Goal: Task Accomplishment & Management: Use online tool/utility

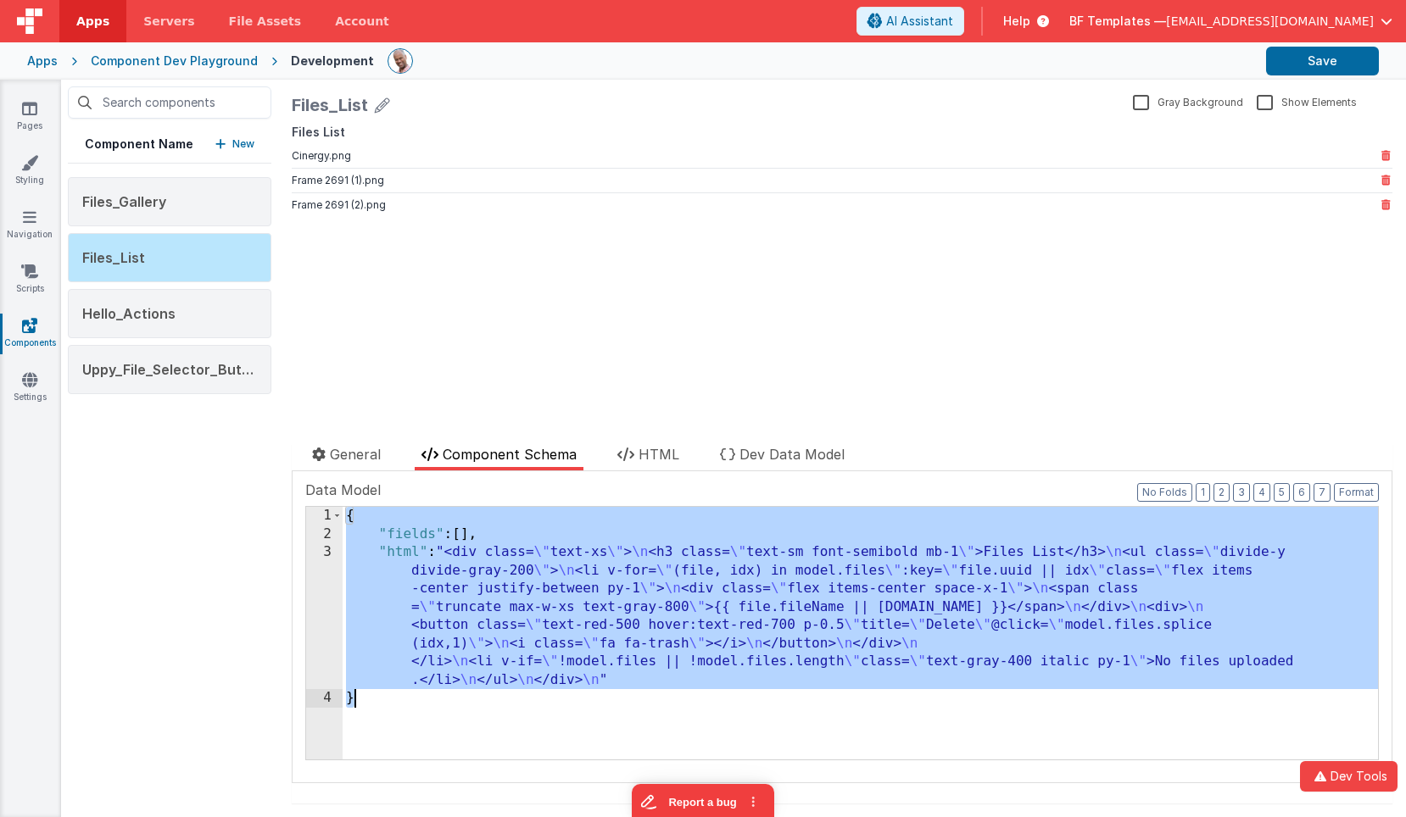
click at [484, 540] on div "{ "fields" : [ ] , "html" : "<div class= \" text-xs \" > \n <h3 class= \" text-…" at bounding box center [860, 633] width 1035 height 253
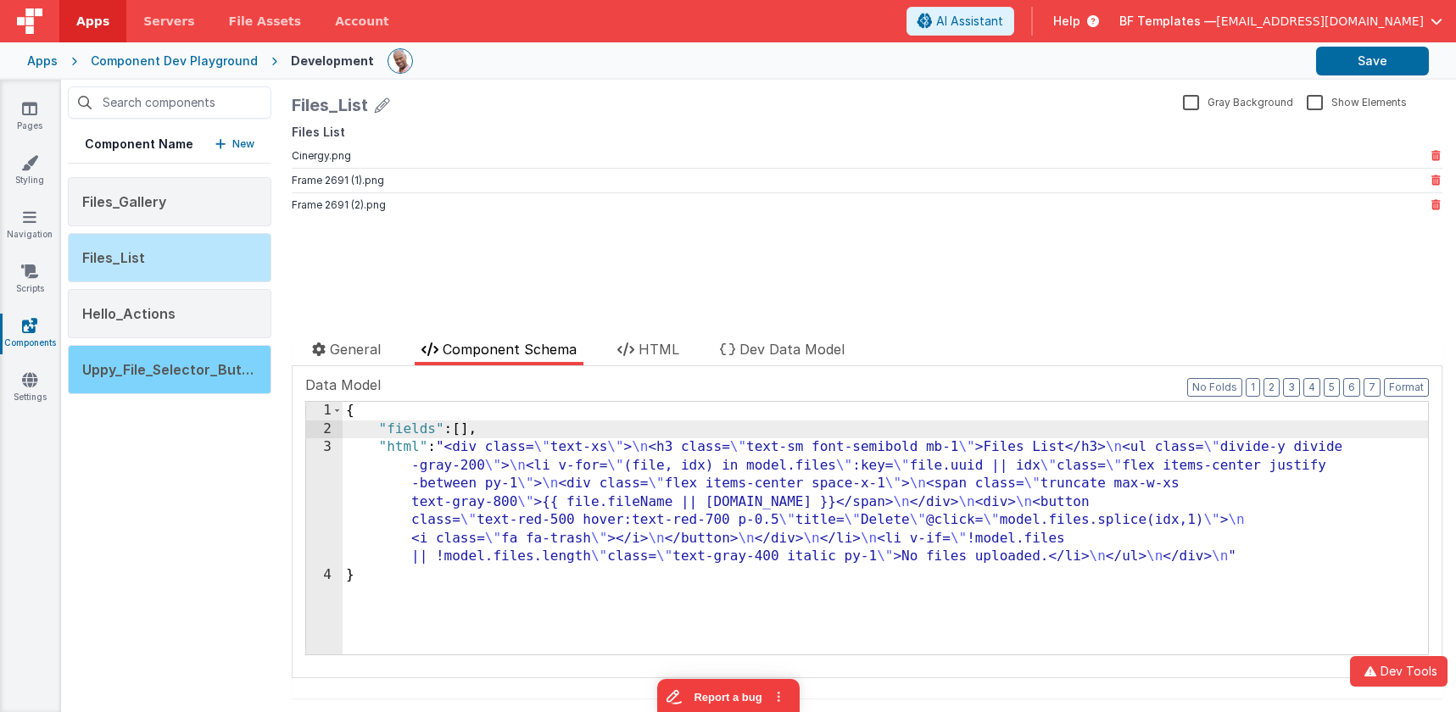
click at [189, 380] on div "Uppy_File_Selector_Button" at bounding box center [170, 369] width 204 height 49
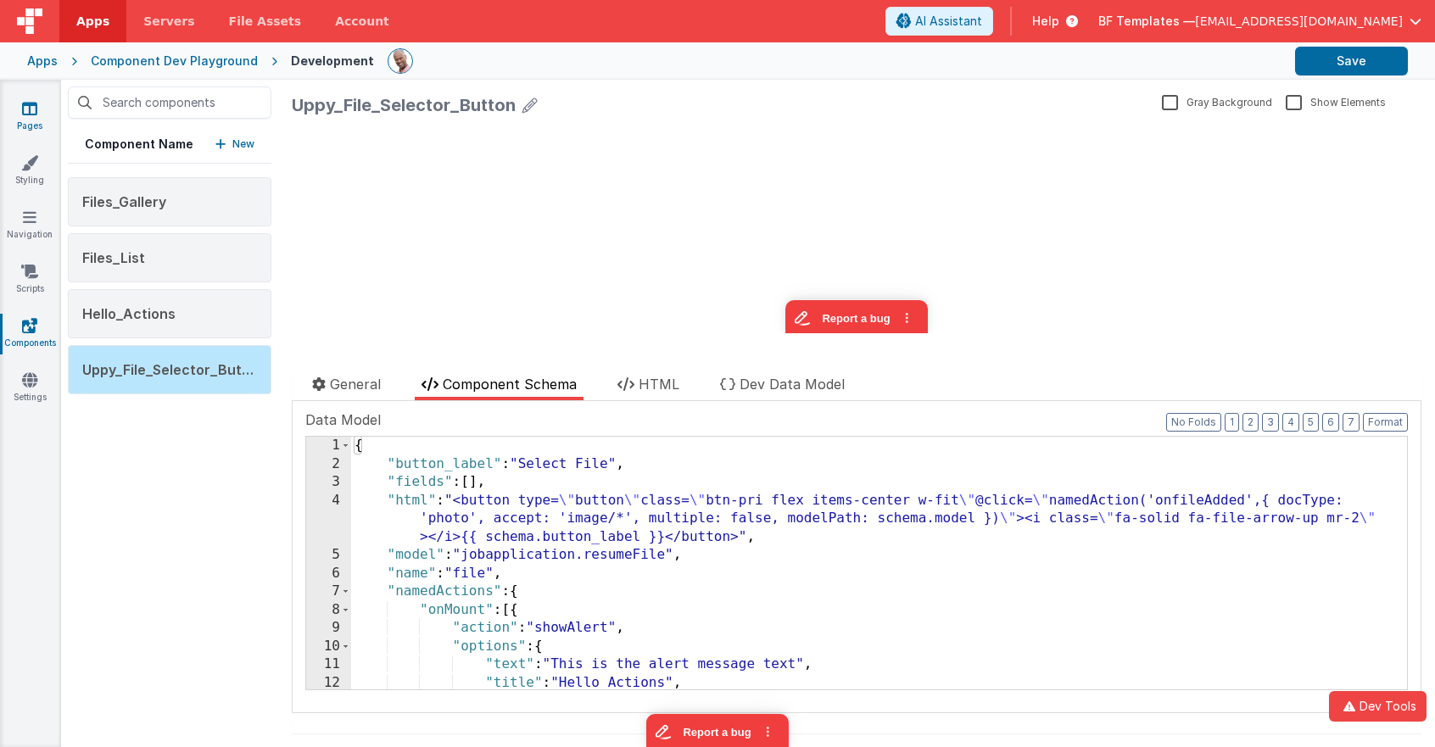
click at [39, 109] on link "Pages" at bounding box center [29, 117] width 61 height 34
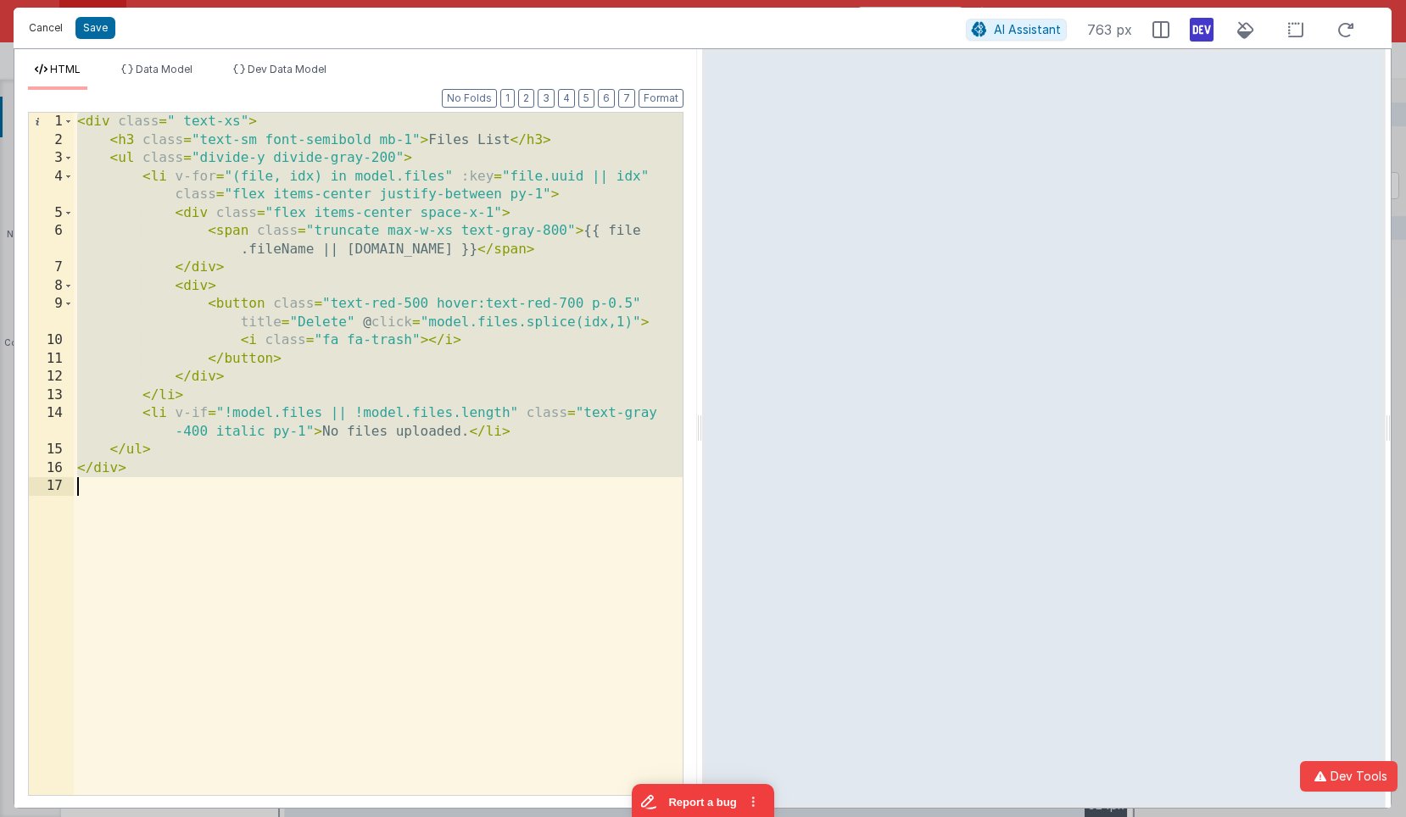
click at [57, 38] on button "Cancel" at bounding box center [45, 28] width 51 height 24
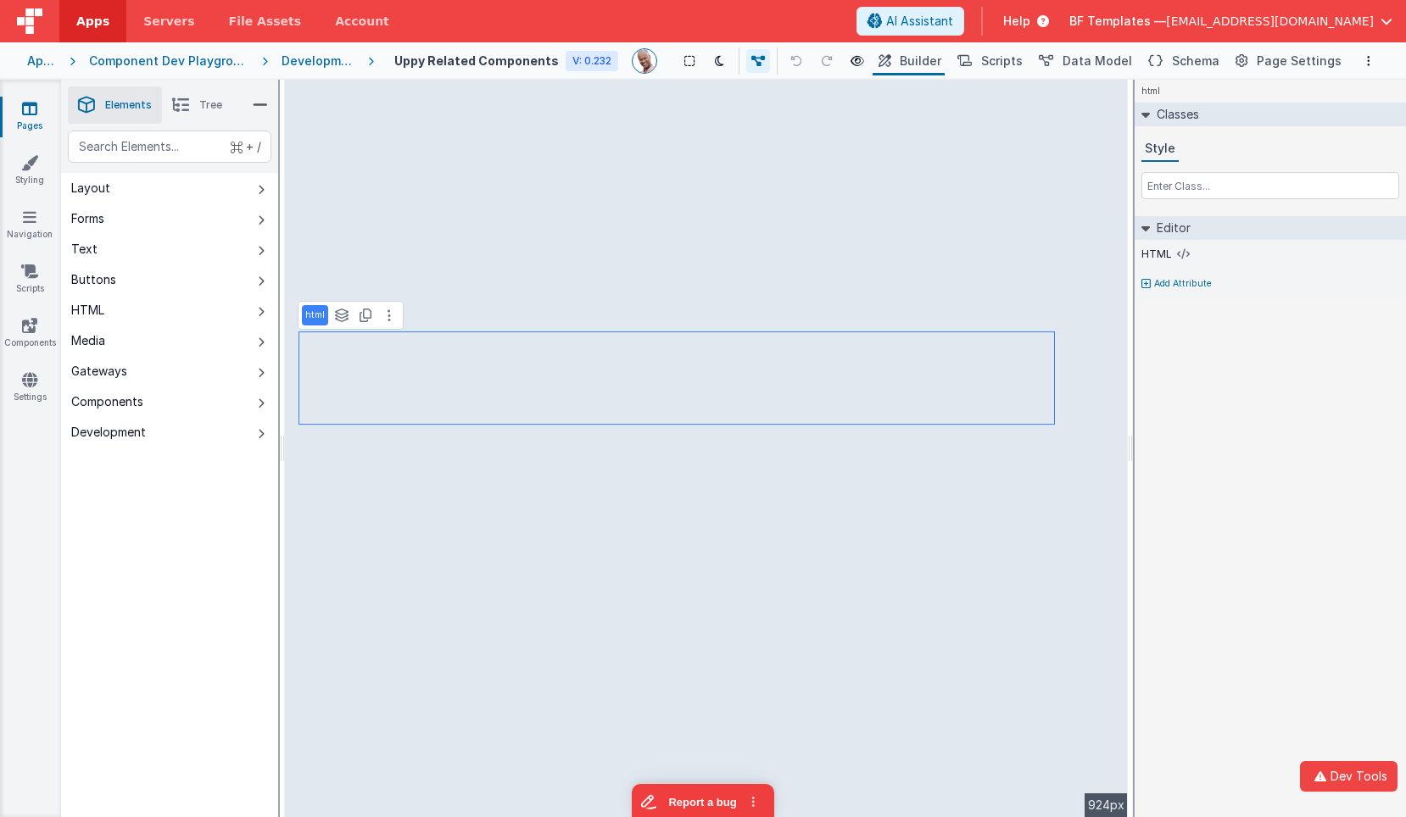
click at [31, 112] on icon at bounding box center [29, 108] width 15 height 17
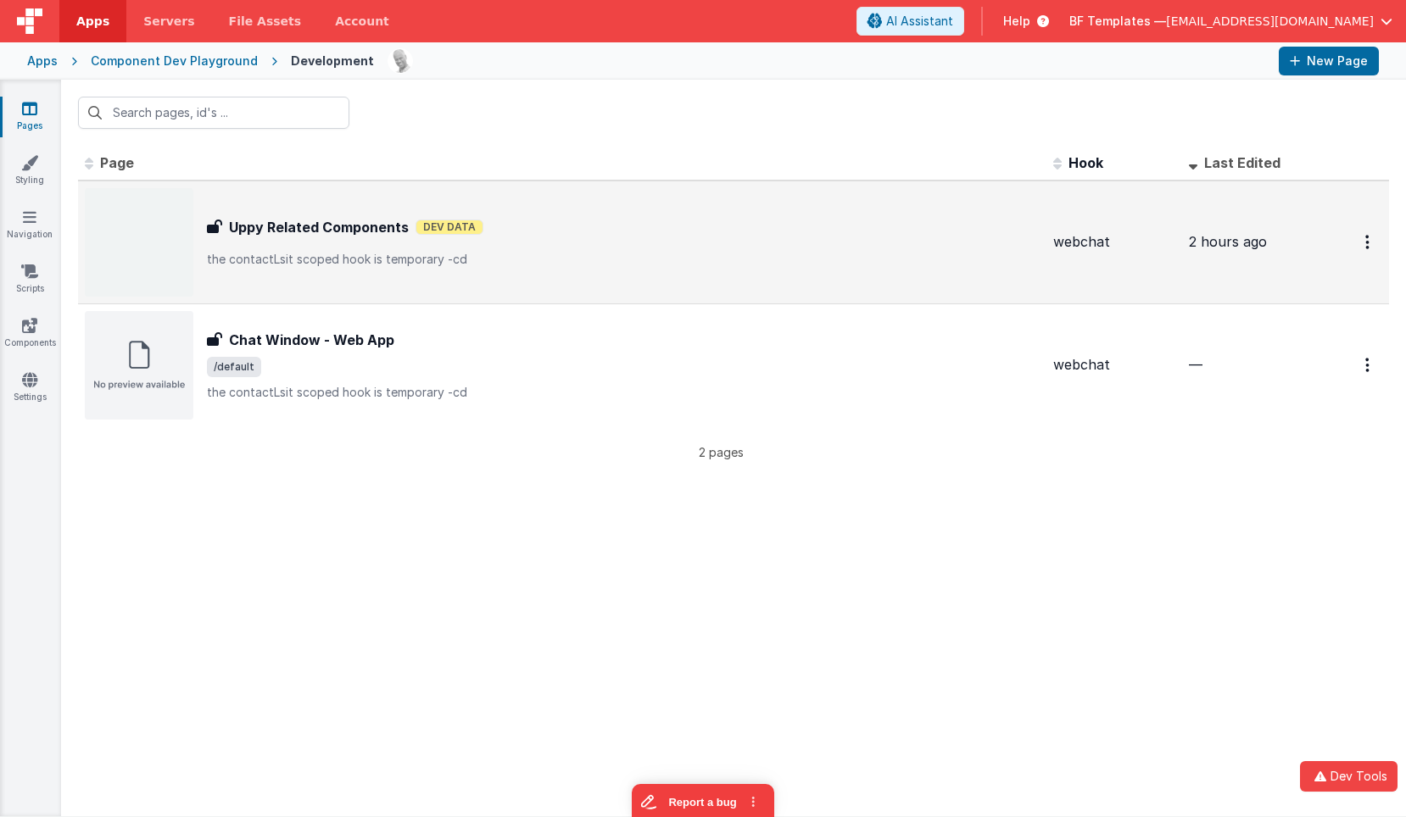
click at [372, 260] on p "the contactLsit scoped hook is temporary -cd" at bounding box center [623, 259] width 833 height 17
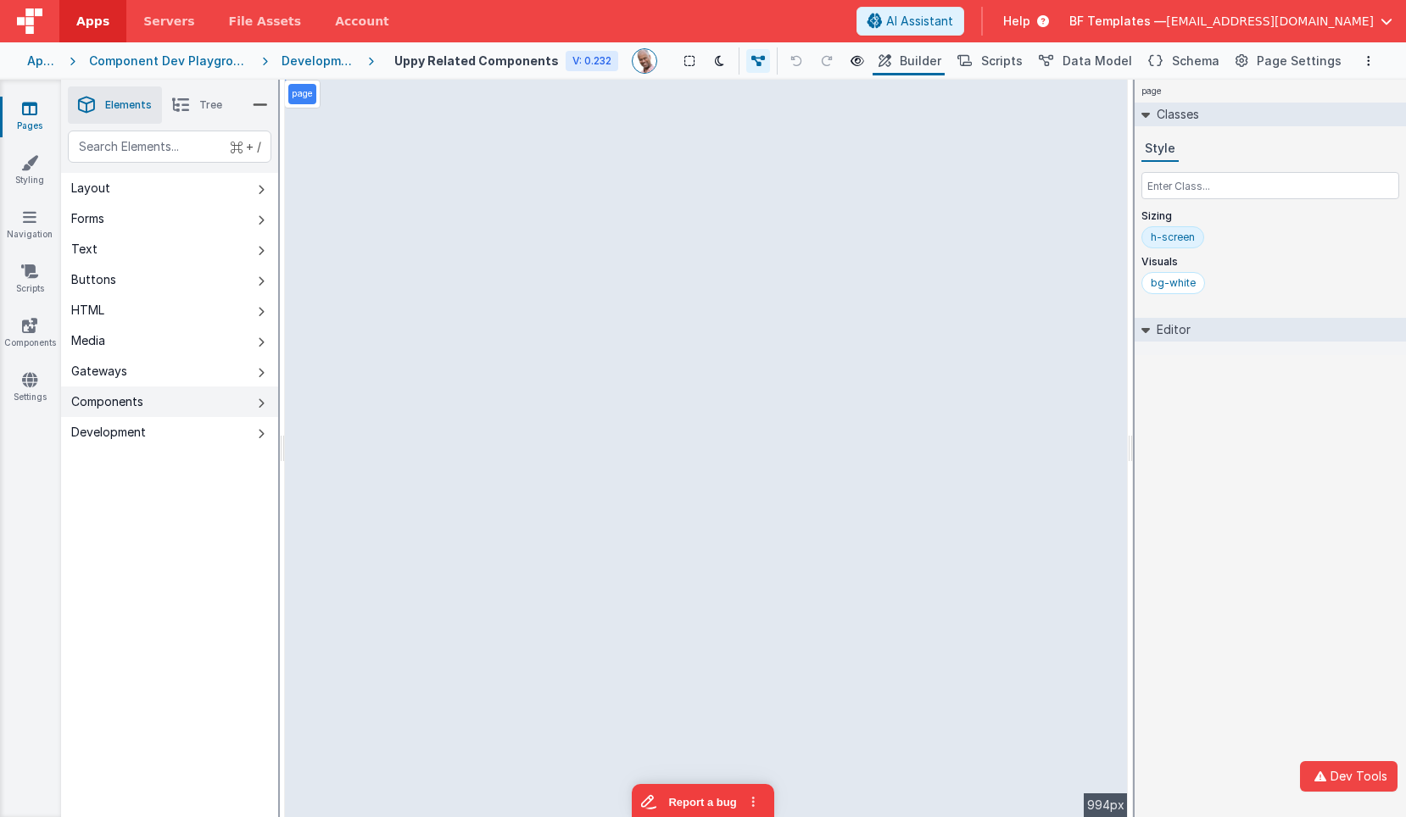
click at [129, 400] on div "Components" at bounding box center [107, 401] width 72 height 17
click at [257, 397] on button "Components" at bounding box center [169, 402] width 217 height 31
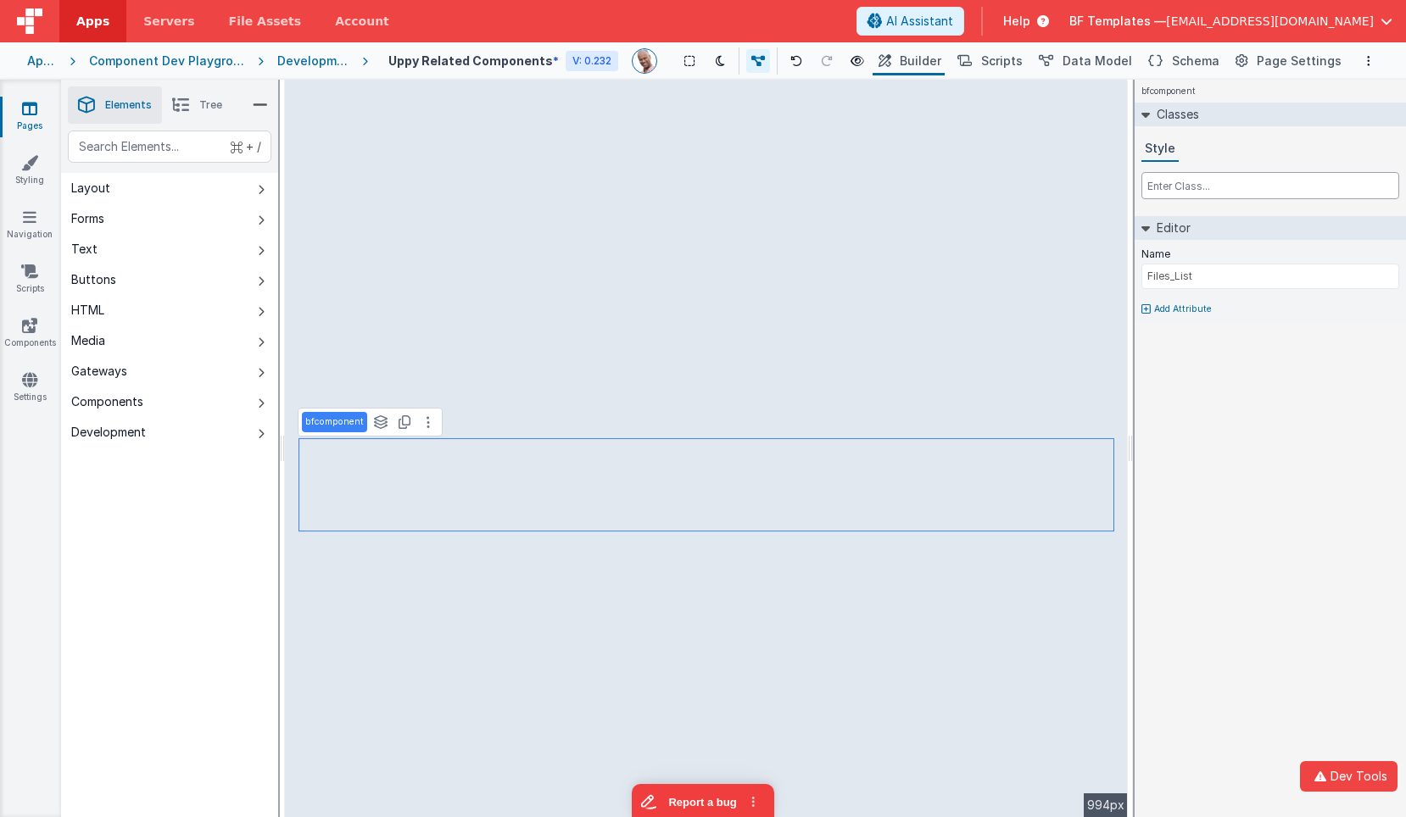
click at [1205, 173] on input "text" at bounding box center [1270, 185] width 258 height 27
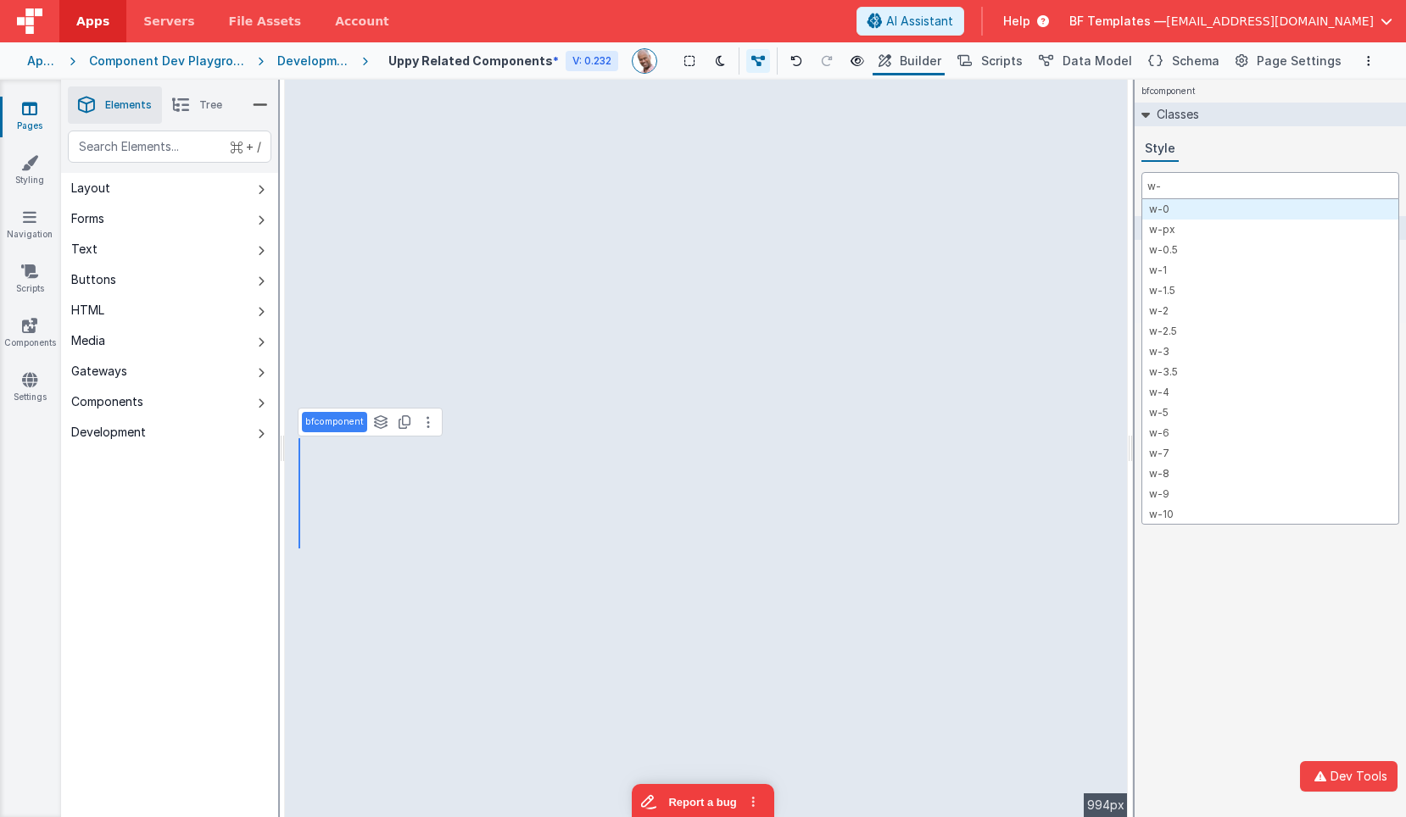
type input "w"
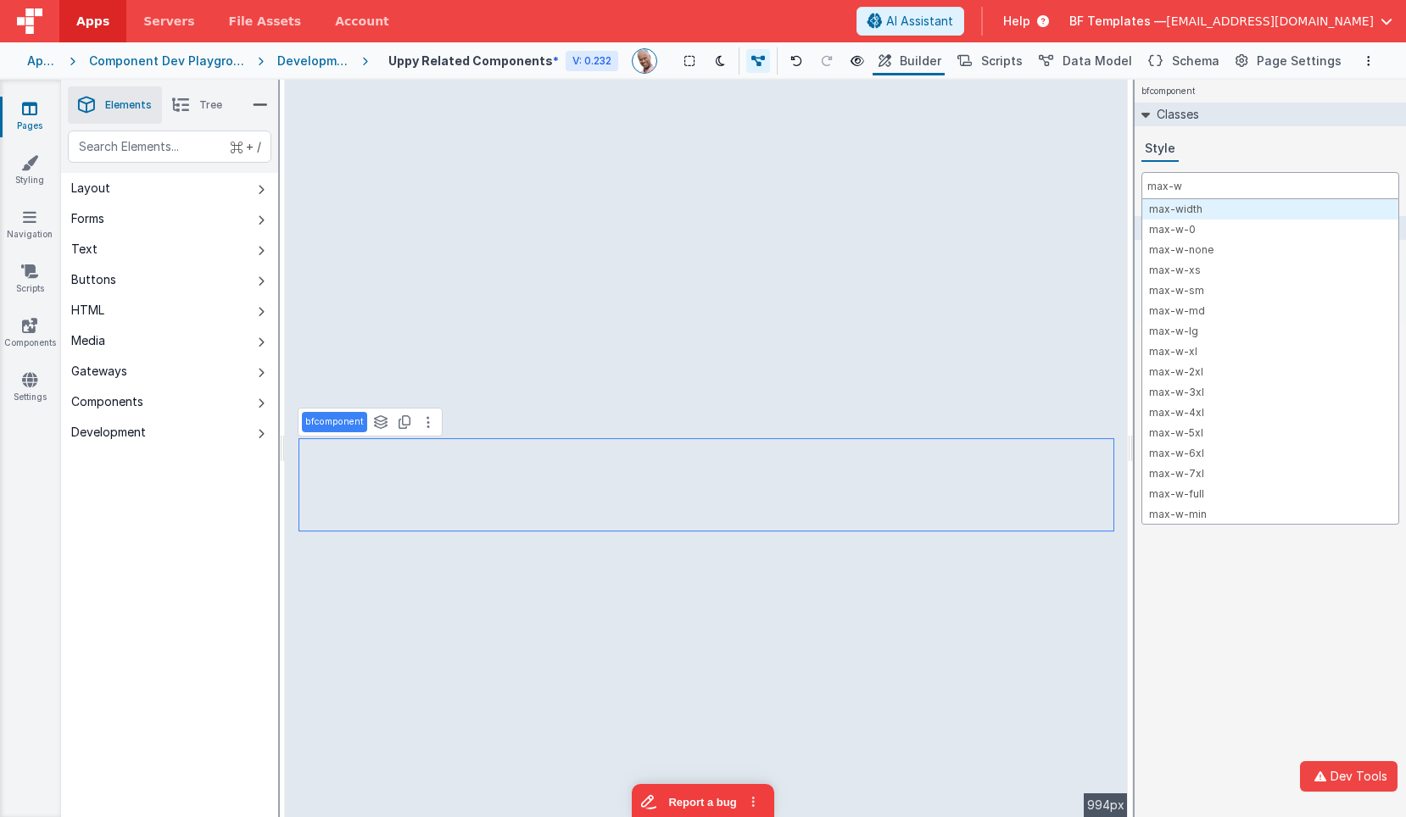
type input "max-w-"
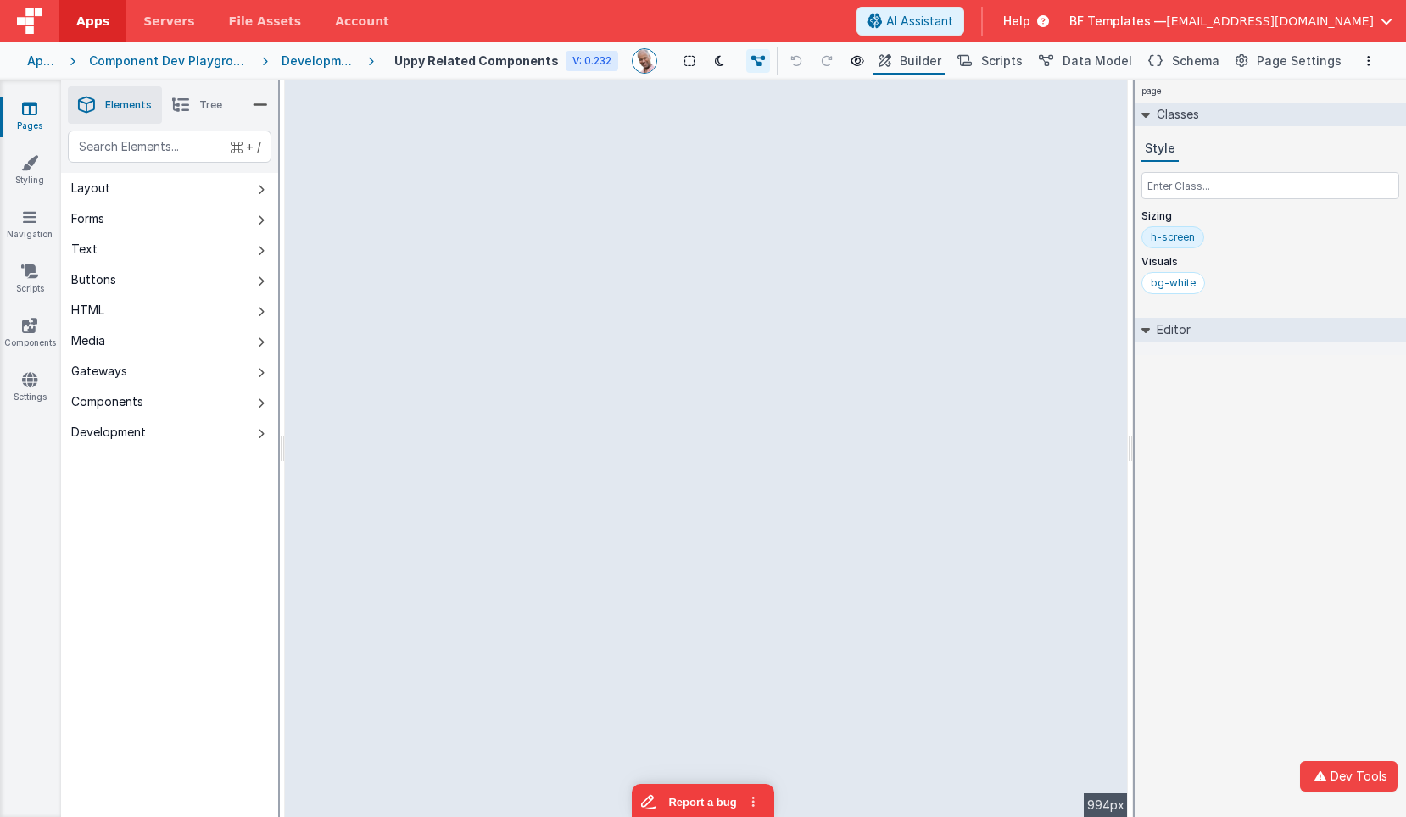
drag, startPoint x: 1024, startPoint y: 365, endPoint x: 1190, endPoint y: 362, distance: 165.4
click at [1190, 362] on html "Dev Tools Apps Servers File Assets Account Some FUTURE Slot AI Assistant Help B…" at bounding box center [703, 408] width 1406 height 817
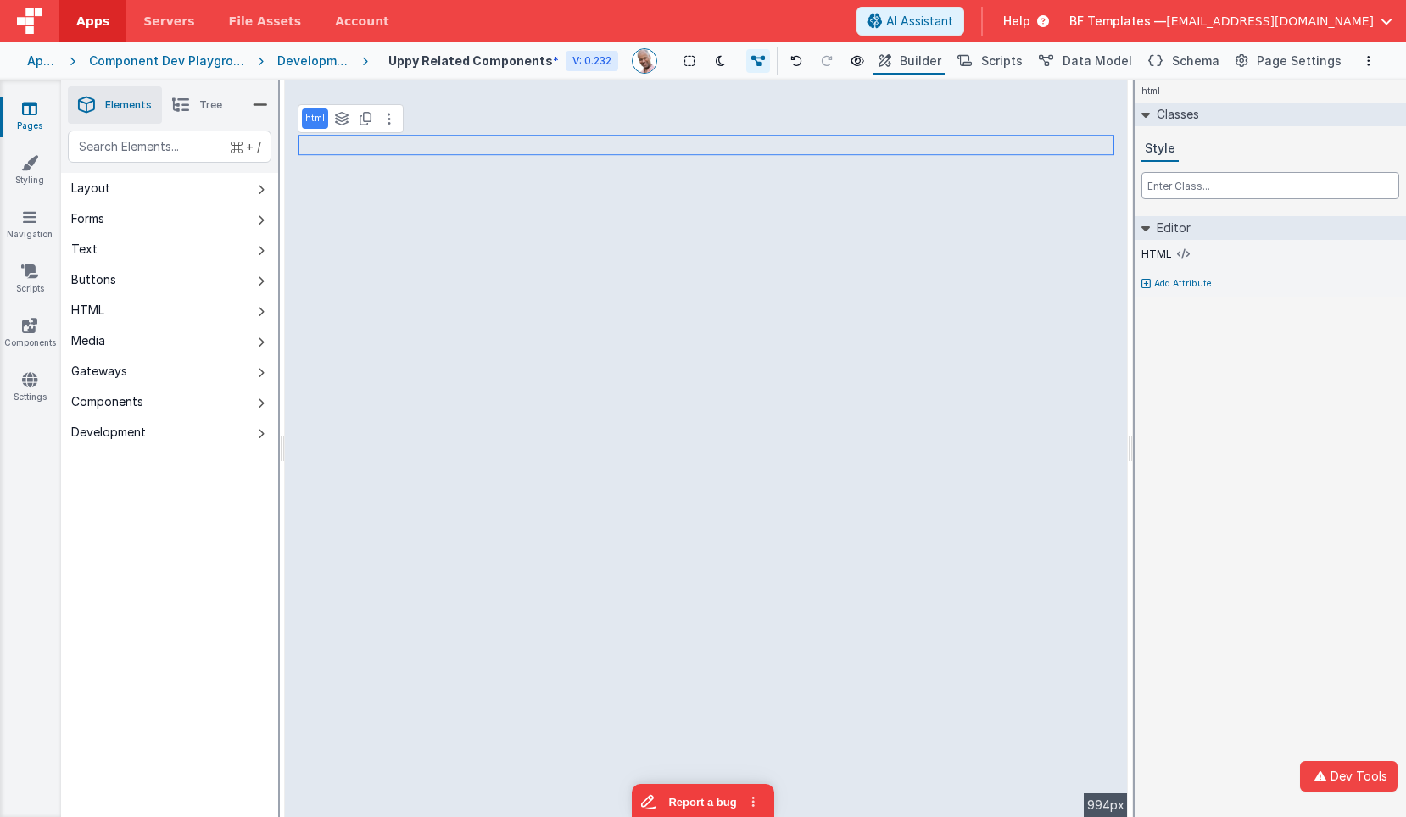
click at [1169, 192] on input "text" at bounding box center [1270, 185] width 258 height 27
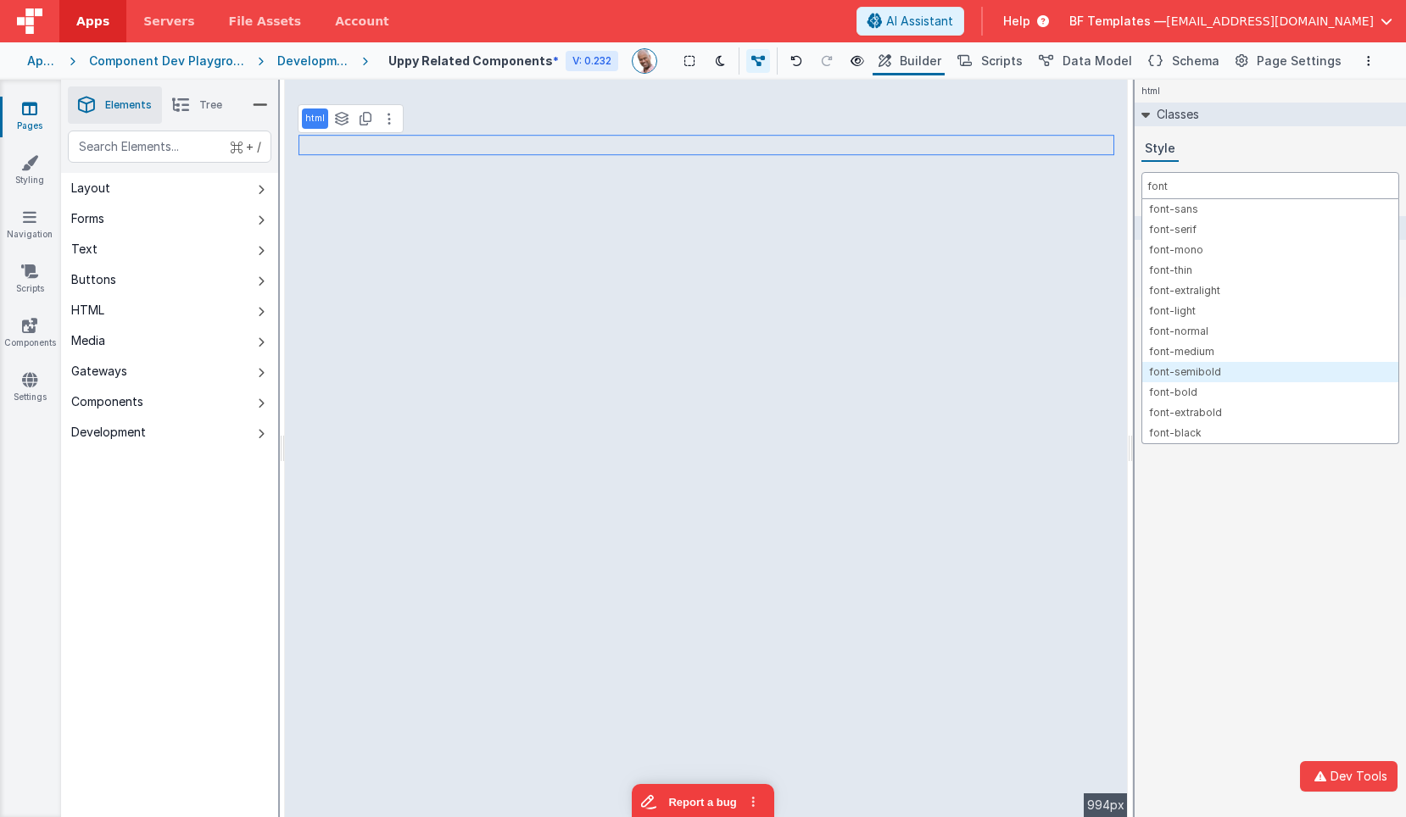
type input "font"
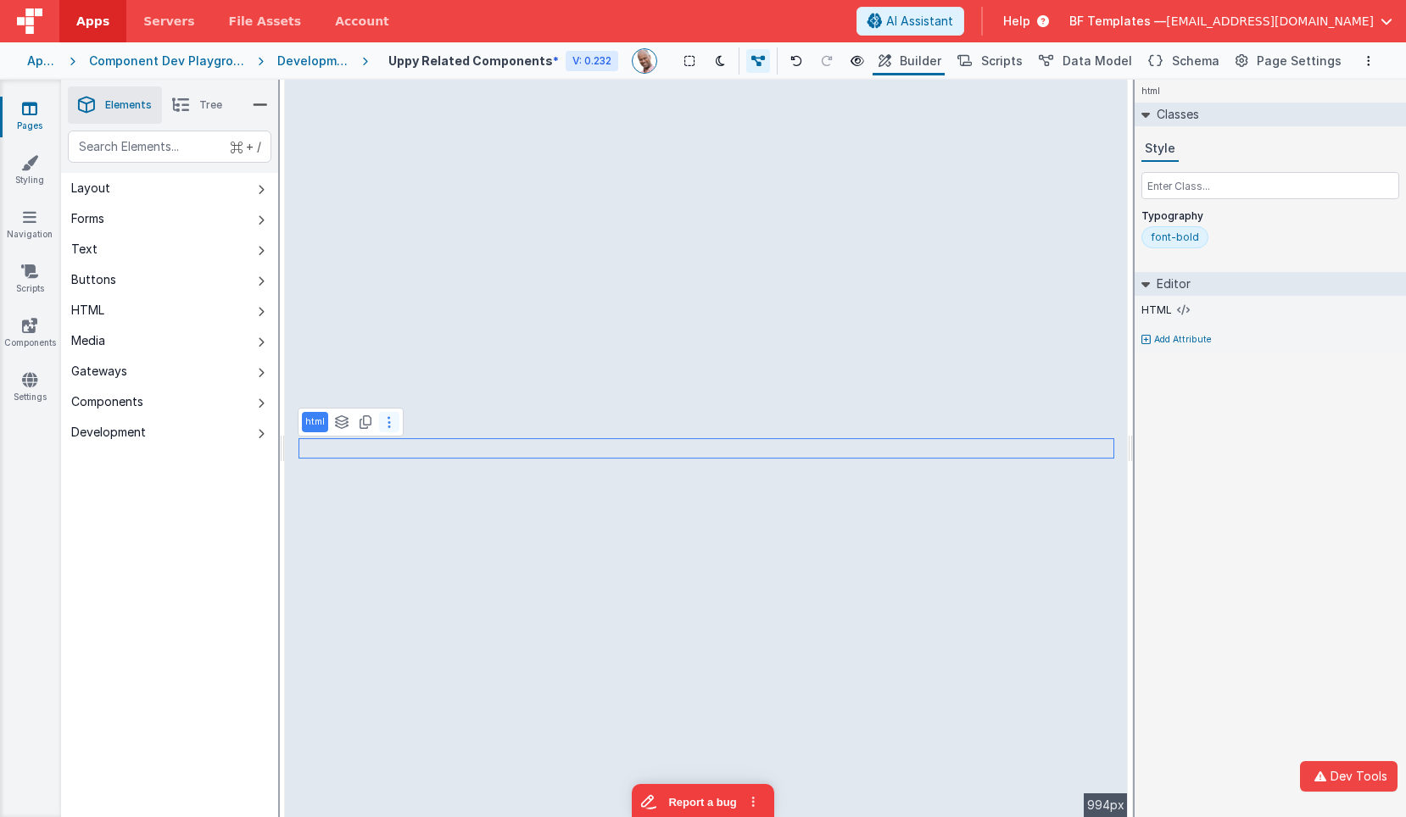
click at [389, 421] on button at bounding box center [389, 422] width 20 height 20
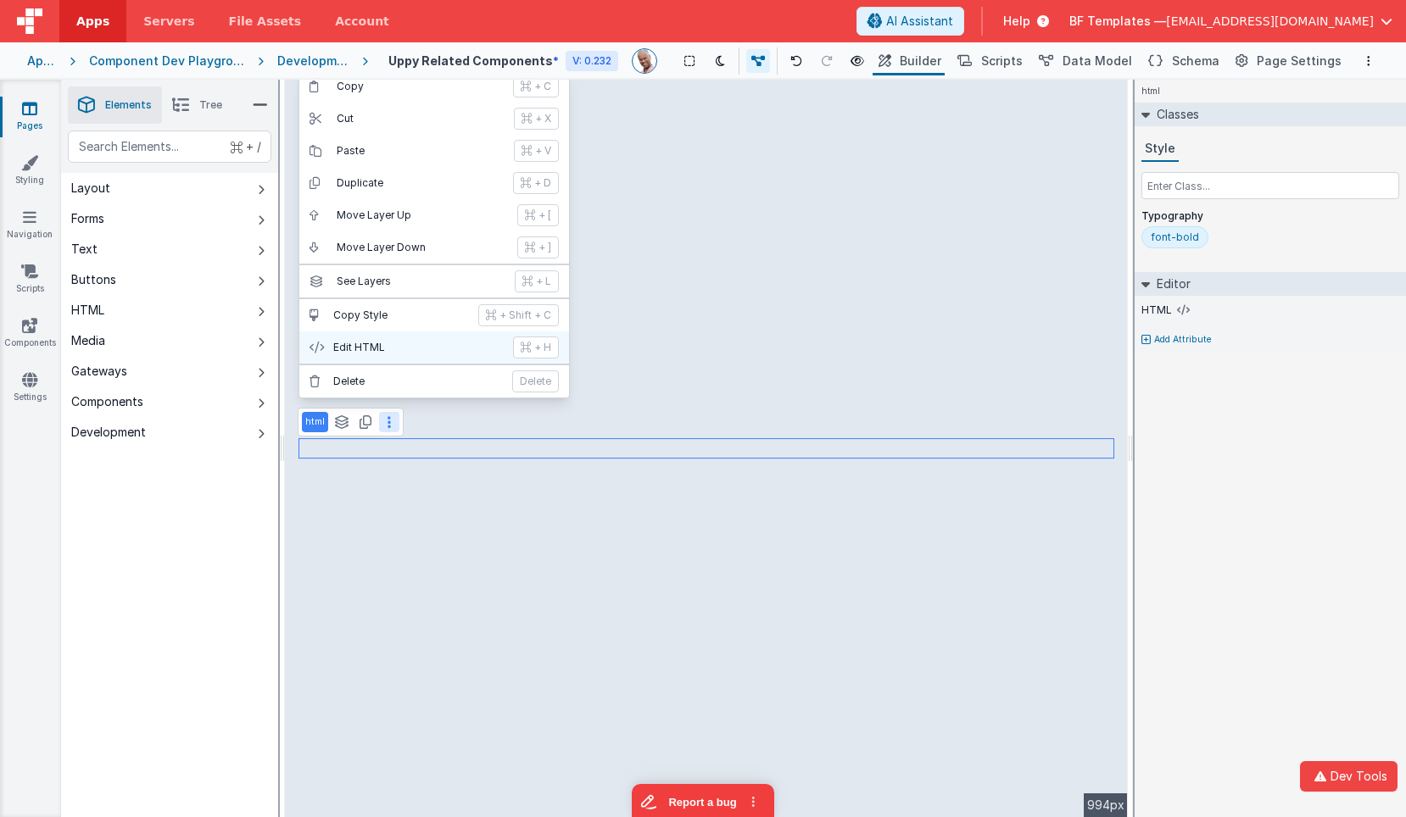
click at [423, 350] on p "Edit HTML" at bounding box center [418, 348] width 170 height 14
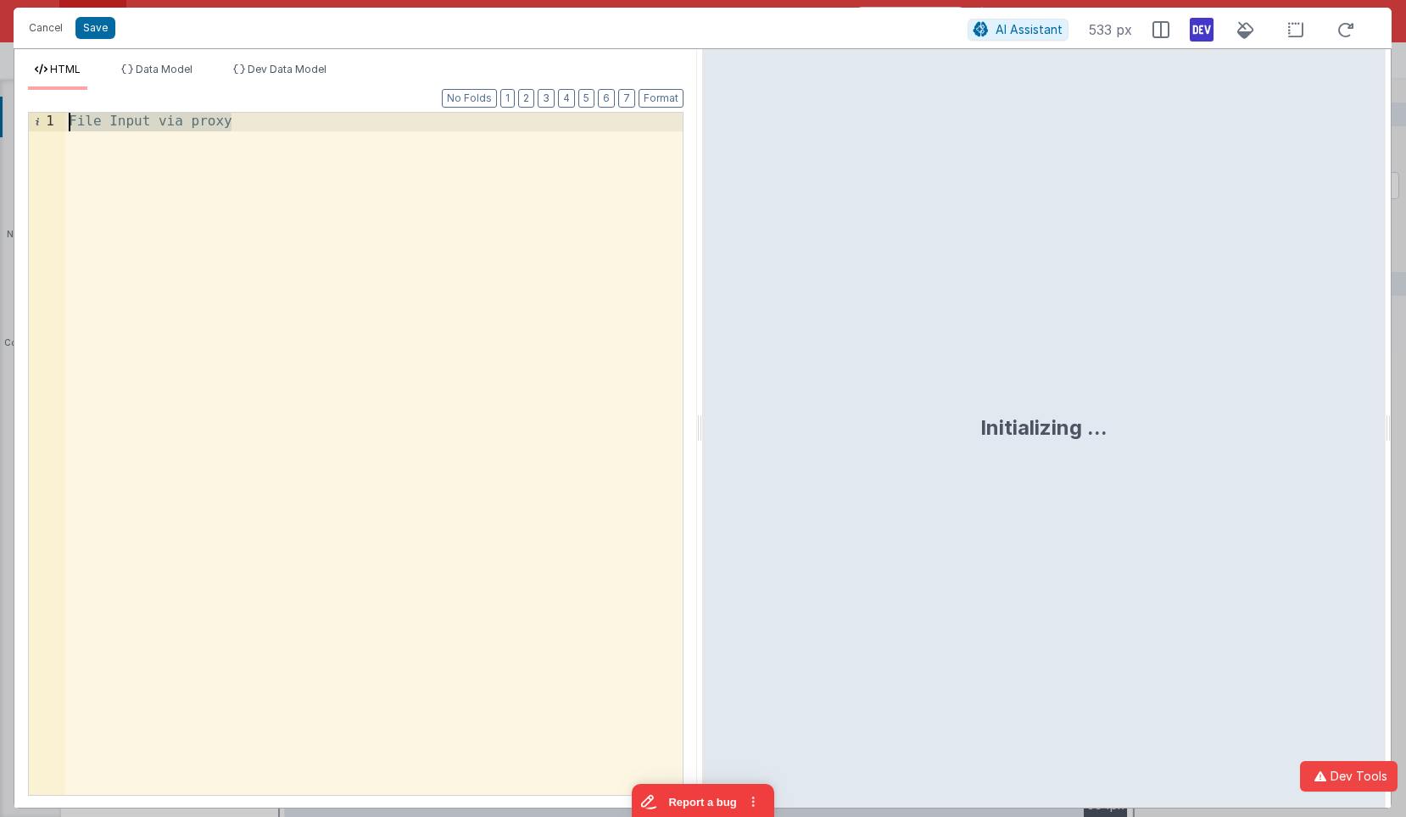
drag, startPoint x: 215, startPoint y: 171, endPoint x: -99, endPoint y: -95, distance: 411.5
click at [0, 0] on html "Cancel Save AI Assistant 533 px HTML Data Model Dev Data Model Format 7 6 5 4 3…" at bounding box center [703, 408] width 1406 height 817
click at [90, 28] on button "Save" at bounding box center [95, 28] width 40 height 22
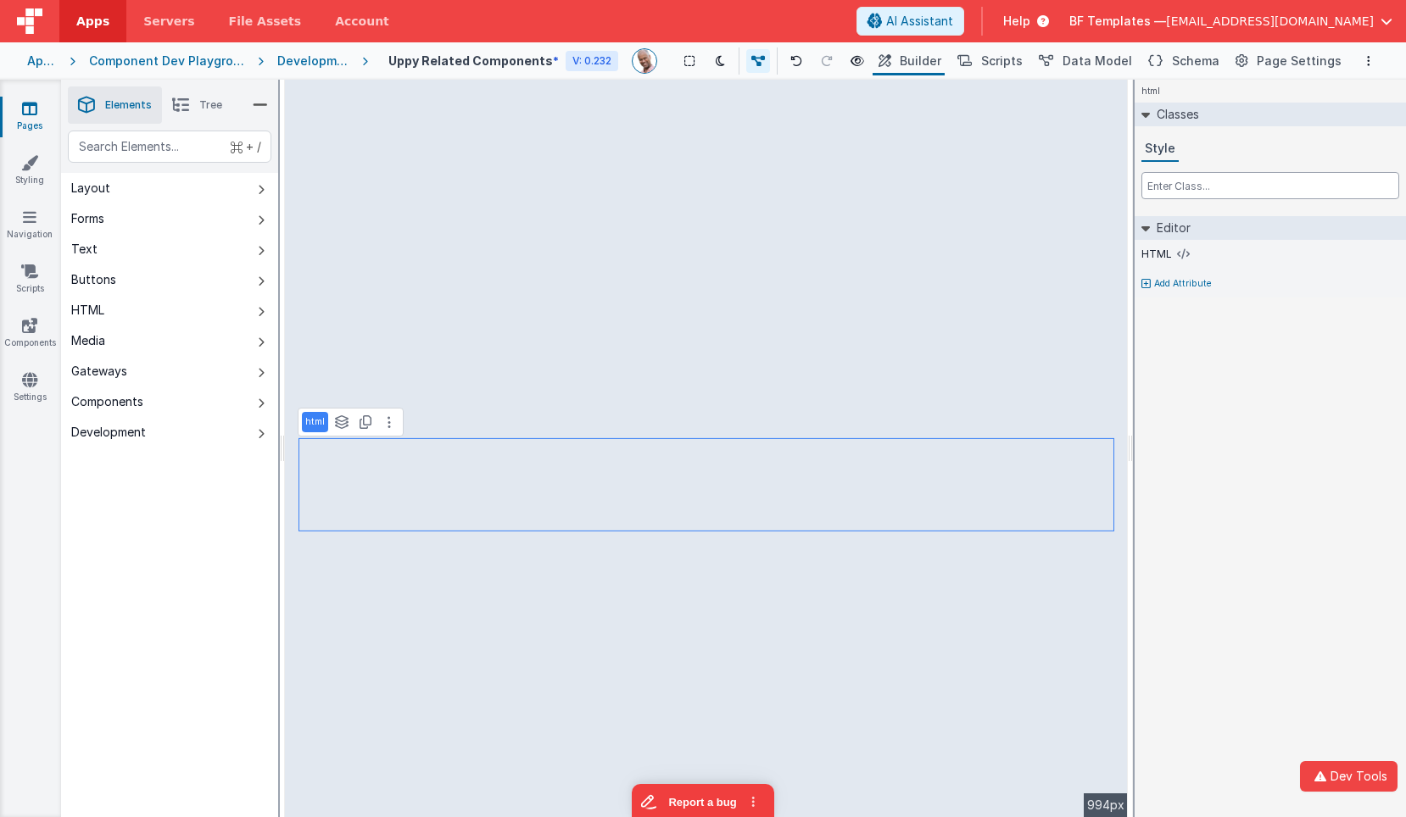
click at [1232, 182] on input "text" at bounding box center [1270, 185] width 258 height 27
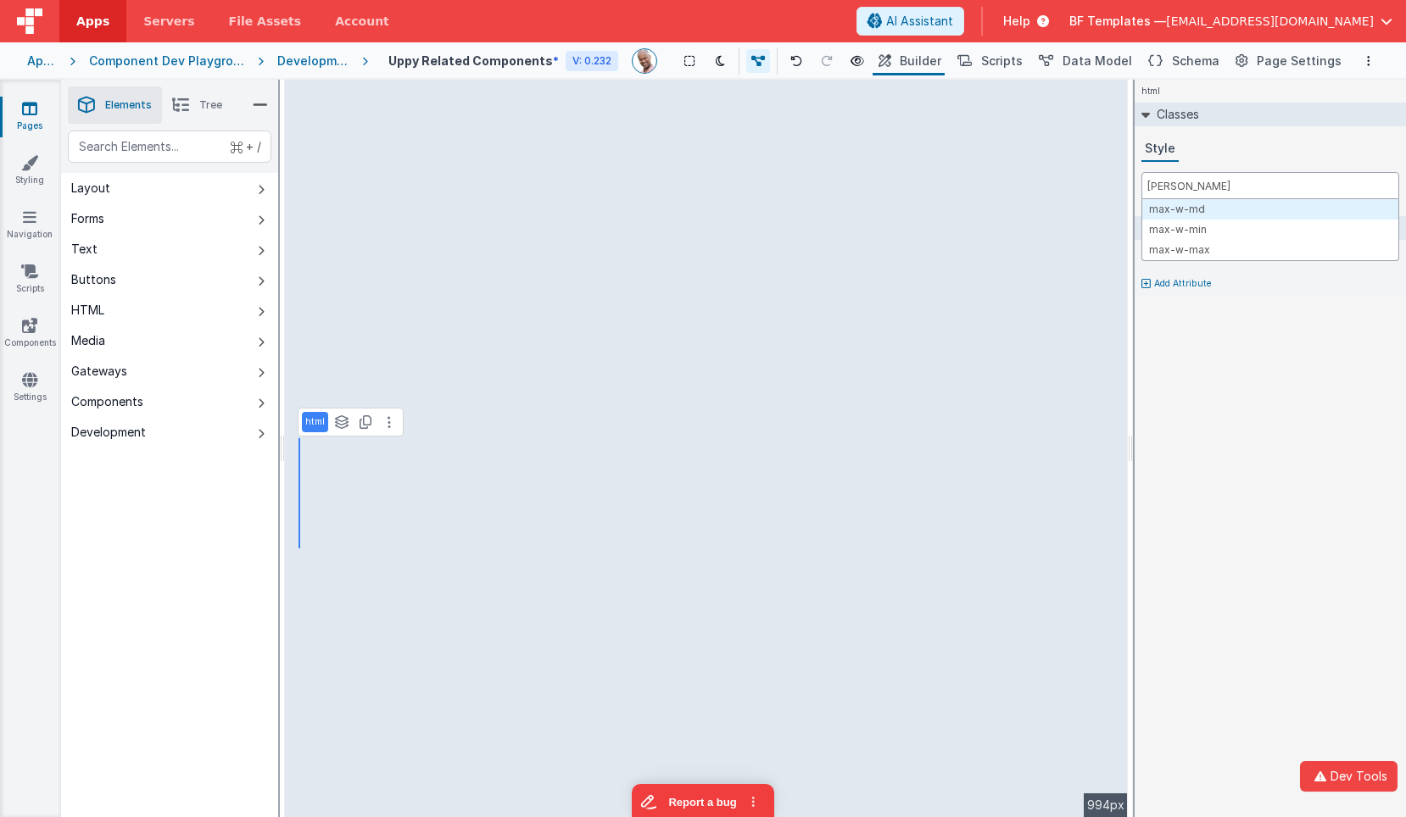
type input "max-w-md"
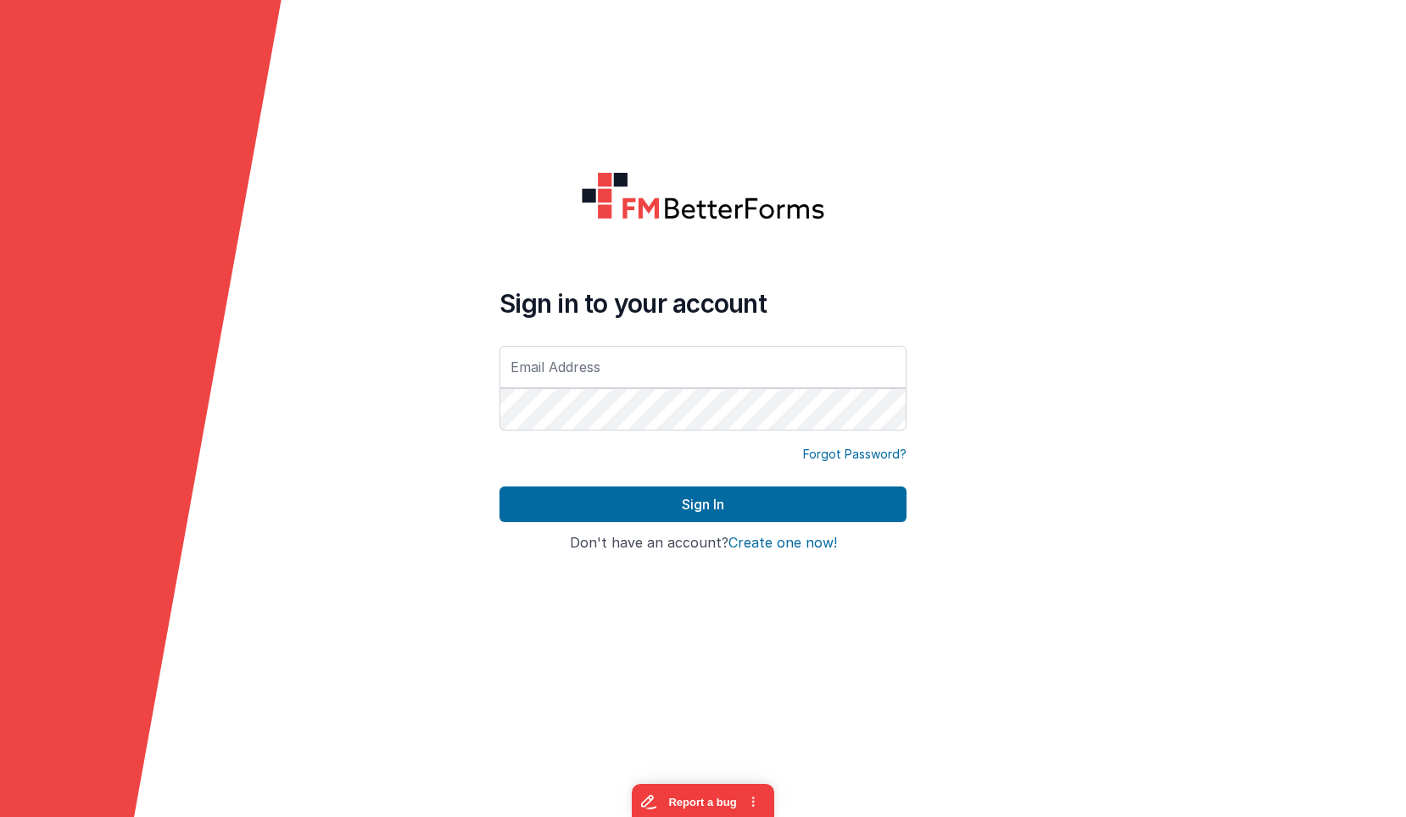
type input "mrdelfs@gmail.com"
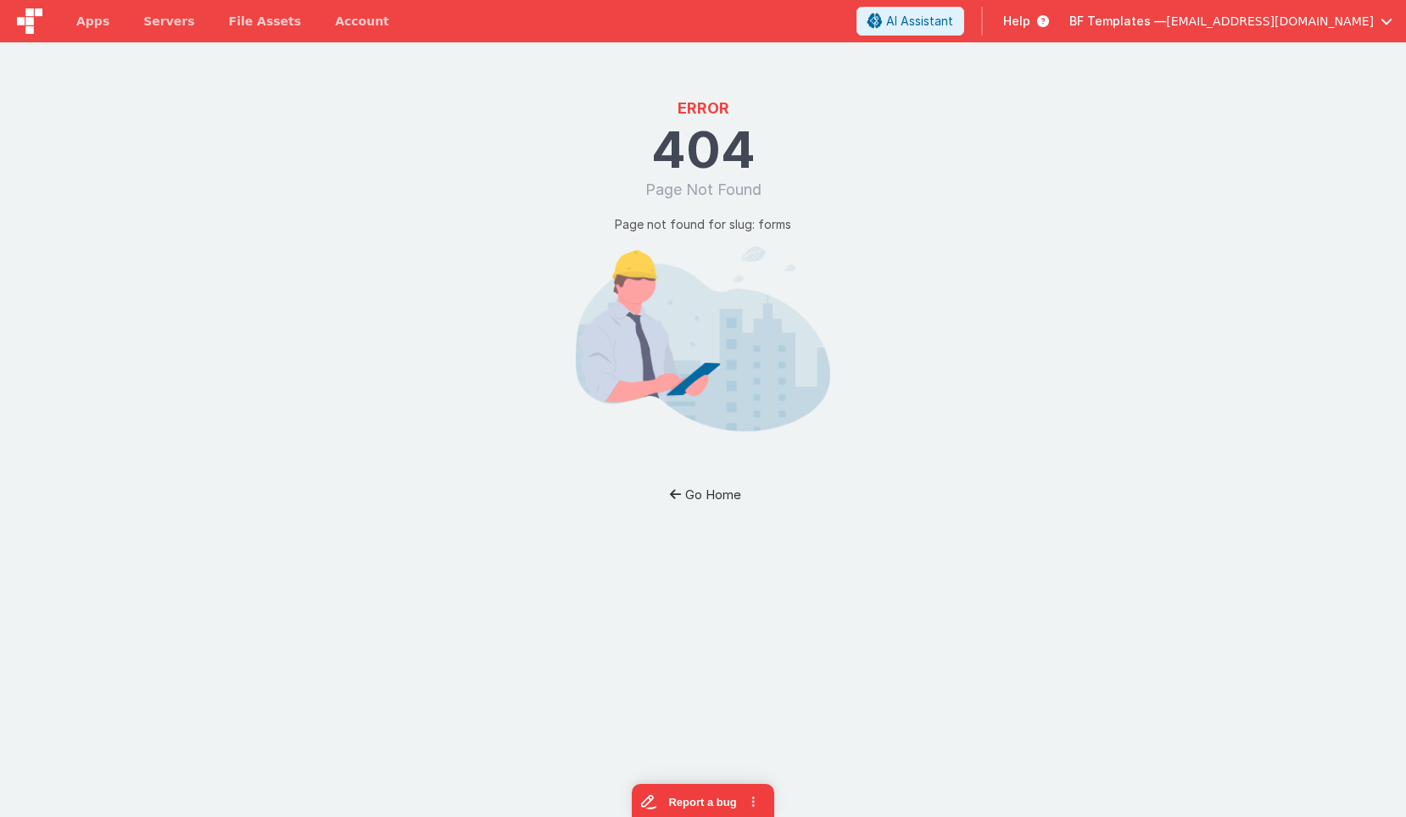
drag, startPoint x: 691, startPoint y: 494, endPoint x: 714, endPoint y: 489, distance: 23.3
click at [700, 492] on button "Go Home" at bounding box center [703, 494] width 99 height 31
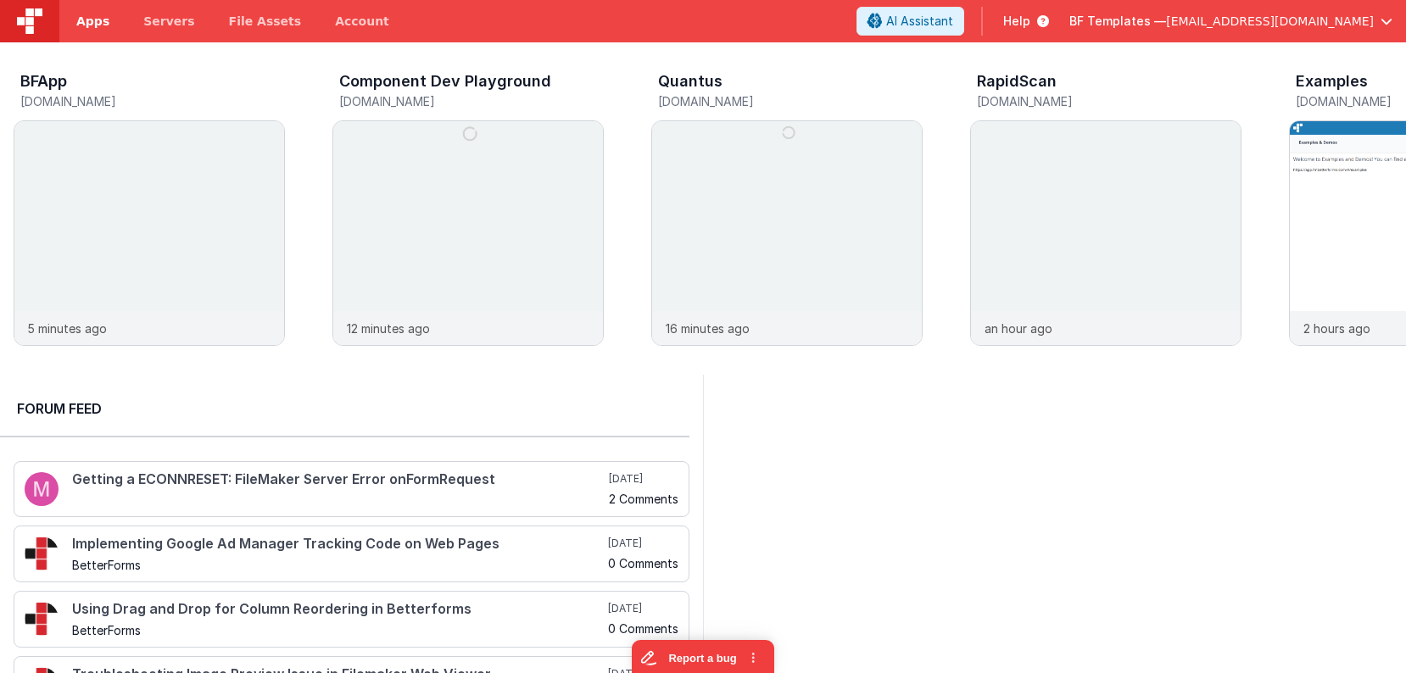
click at [87, 14] on span "Apps" at bounding box center [92, 21] width 33 height 17
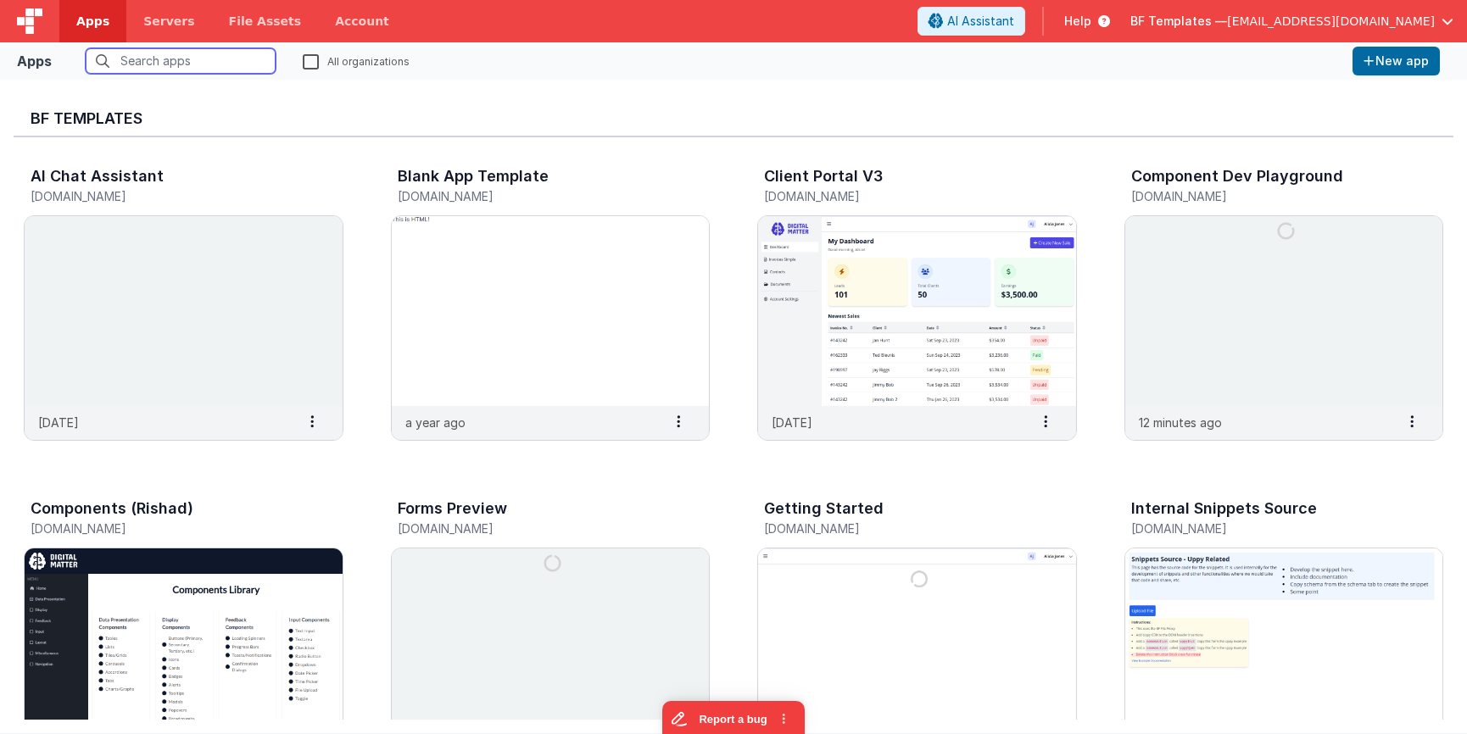
click at [192, 59] on input "text" at bounding box center [181, 60] width 190 height 25
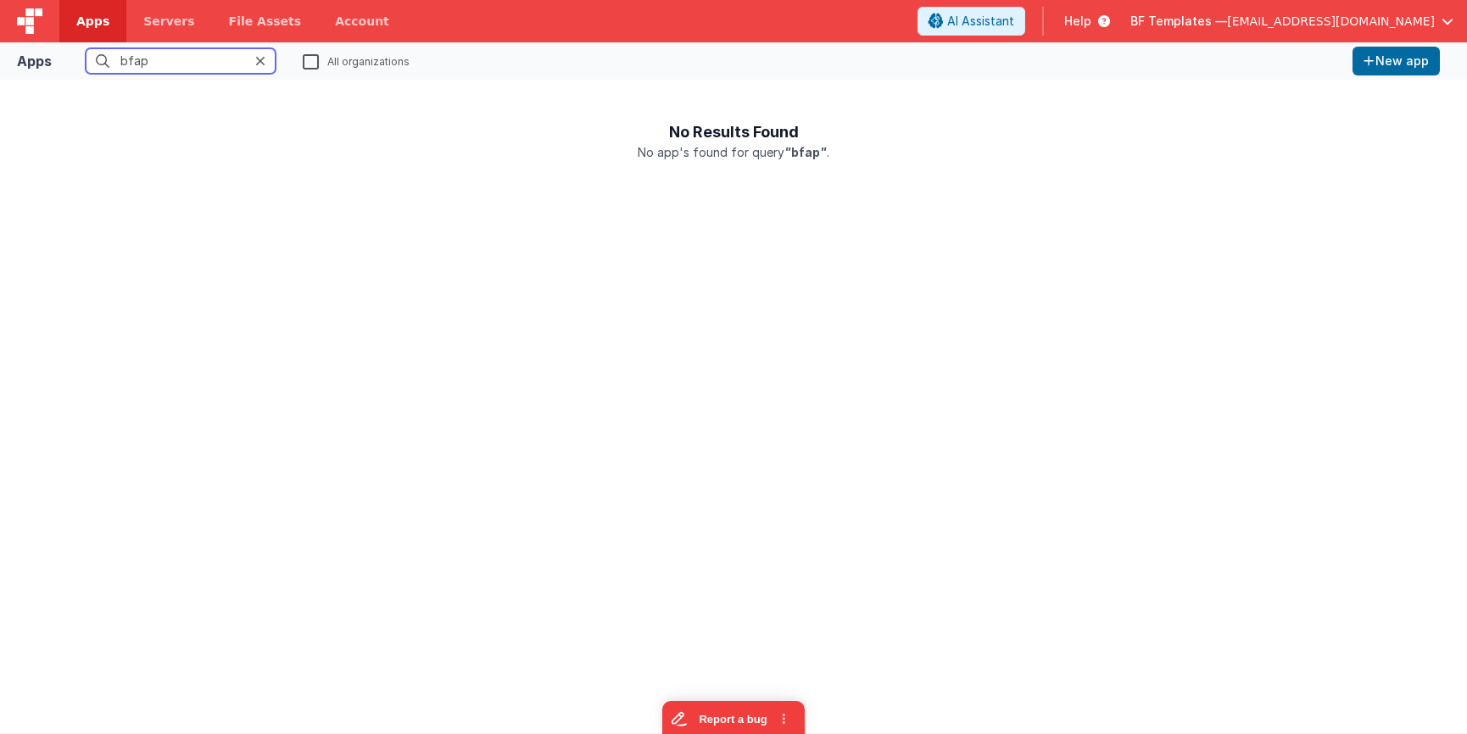
type input "bfap"
click at [354, 63] on label "All organizations" at bounding box center [356, 61] width 107 height 16
click at [0, 0] on input "All organizations" at bounding box center [0, 0] width 0 height 0
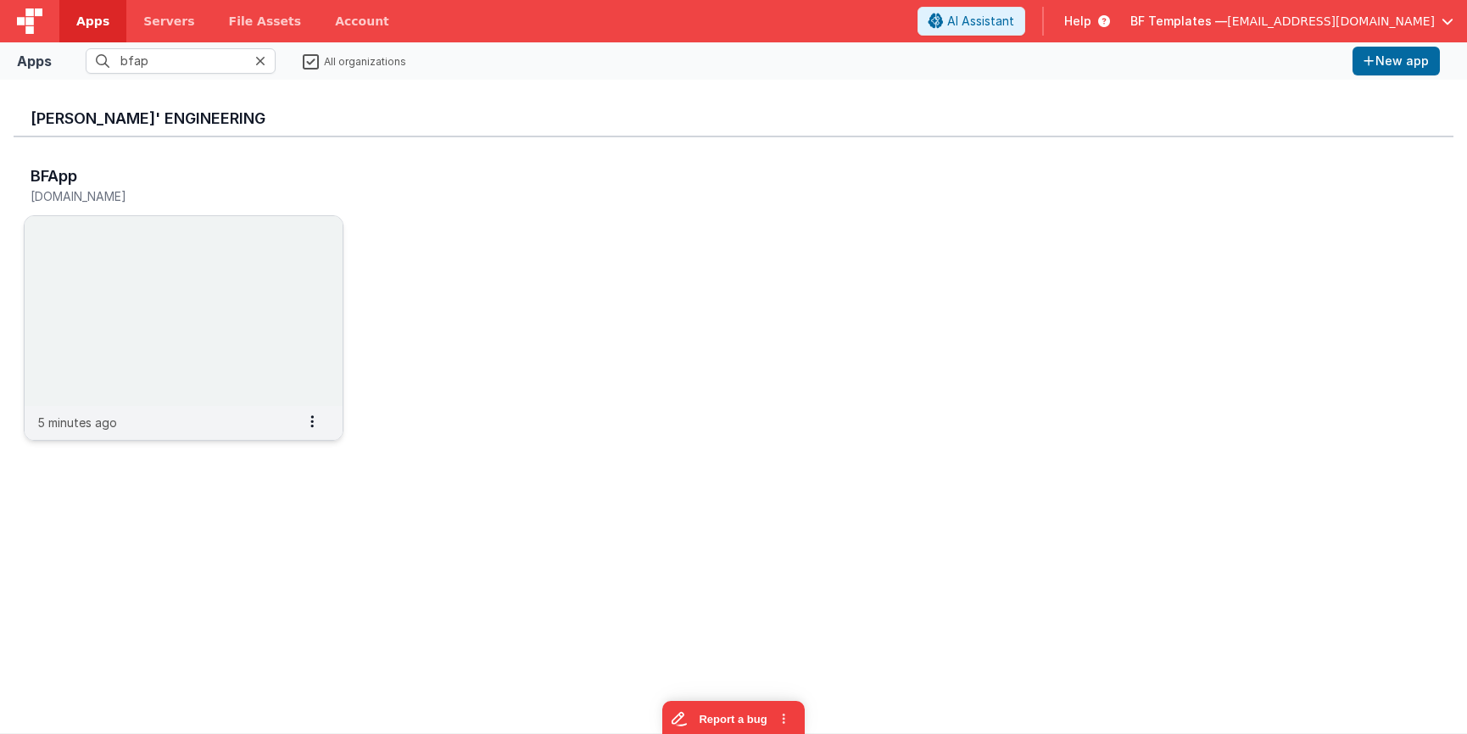
click at [258, 273] on img at bounding box center [184, 311] width 318 height 190
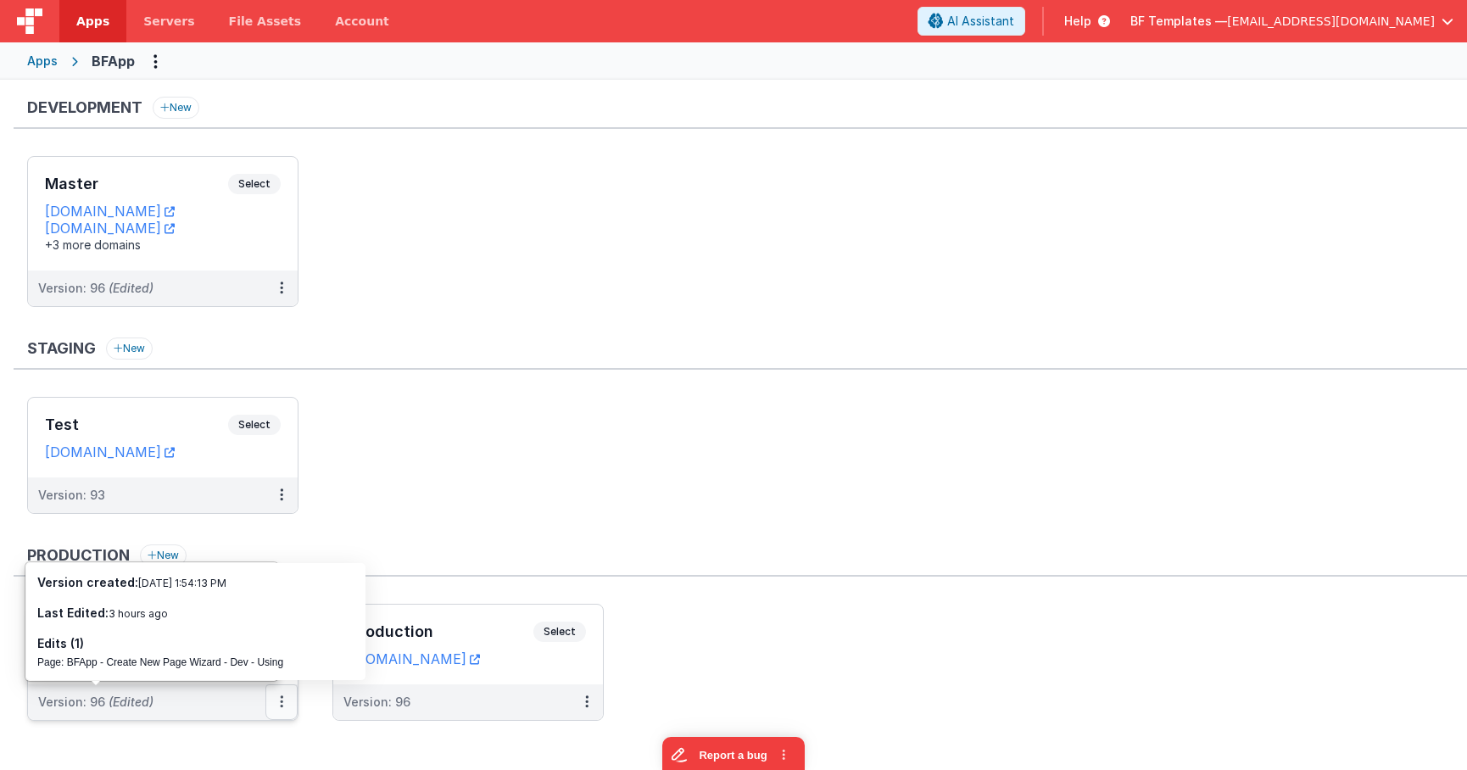
click at [278, 705] on button at bounding box center [281, 702] width 32 height 36
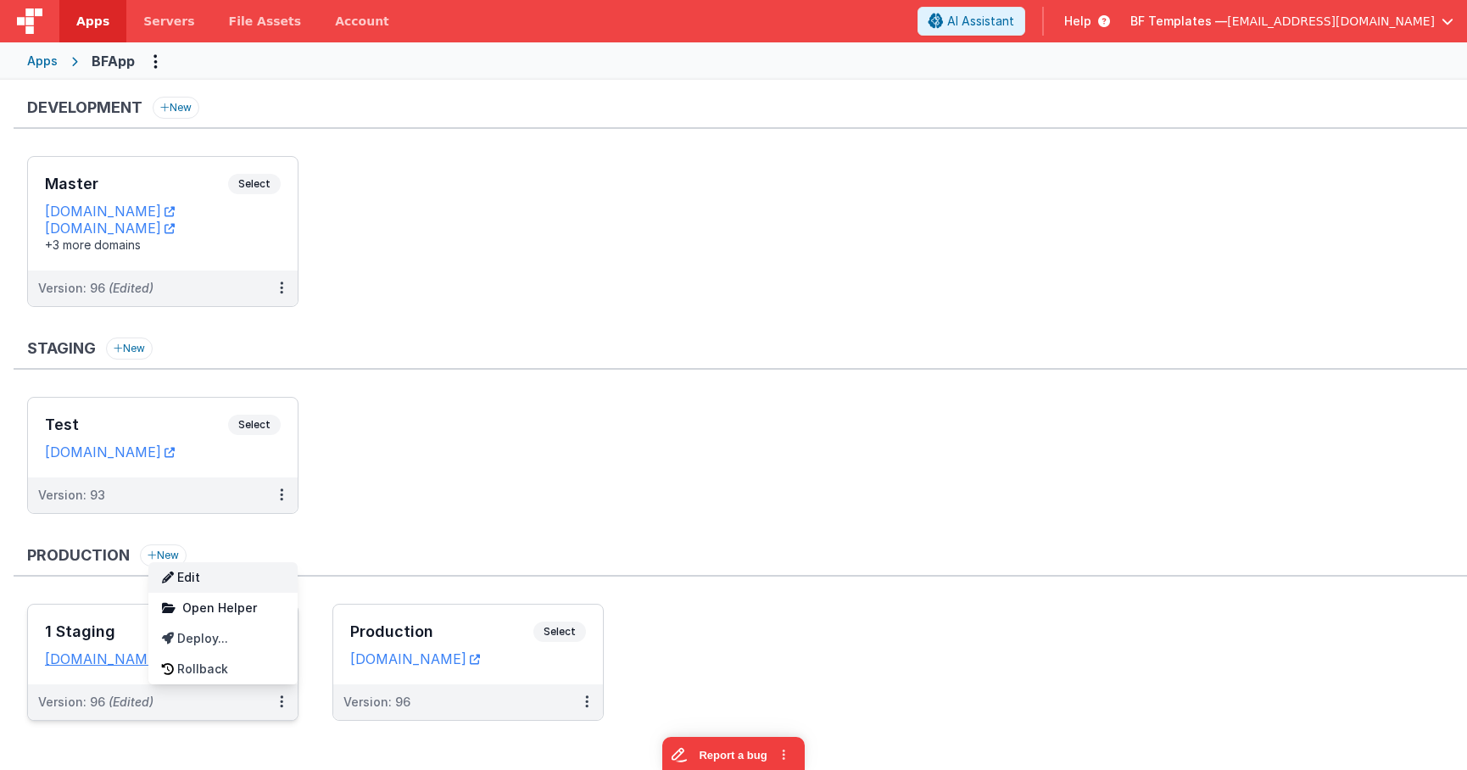
click at [244, 583] on link "Edit" at bounding box center [222, 577] width 149 height 31
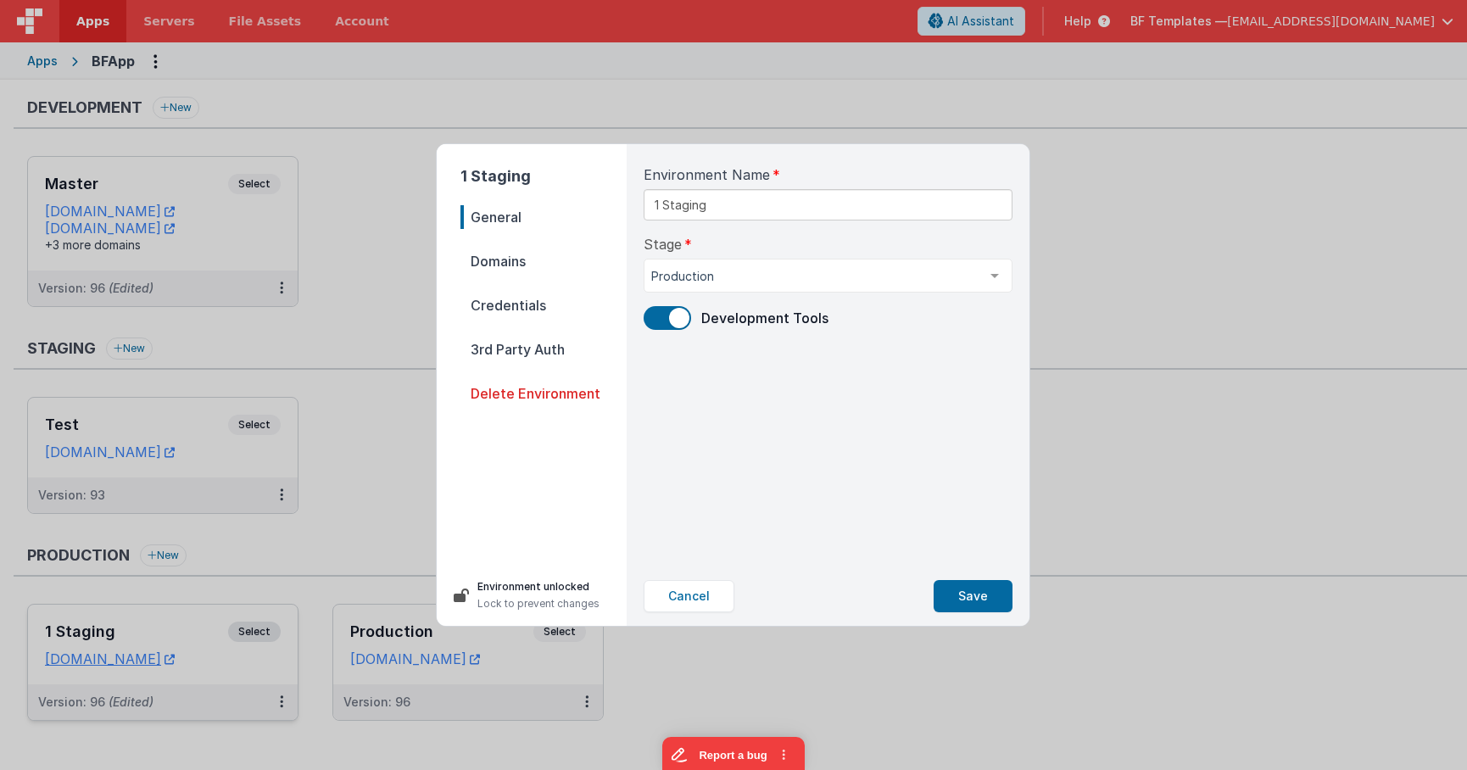
click at [328, 521] on div "1 Staging General Domains Credentials 3rd Party Auth Delete Environment Environ…" at bounding box center [733, 385] width 1467 height 770
click at [685, 591] on button "Cancel" at bounding box center [689, 596] width 91 height 32
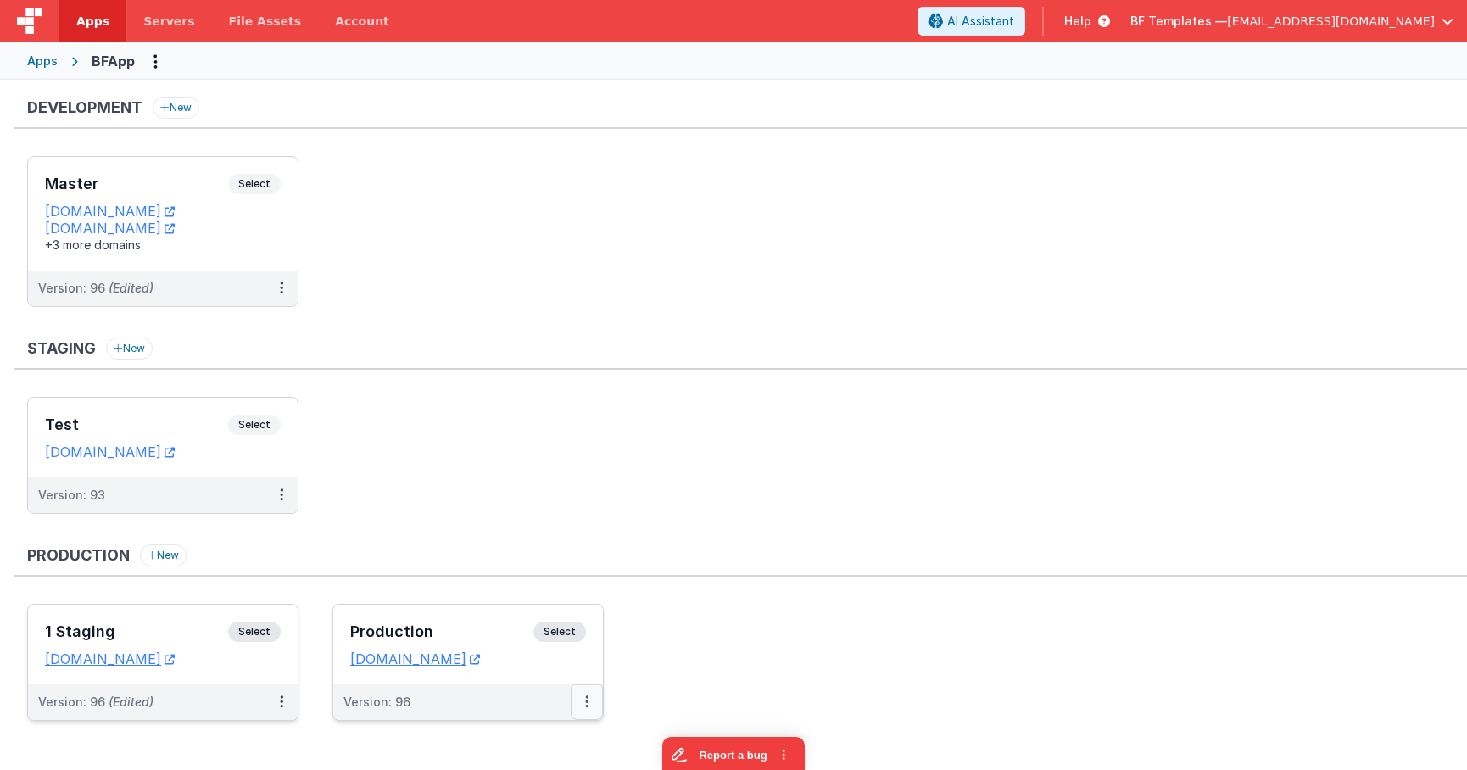
click at [584, 711] on button at bounding box center [587, 702] width 32 height 36
click at [558, 596] on div "Production New 1 Staging Select URLs appstaging.fmbetterforms.com Version: 96 (…" at bounding box center [740, 640] width 1453 height 193
click at [579, 711] on button at bounding box center [587, 702] width 32 height 36
click at [506, 607] on link "Edit" at bounding box center [528, 608] width 149 height 31
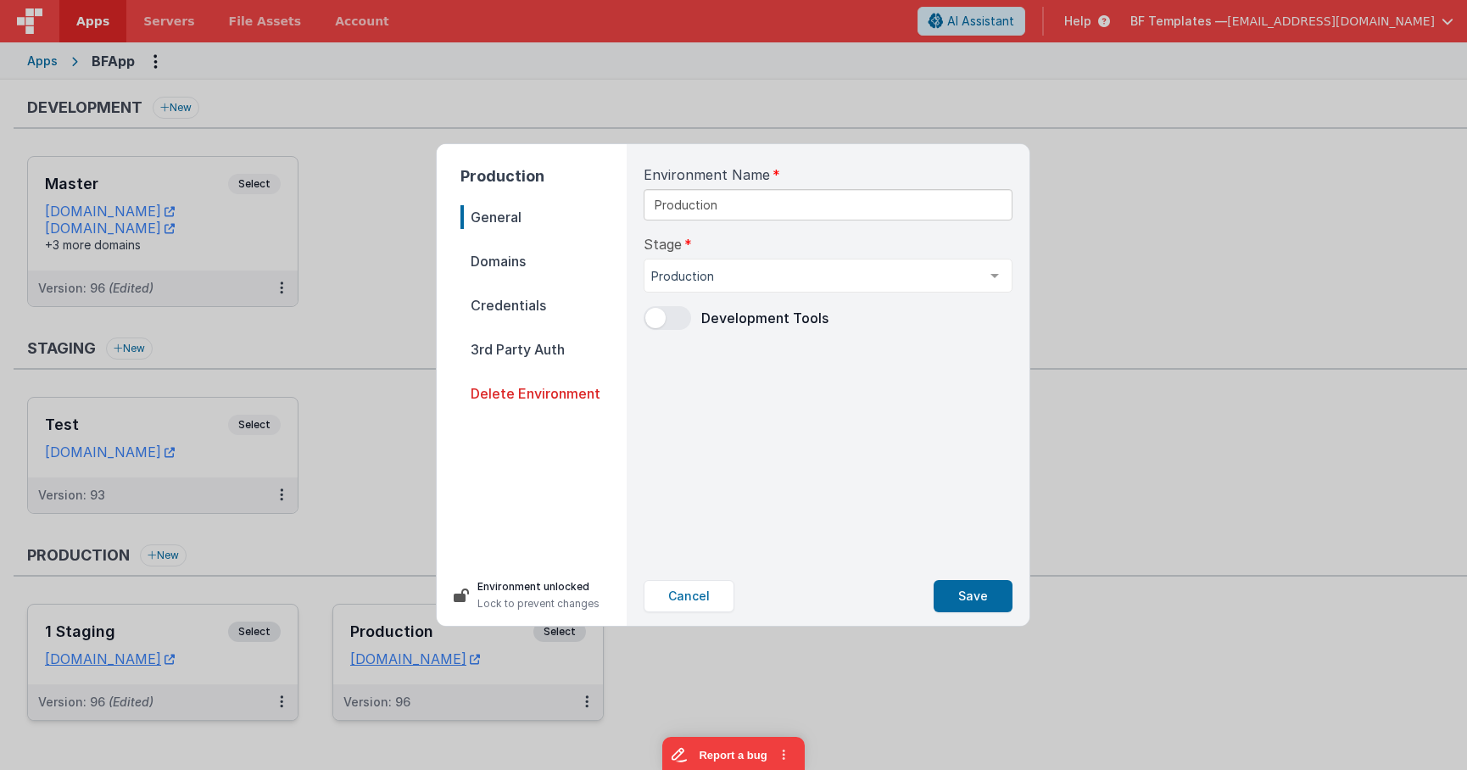
click at [494, 265] on span "Domains" at bounding box center [543, 261] width 166 height 24
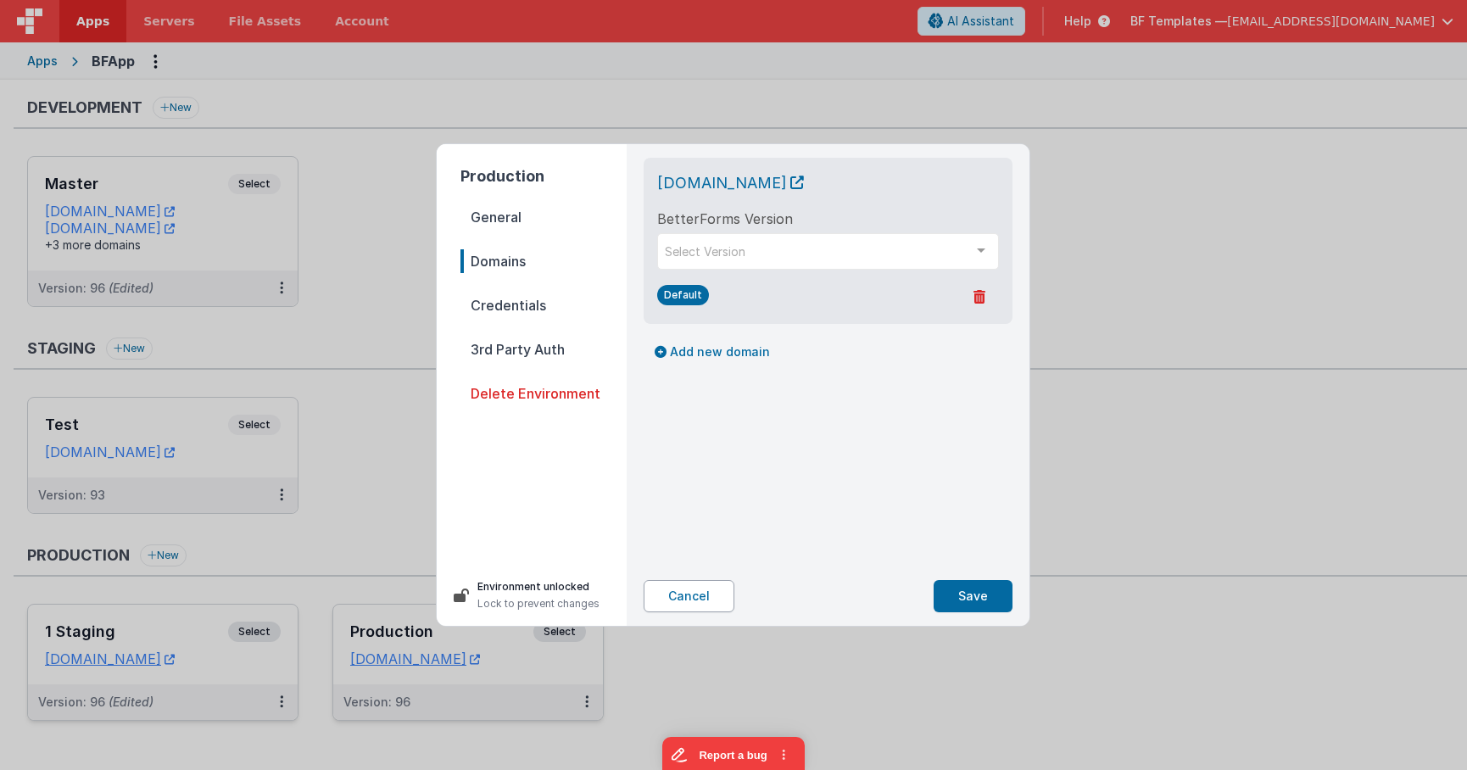
click at [686, 601] on button "Cancel" at bounding box center [689, 596] width 91 height 32
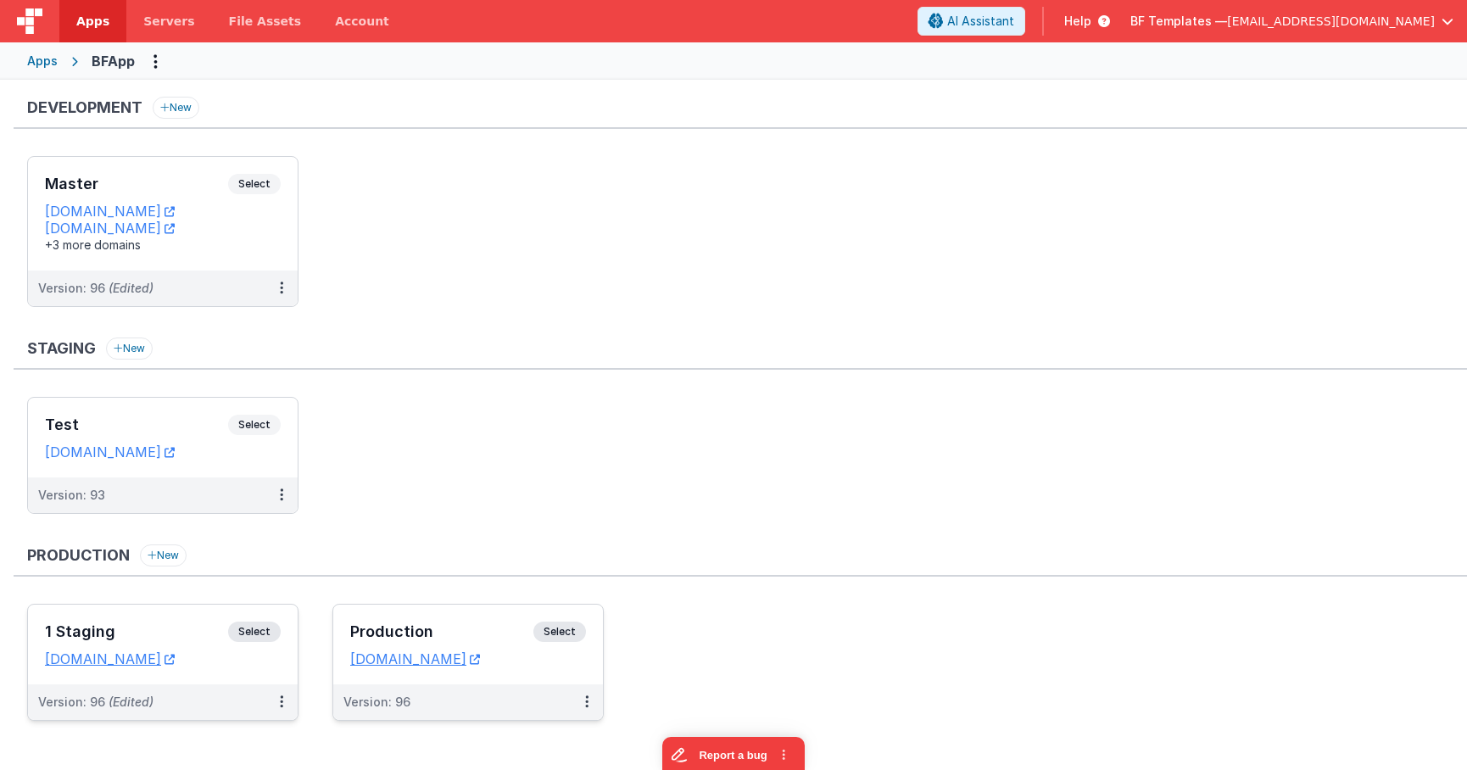
click at [523, 455] on ul "Test Select URLs apptesting1.fmbetterforms.com Version: 93" at bounding box center [747, 464] width 1440 height 134
click at [515, 472] on ul "Test Select URLs [DOMAIN_NAME] Version: 93" at bounding box center [747, 464] width 1440 height 134
click at [590, 706] on button at bounding box center [587, 702] width 32 height 36
click at [531, 577] on link "Edit" at bounding box center [528, 577] width 149 height 31
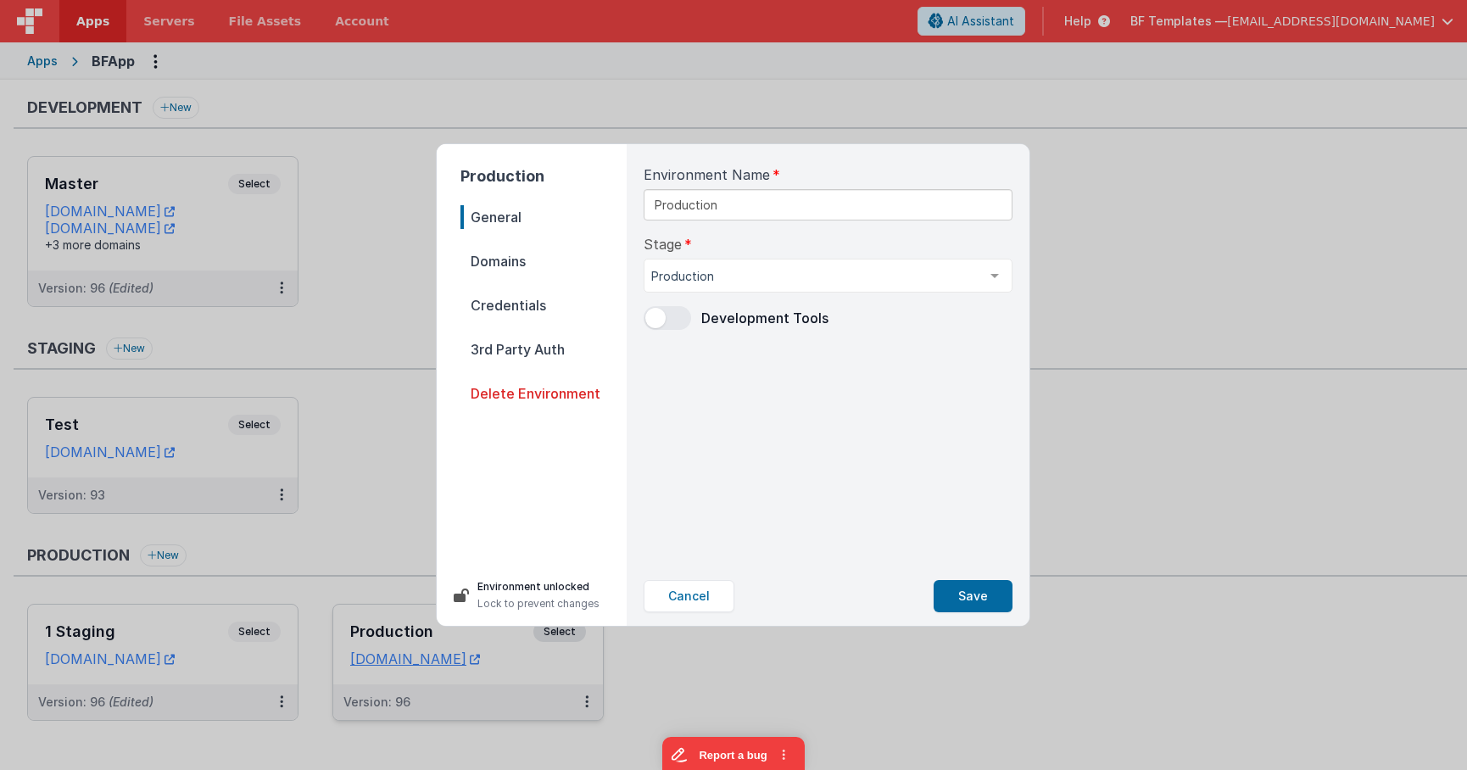
click at [506, 254] on span "Domains" at bounding box center [543, 261] width 166 height 24
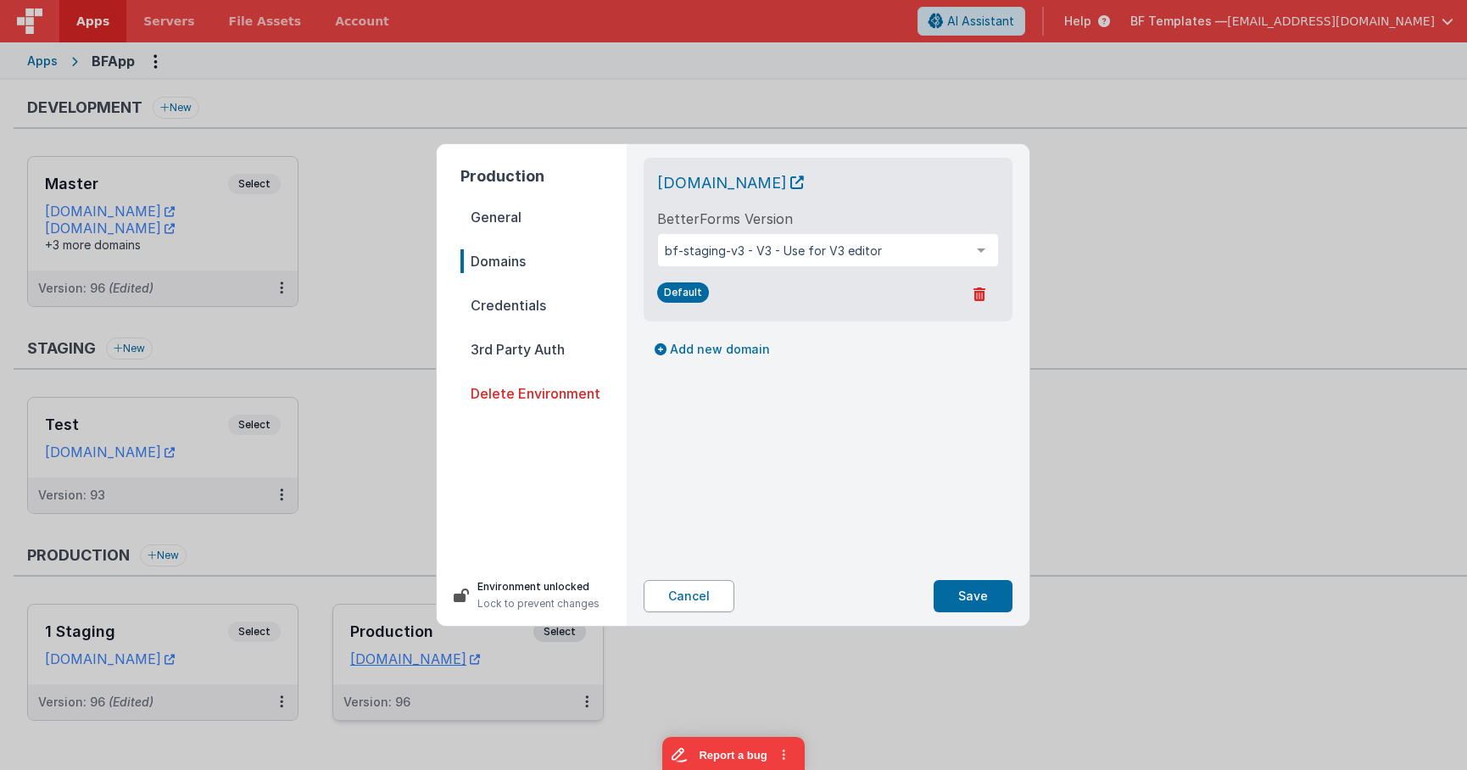
click at [700, 603] on button "Cancel" at bounding box center [689, 596] width 91 height 32
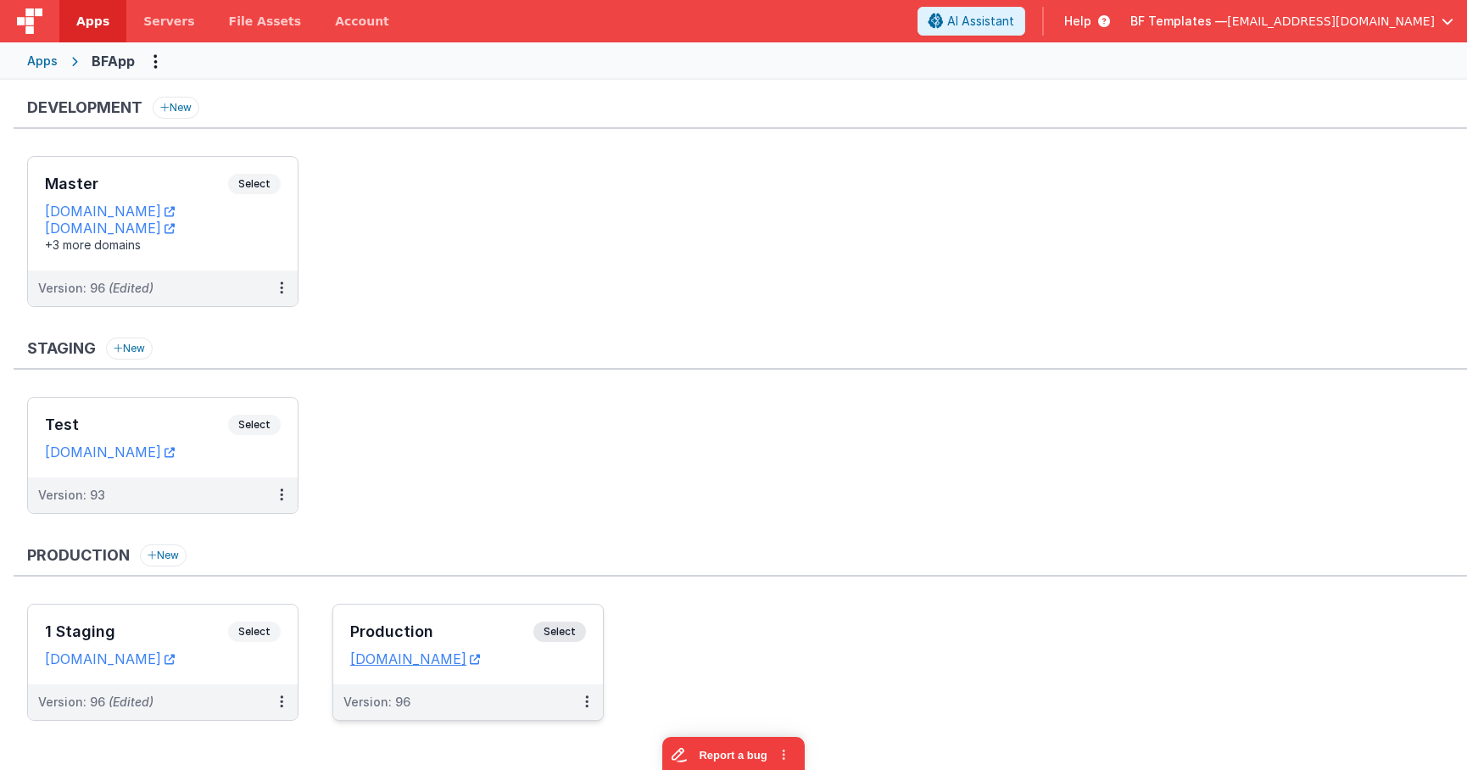
click at [544, 631] on span "Select" at bounding box center [559, 632] width 53 height 20
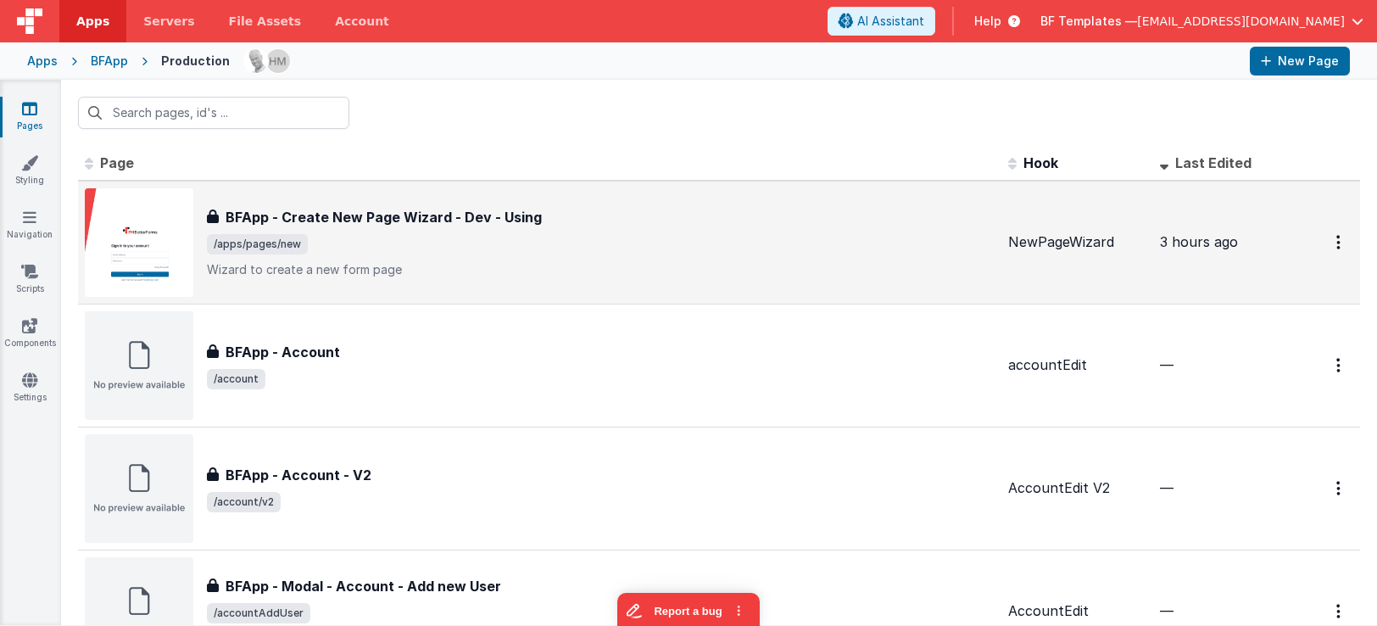
click at [499, 263] on p "Wizard to create a new form page" at bounding box center [601, 269] width 788 height 17
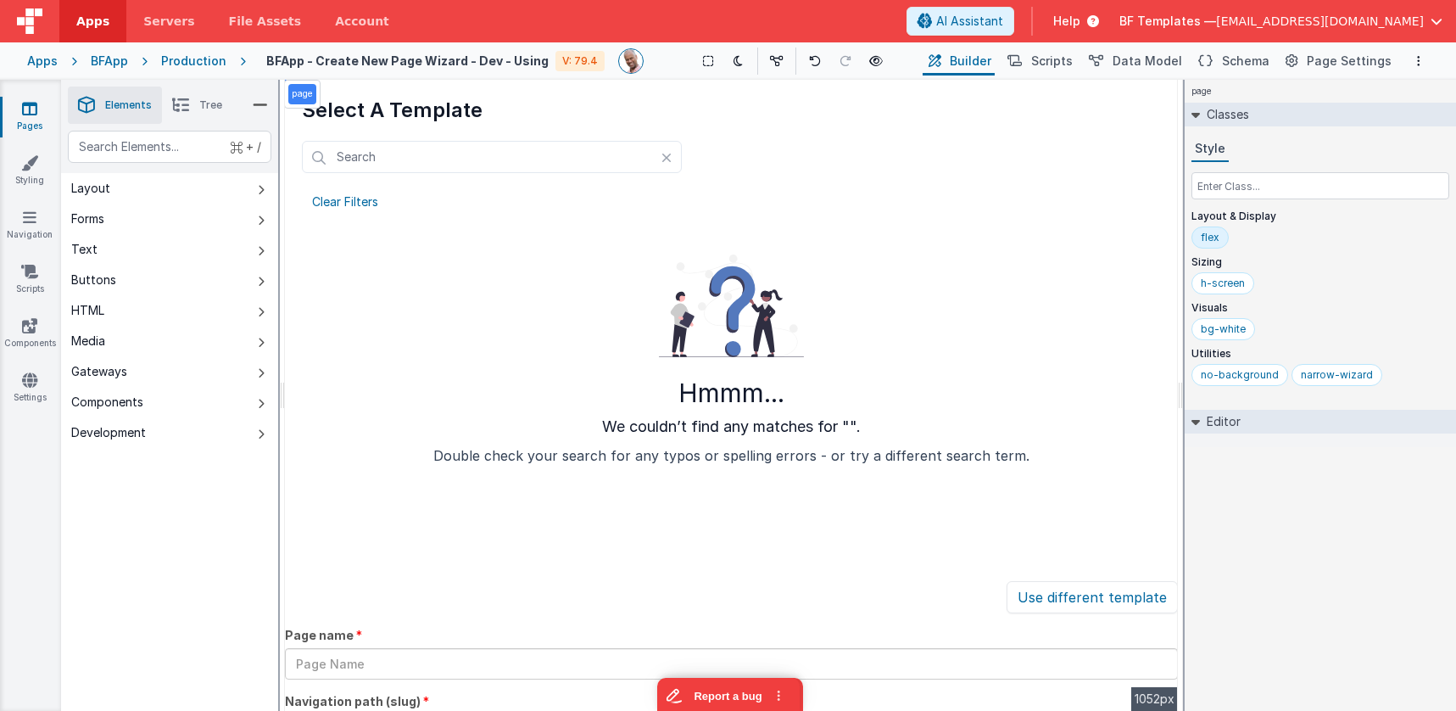
click at [194, 58] on div "Production" at bounding box center [193, 61] width 65 height 17
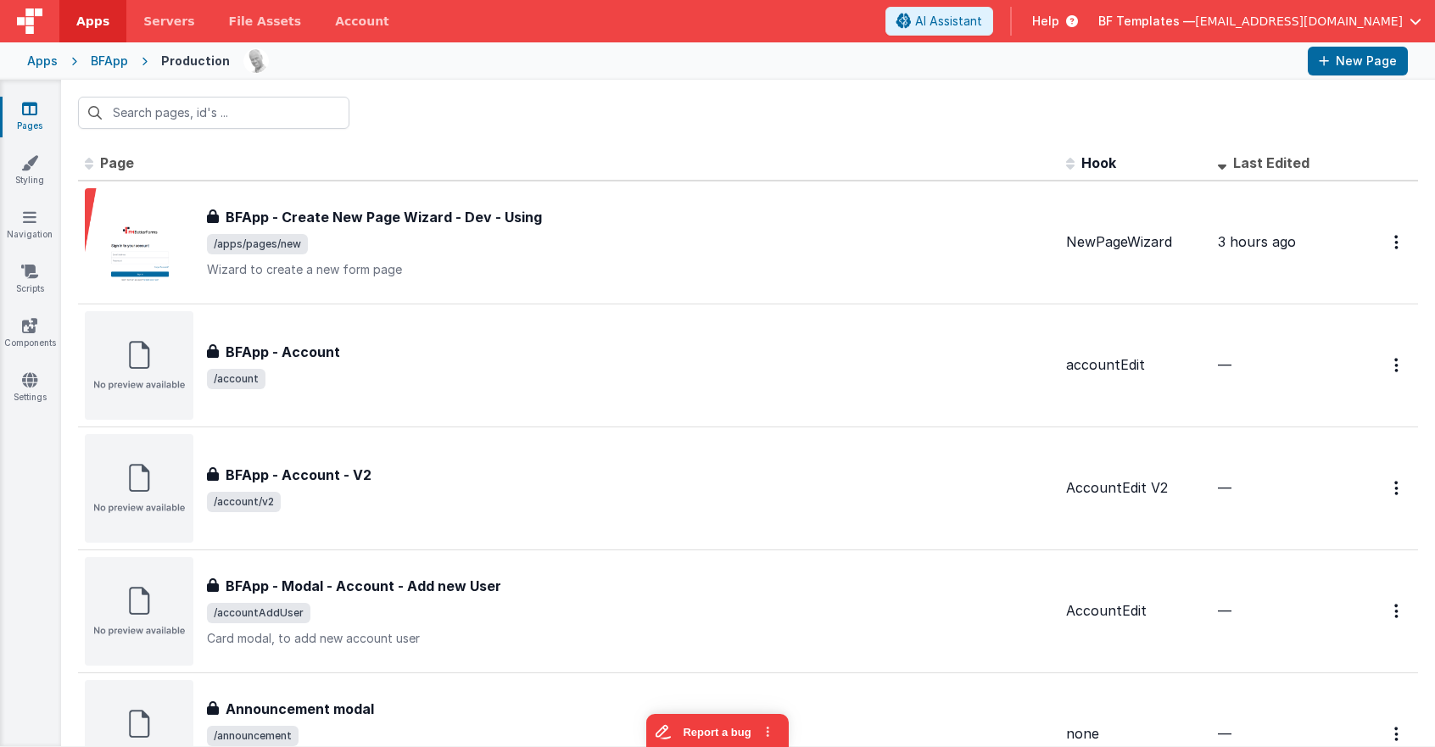
drag, startPoint x: 120, startPoint y: 59, endPoint x: 137, endPoint y: 101, distance: 44.9
click at [136, 92] on div "Apps Servers File Assets Account Some FUTURE Slot AI Assistant Help BF Template…" at bounding box center [717, 373] width 1435 height 747
click at [137, 104] on input "text" at bounding box center [213, 113] width 271 height 32
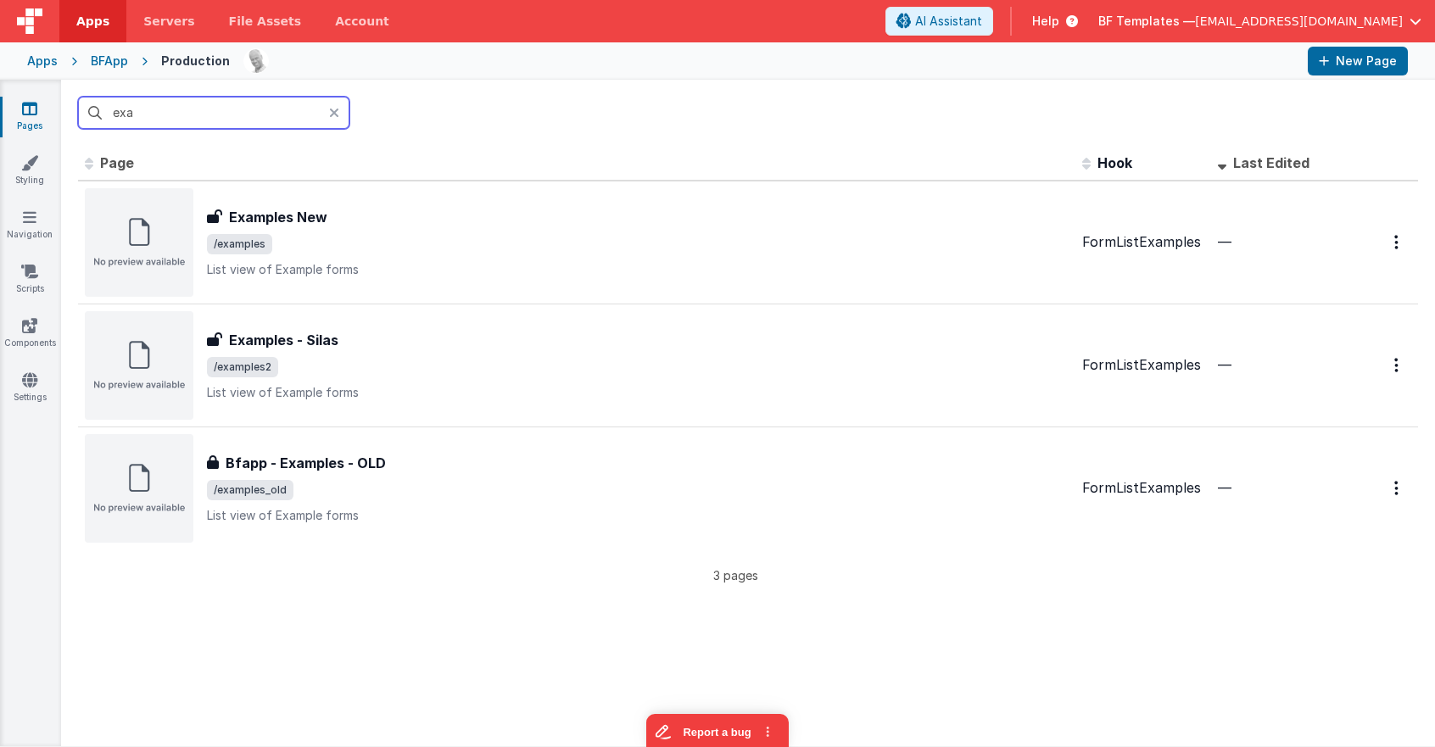
type input "exam"
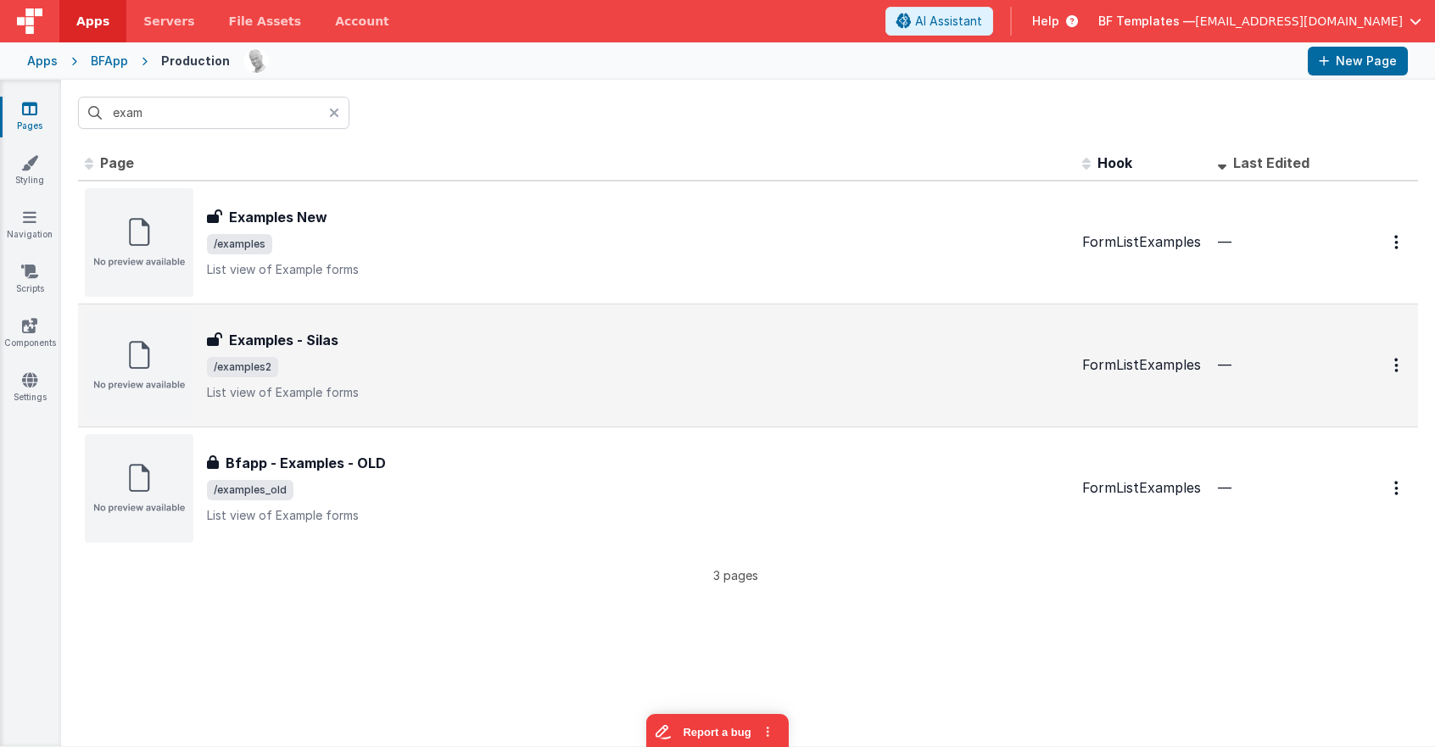
click at [455, 348] on div "Examples - Silas" at bounding box center [638, 340] width 862 height 20
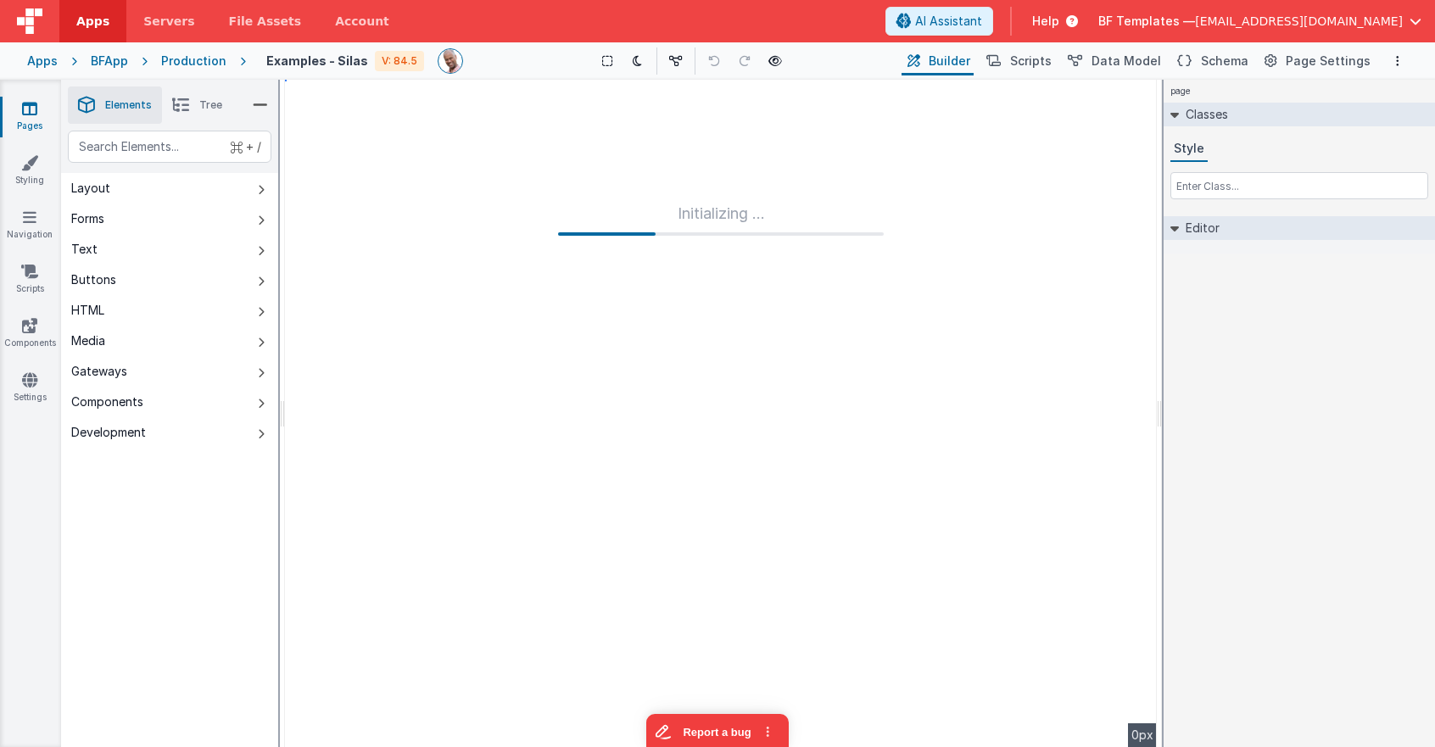
click at [1280, 310] on div "page Classes Style Editor DEV: Focus DEV: builderToggleConditionalCSS DEV: Remo…" at bounding box center [1298, 413] width 271 height 667
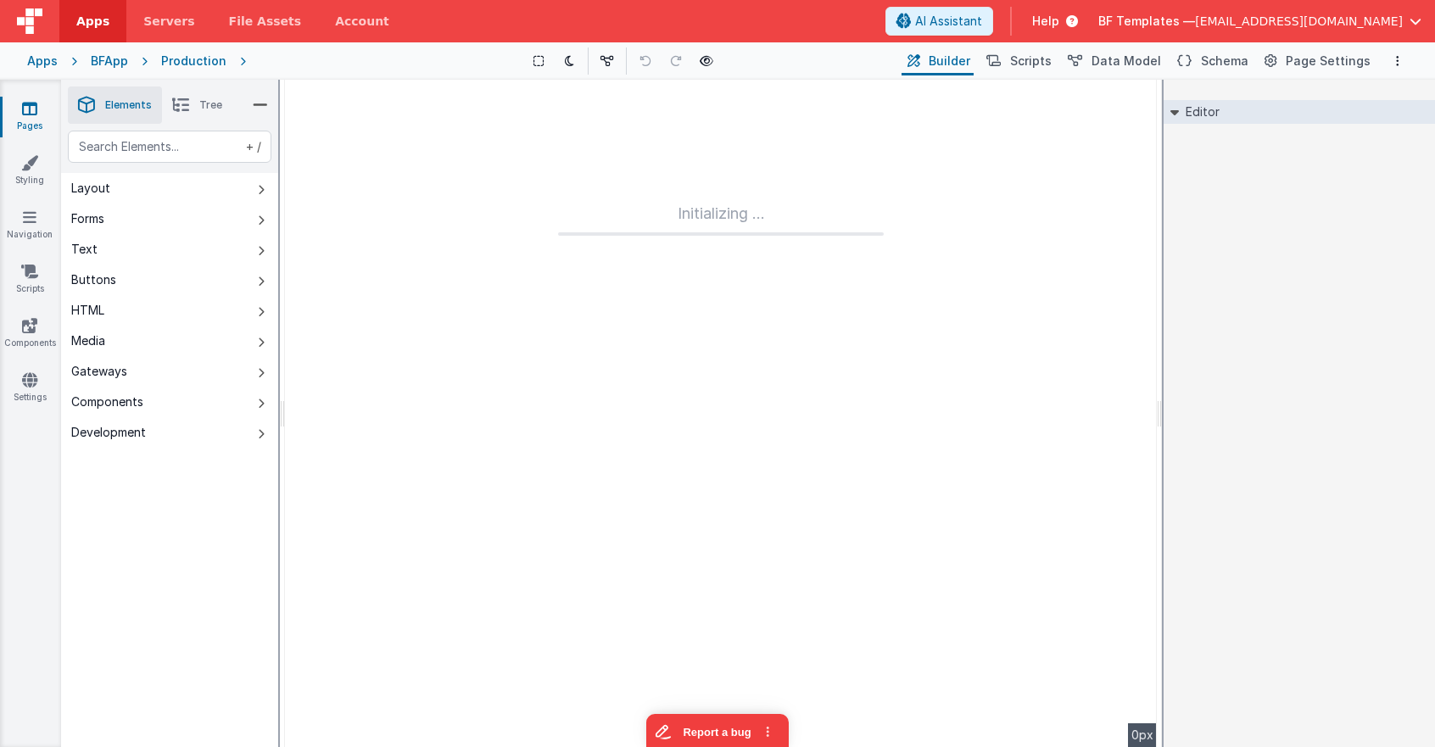
click at [54, 64] on div "Apps" at bounding box center [42, 61] width 31 height 17
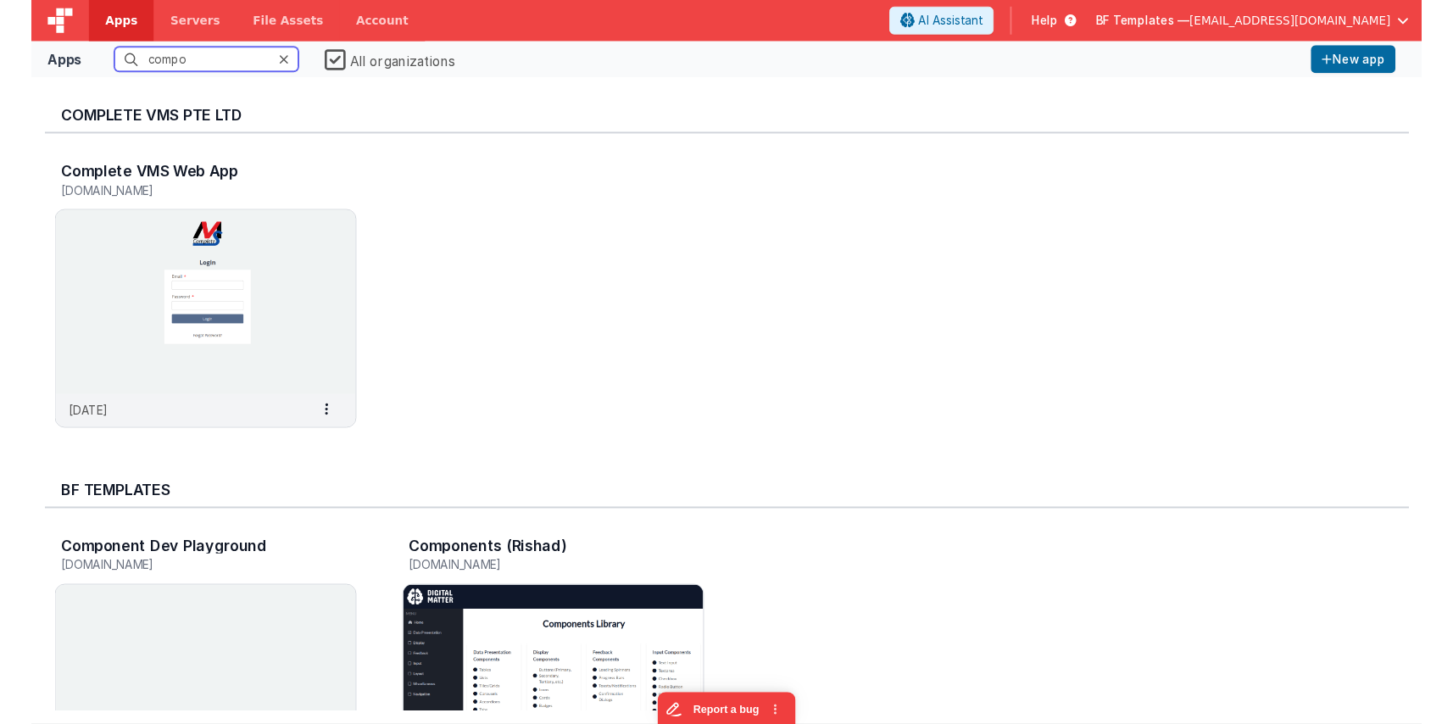
scroll to position [15, 0]
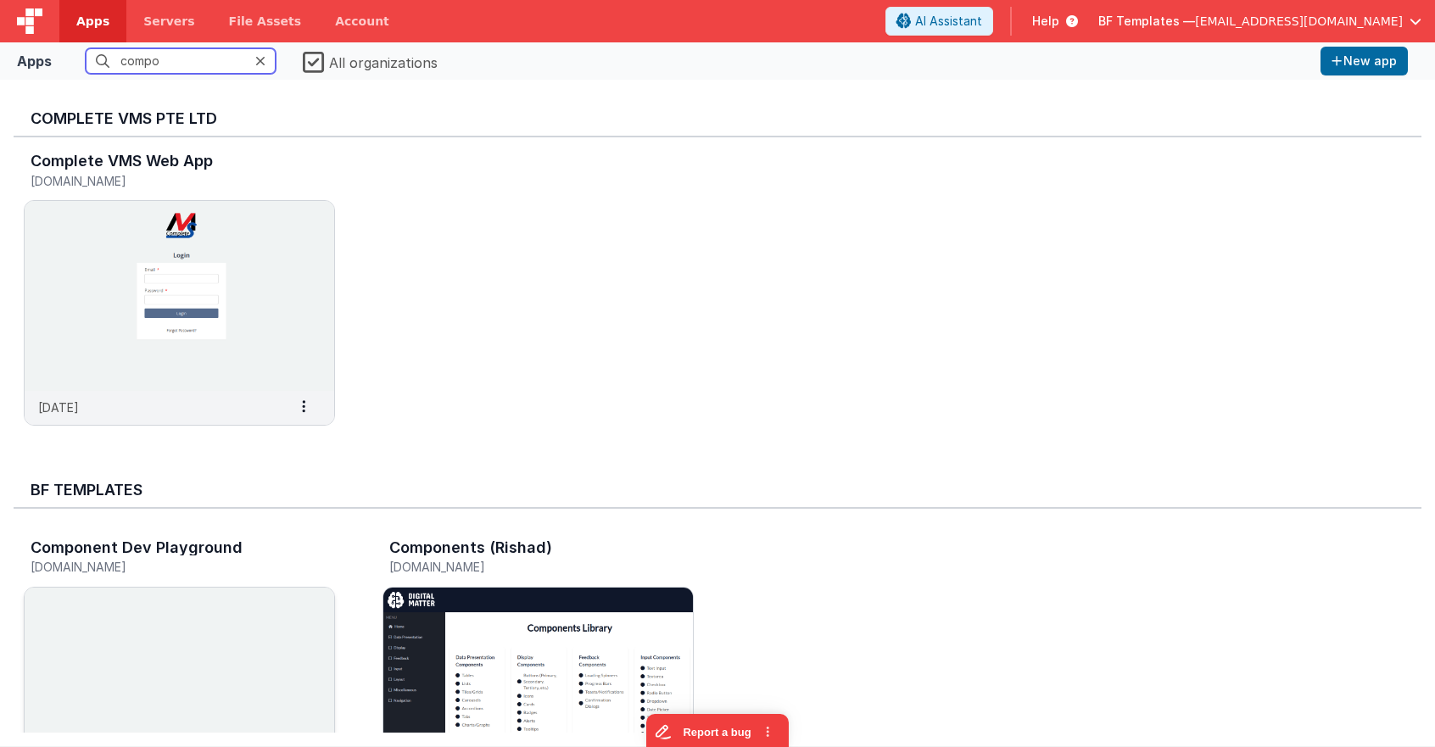
type input "compo"
click at [218, 629] on img at bounding box center [180, 683] width 310 height 190
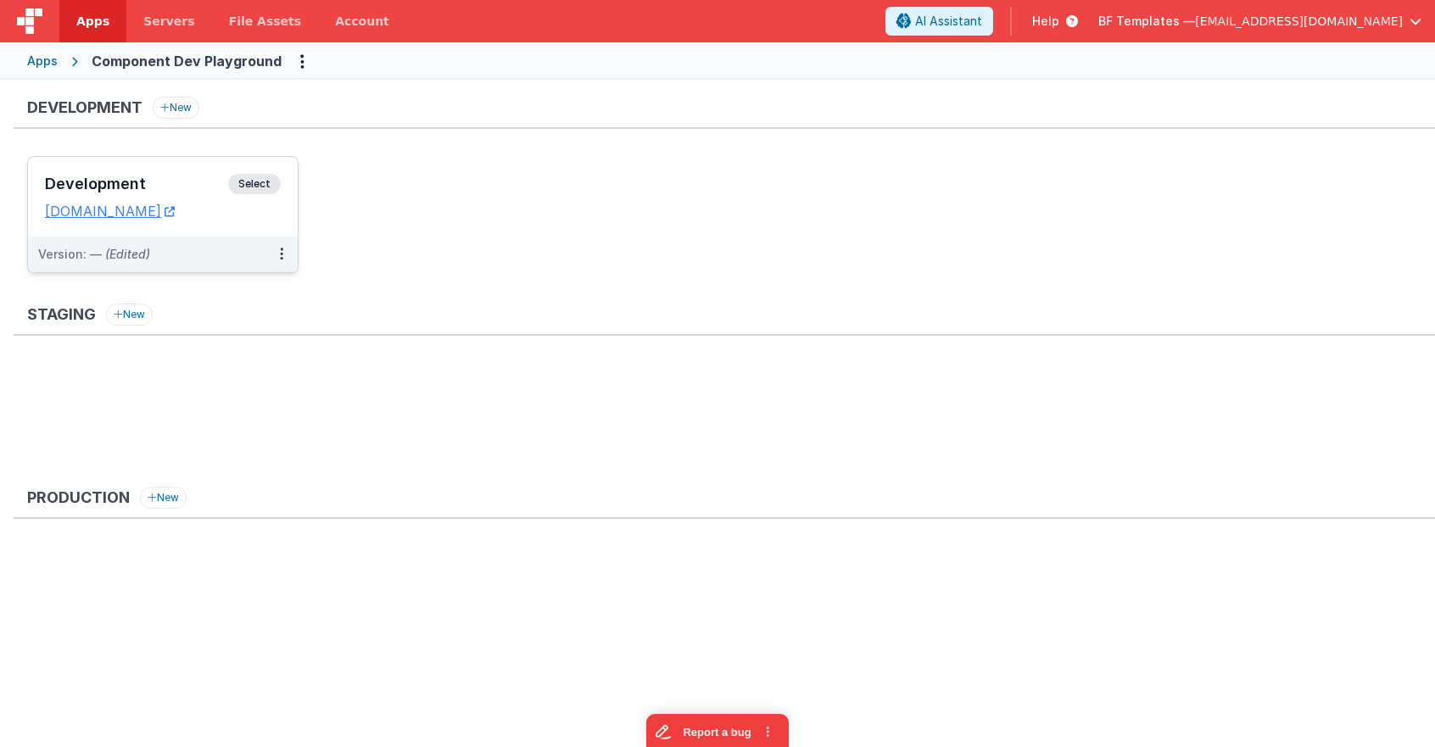
click at [274, 186] on span "Select" at bounding box center [254, 184] width 53 height 20
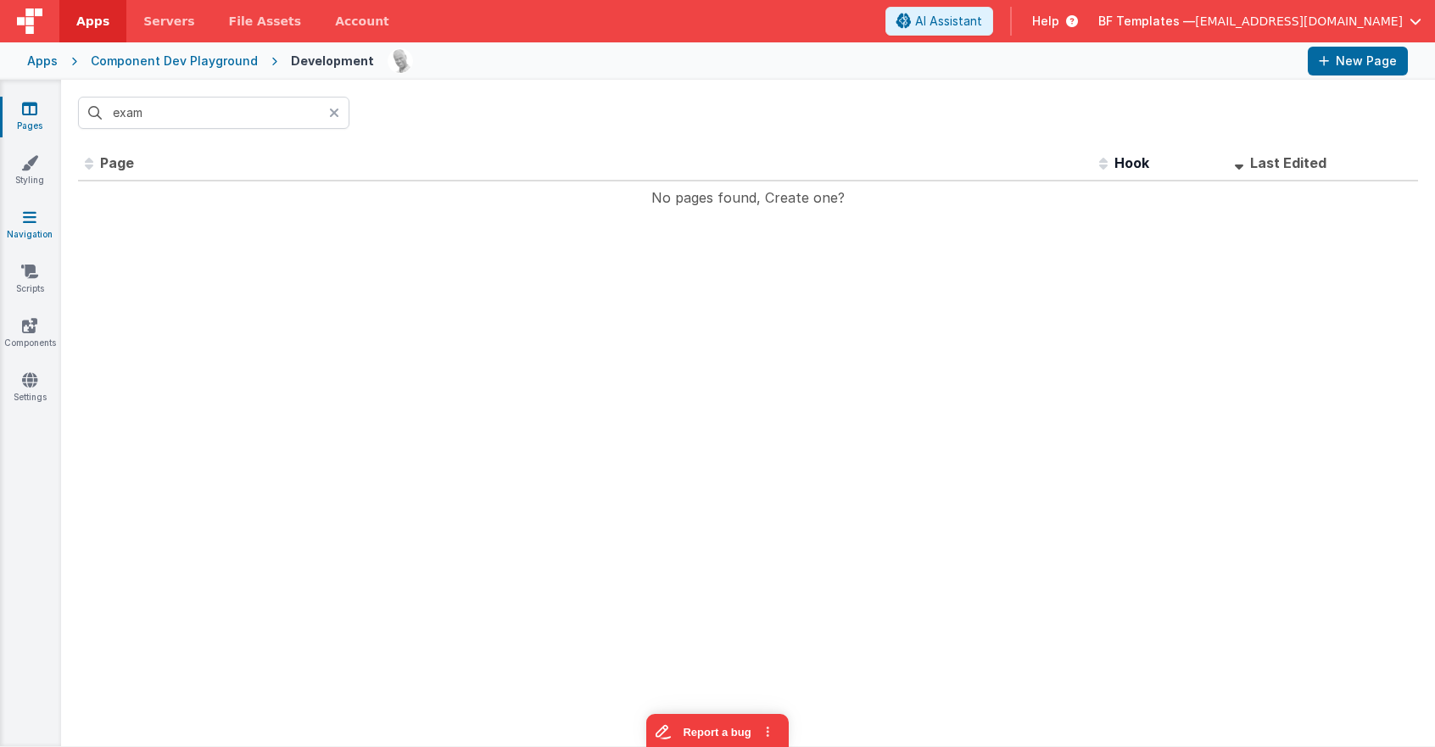
click at [33, 226] on link "Navigation" at bounding box center [29, 226] width 61 height 34
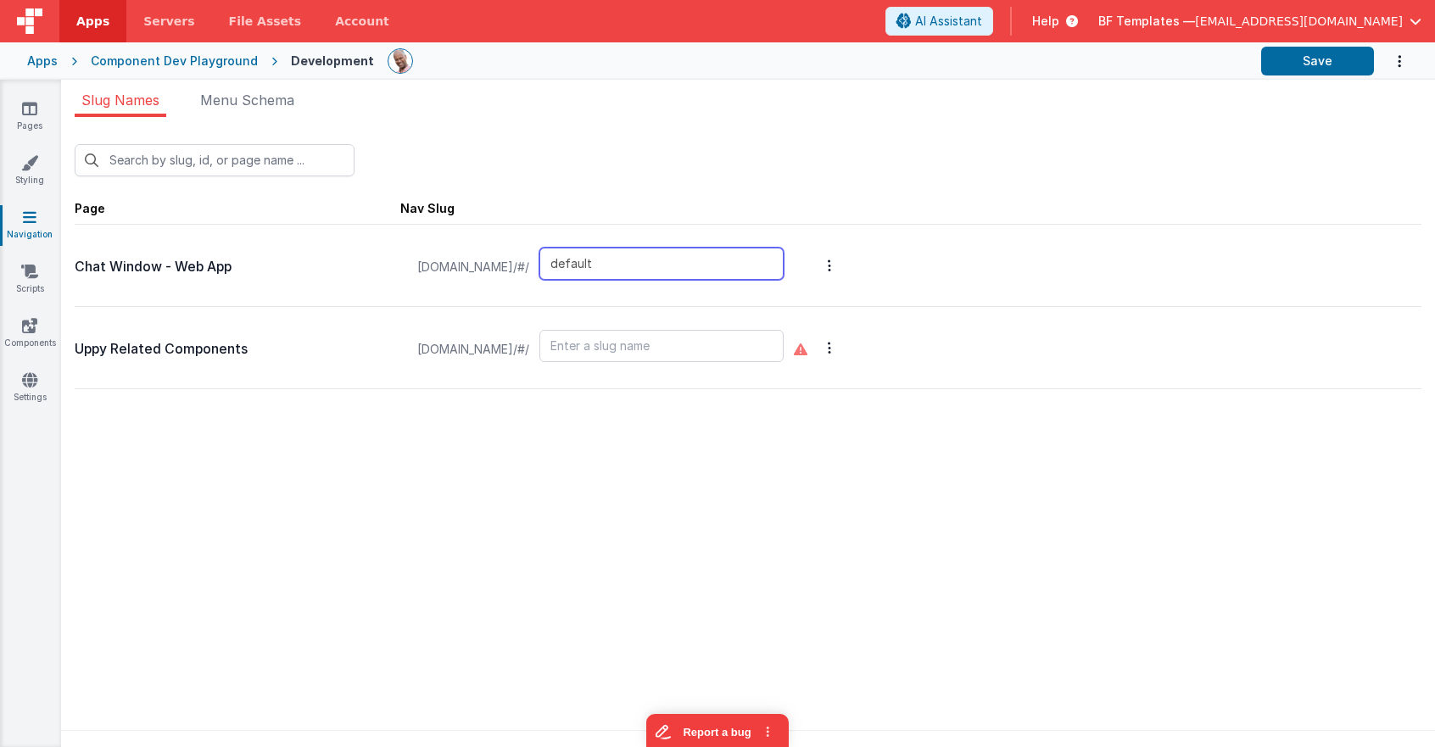
drag, startPoint x: 763, startPoint y: 265, endPoint x: 647, endPoint y: 254, distance: 116.7
click at [647, 254] on div "componentdevplayground.clientportal.cloud/#/ default" at bounding box center [600, 267] width 387 height 64
click at [756, 345] on input "text" at bounding box center [661, 346] width 244 height 32
paste input "default"
type input "default"
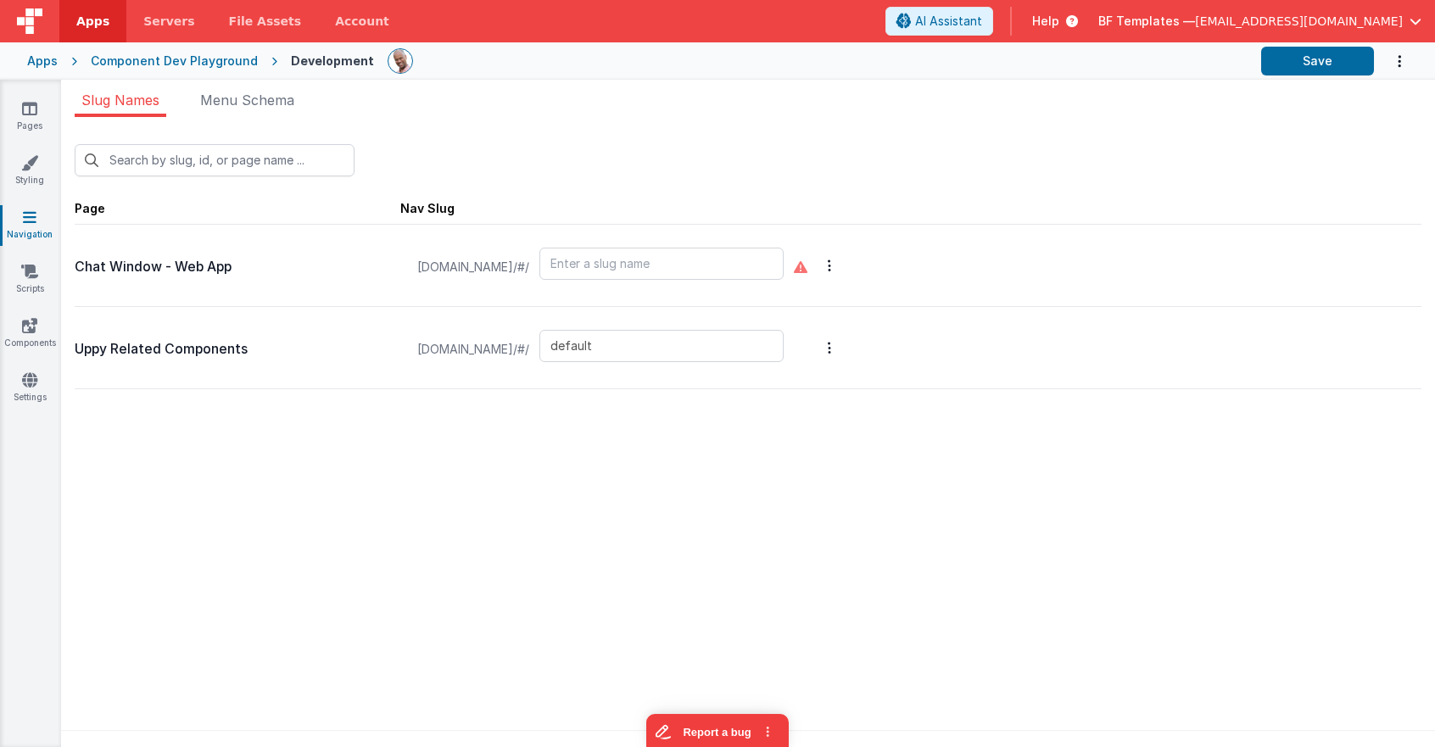
click at [768, 212] on span "Page Nav Slug" at bounding box center [748, 207] width 1347 height 35
click at [1307, 62] on button "Save" at bounding box center [1317, 61] width 113 height 29
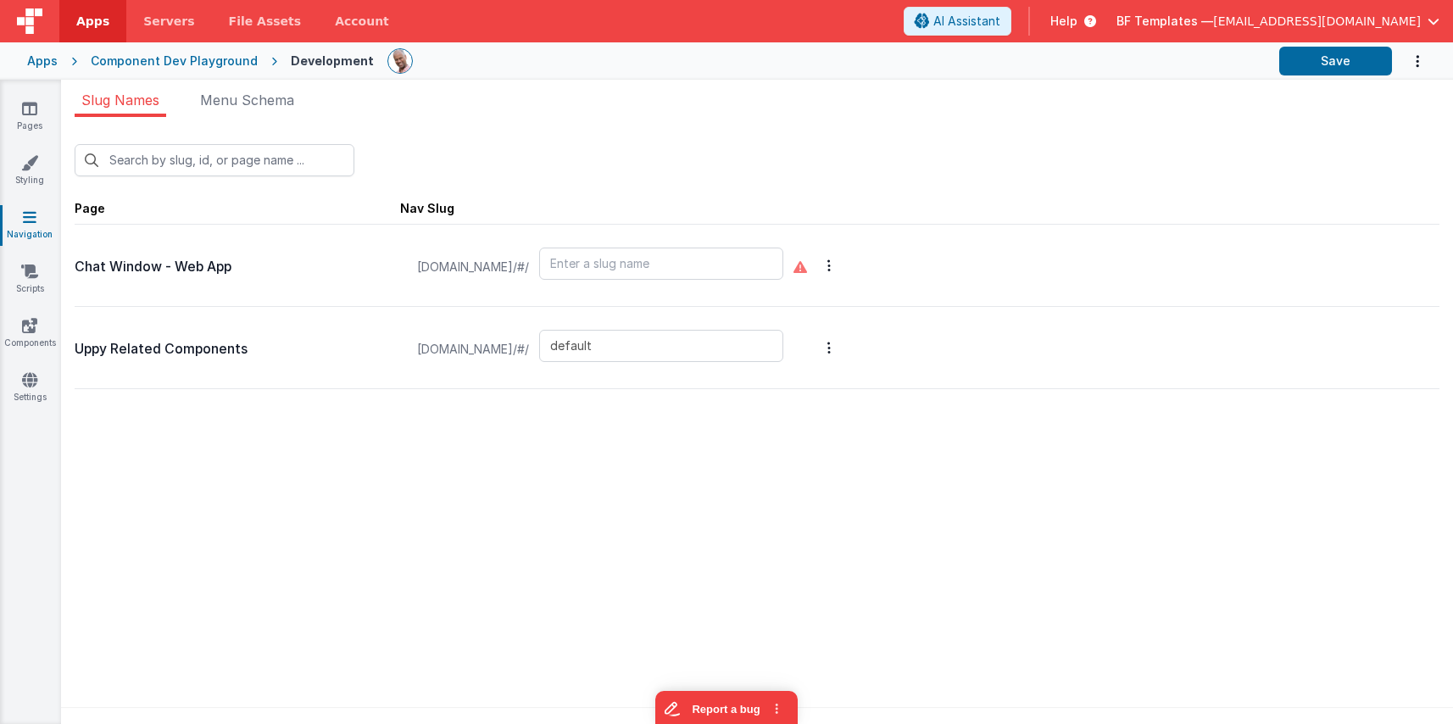
drag, startPoint x: 527, startPoint y: 100, endPoint x: 491, endPoint y: 119, distance: 40.2
click at [527, 100] on ul "Slug Names Menu Schema" at bounding box center [757, 103] width 1392 height 27
click at [31, 113] on icon at bounding box center [29, 108] width 15 height 17
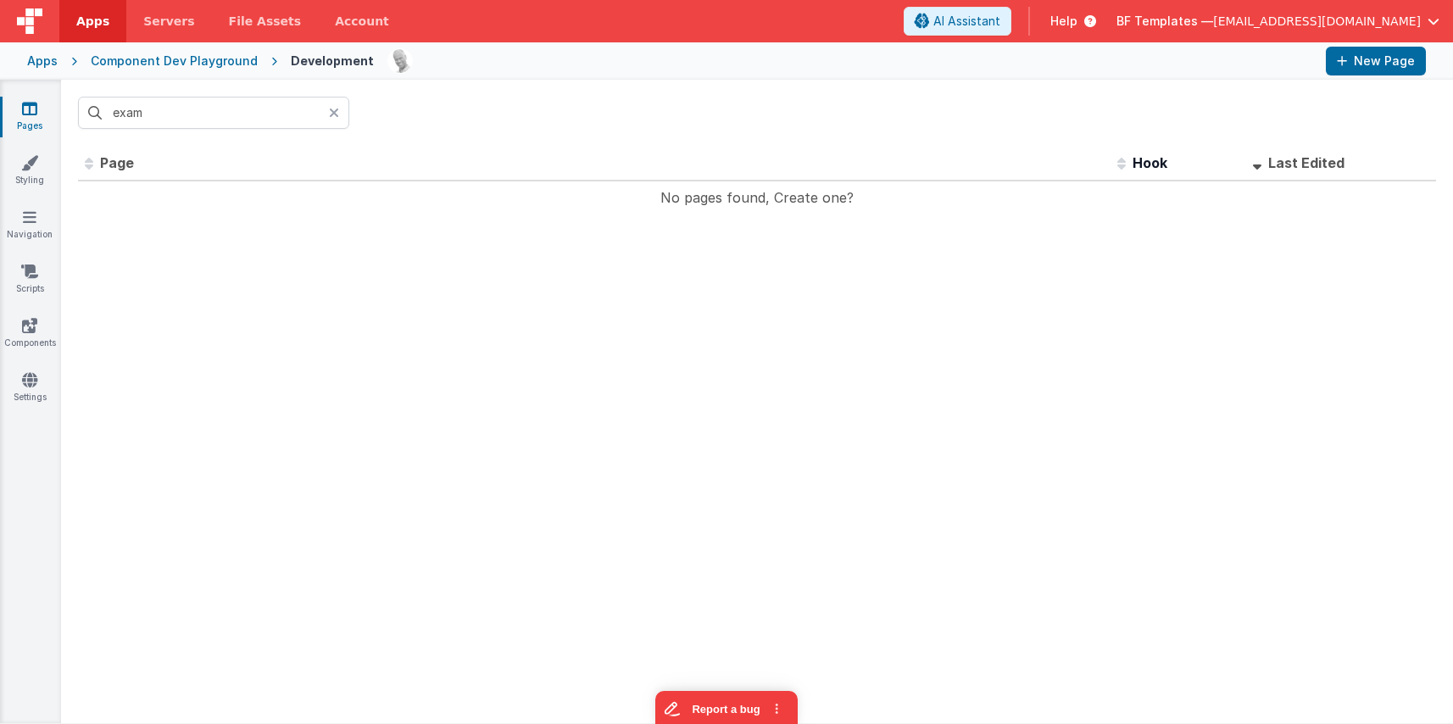
click at [334, 114] on icon at bounding box center [334, 113] width 10 height 14
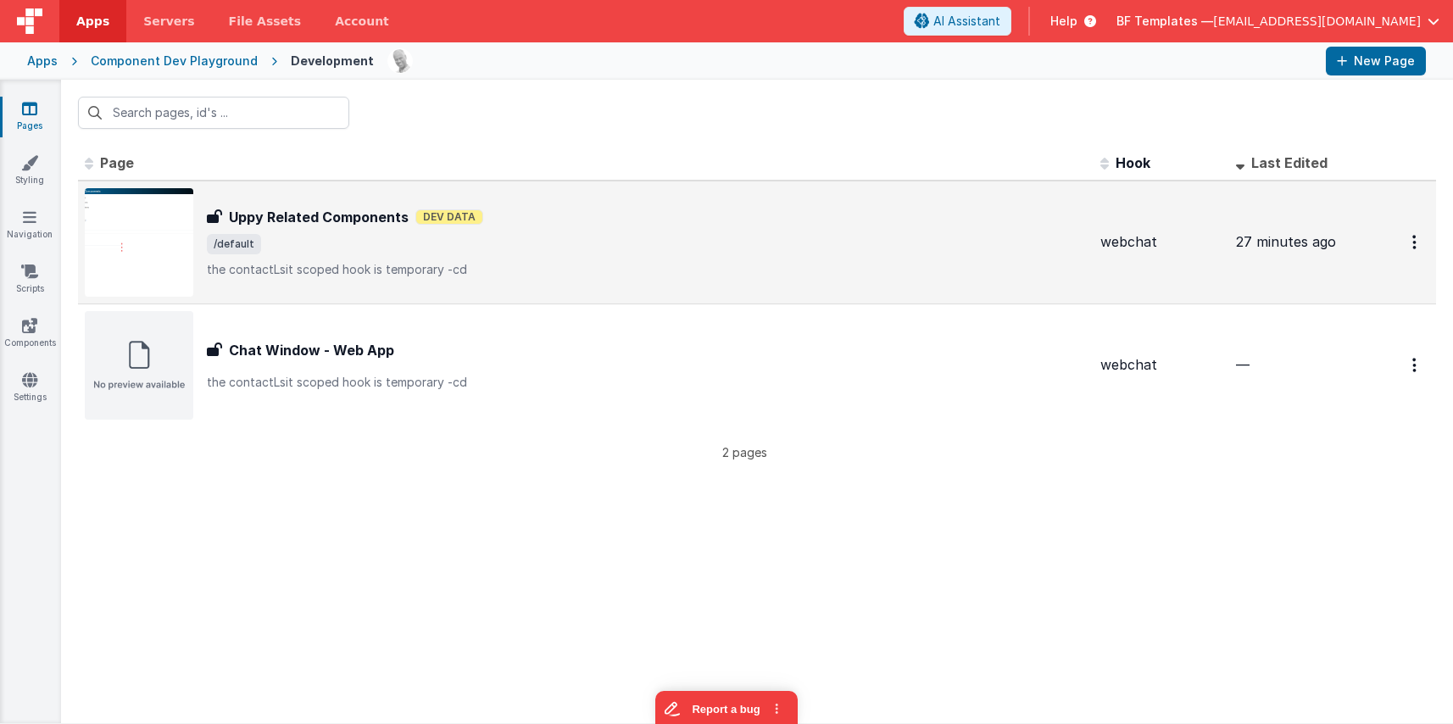
click at [398, 270] on p "the contactLsit scoped hook is temporary -cd" at bounding box center [647, 269] width 880 height 17
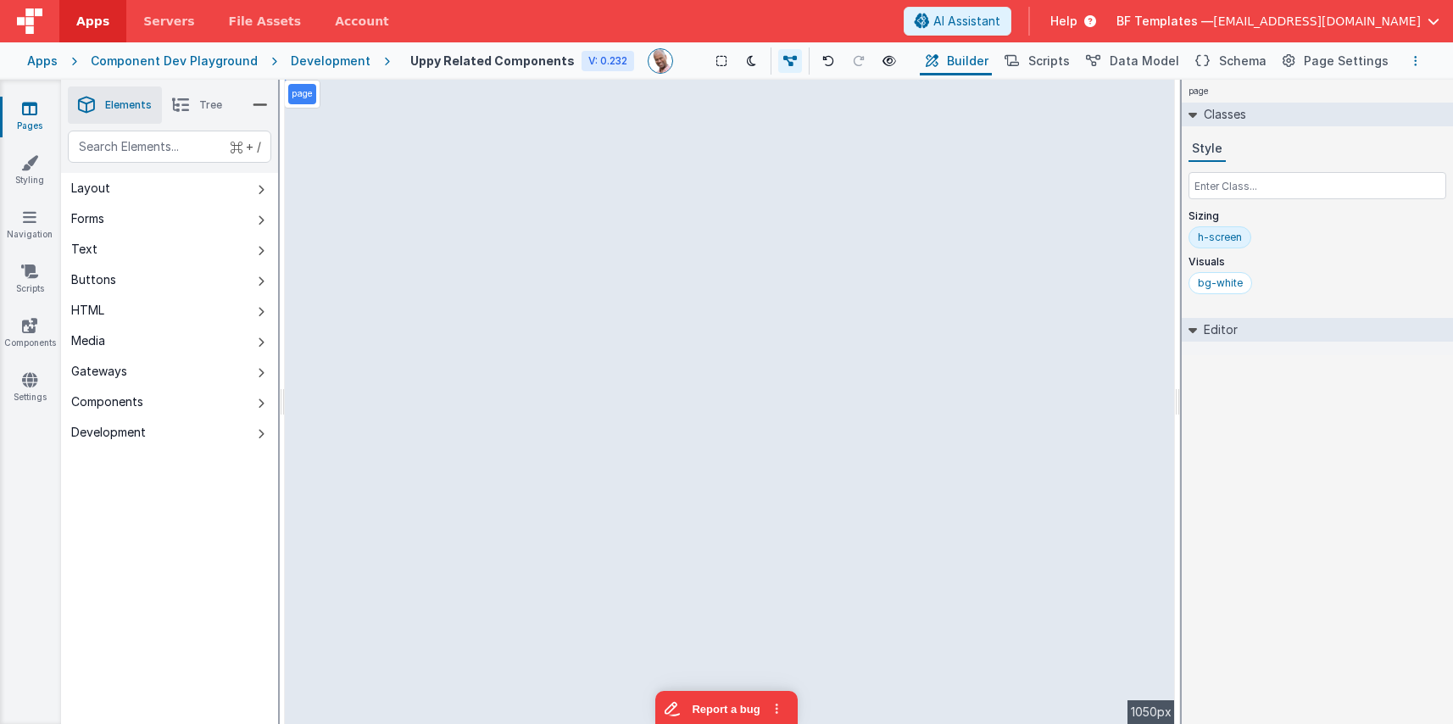
click at [1418, 57] on button "Options" at bounding box center [1416, 61] width 20 height 20
click at [1338, 126] on link "Duplicate" at bounding box center [1331, 124] width 188 height 31
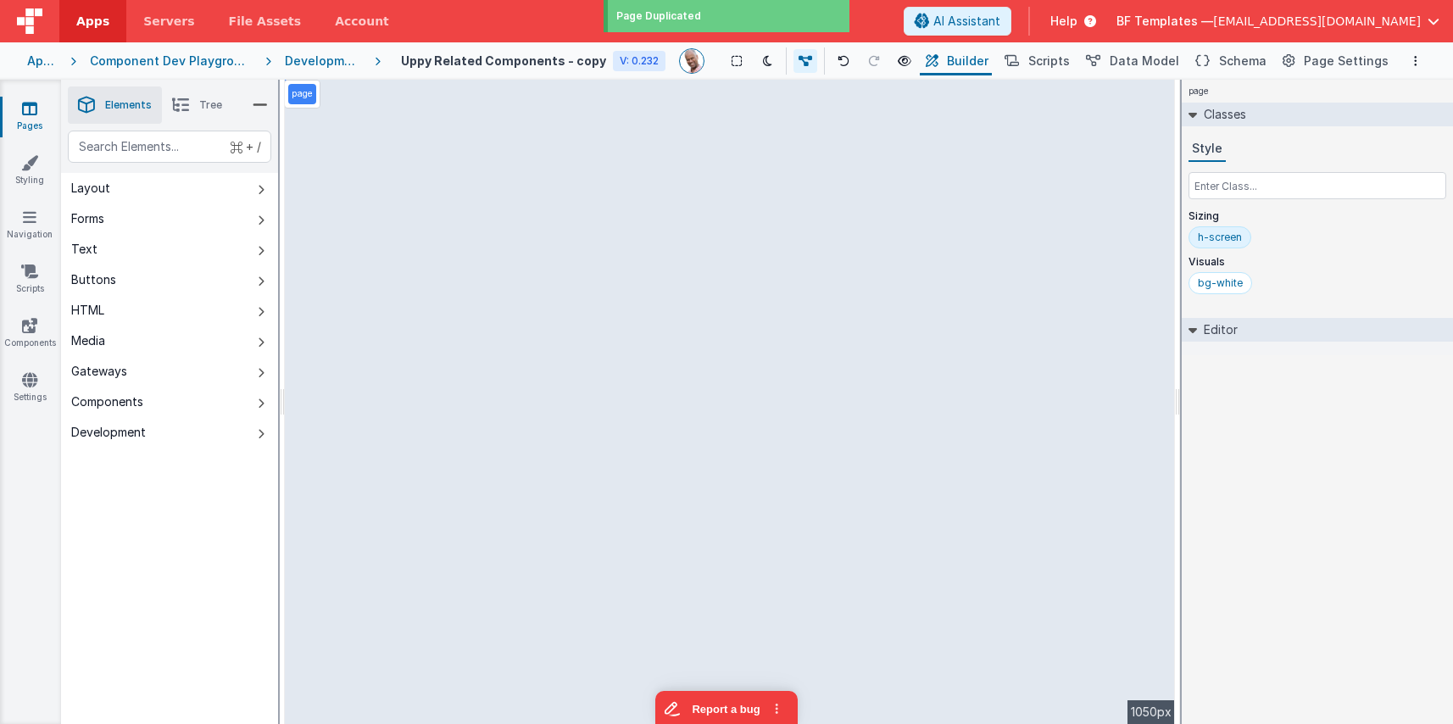
click at [536, 70] on div "Uppy Related Components - copy V: 0.232" at bounding box center [533, 61] width 265 height 20
click at [555, 61] on h4 "Uppy Related Components - copy" at bounding box center [503, 60] width 205 height 13
click at [573, 60] on h4 "Uppy Related Components - copy" at bounding box center [503, 60] width 205 height 13
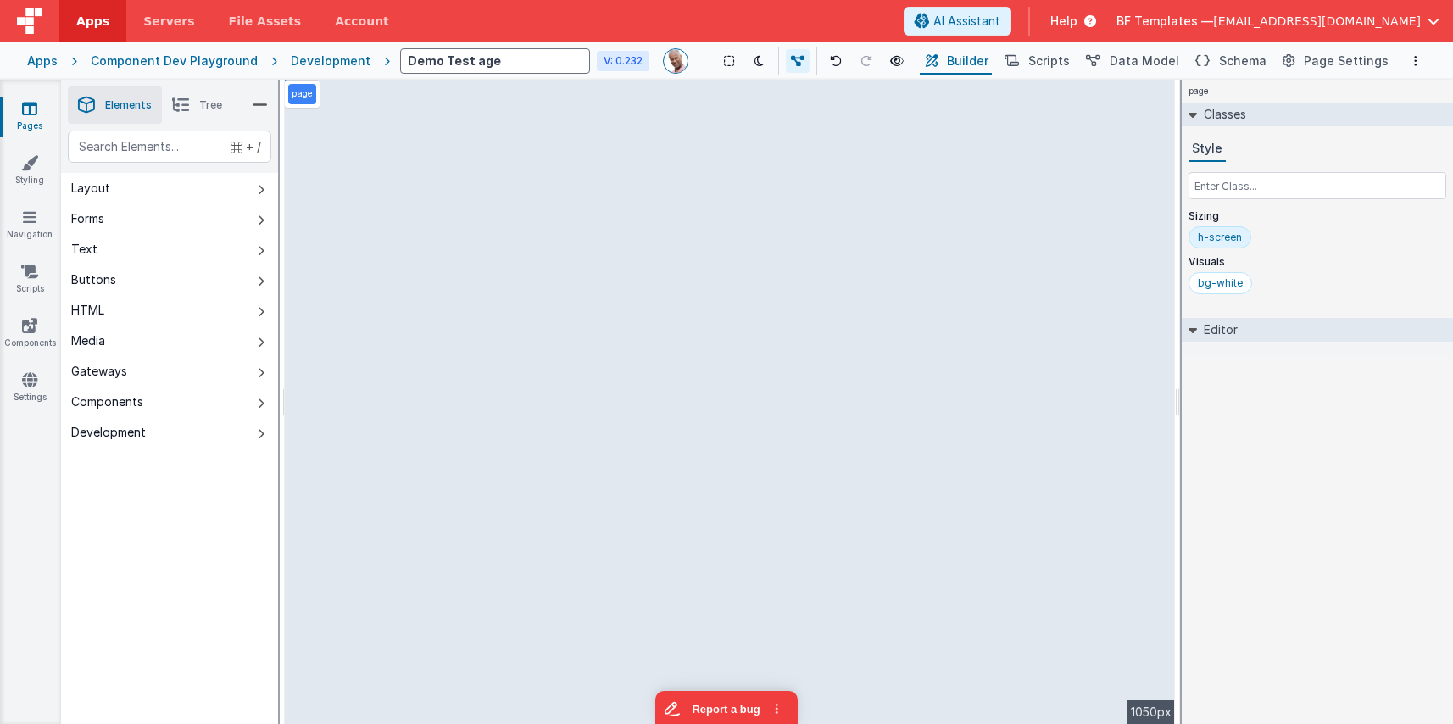
type input "Demo Test Page"
click at [545, 381] on div "page --> 1050px" at bounding box center [730, 402] width 890 height 644
click at [320, 380] on div "page --> 1050px" at bounding box center [730, 402] width 890 height 644
click at [427, 151] on div "page --> 1050px" at bounding box center [730, 402] width 890 height 644
click at [554, 177] on div "page --> 1050px" at bounding box center [730, 402] width 890 height 644
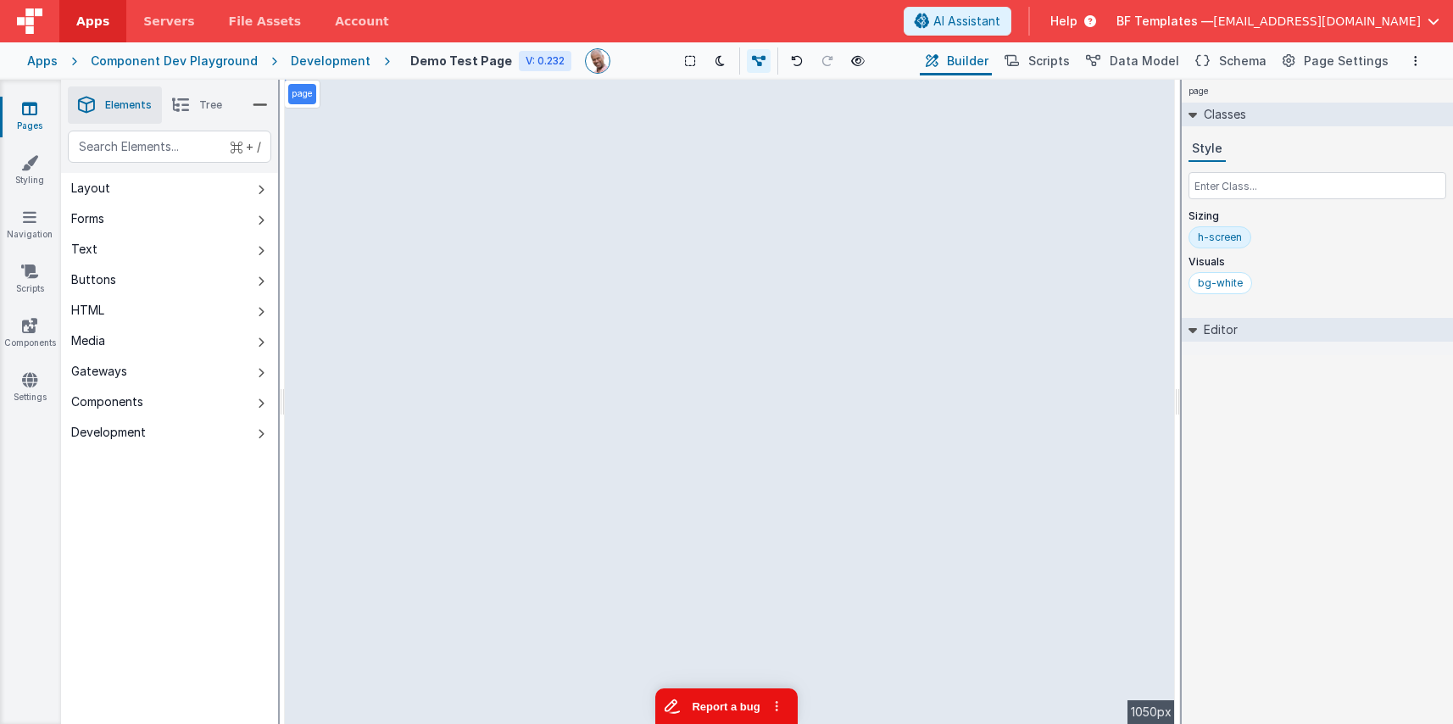
click at [734, 711] on button "Report a bug" at bounding box center [727, 707] width 142 height 36
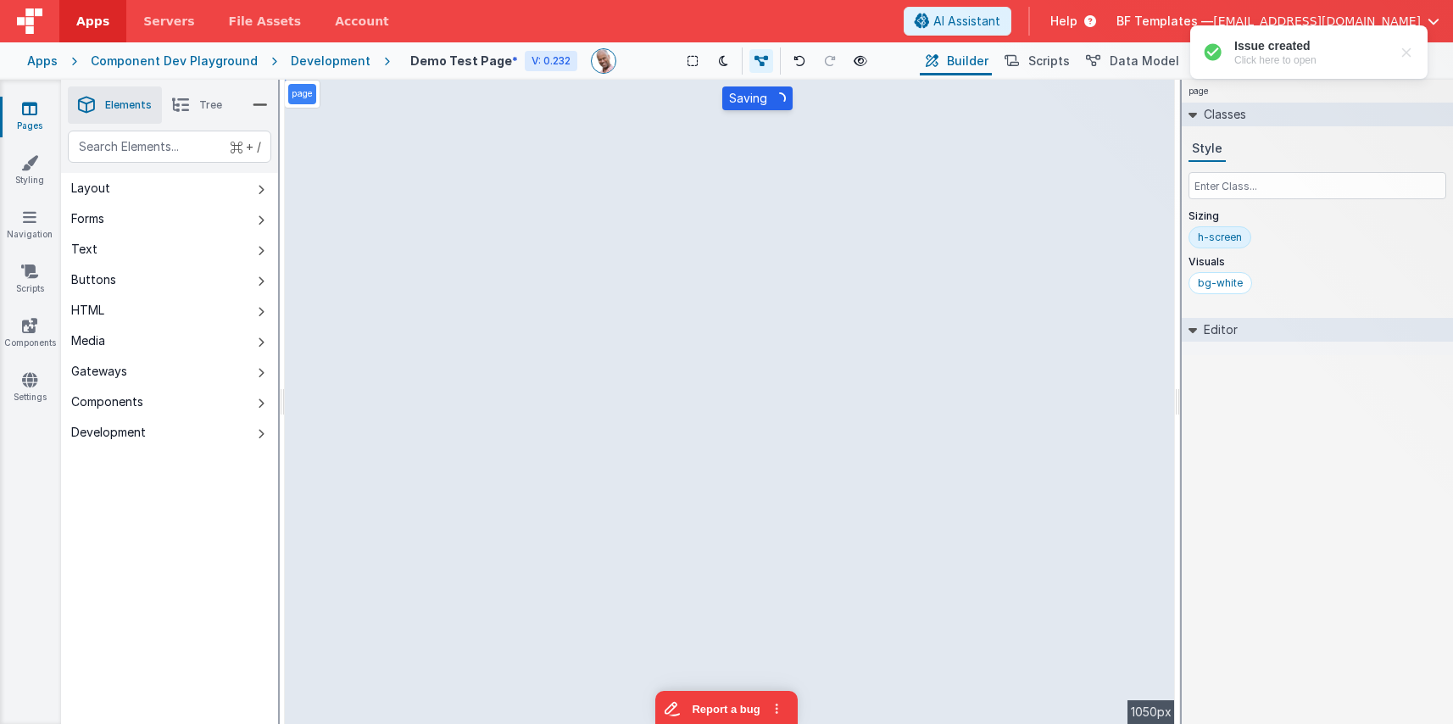
click at [310, 59] on div "Development" at bounding box center [331, 61] width 80 height 17
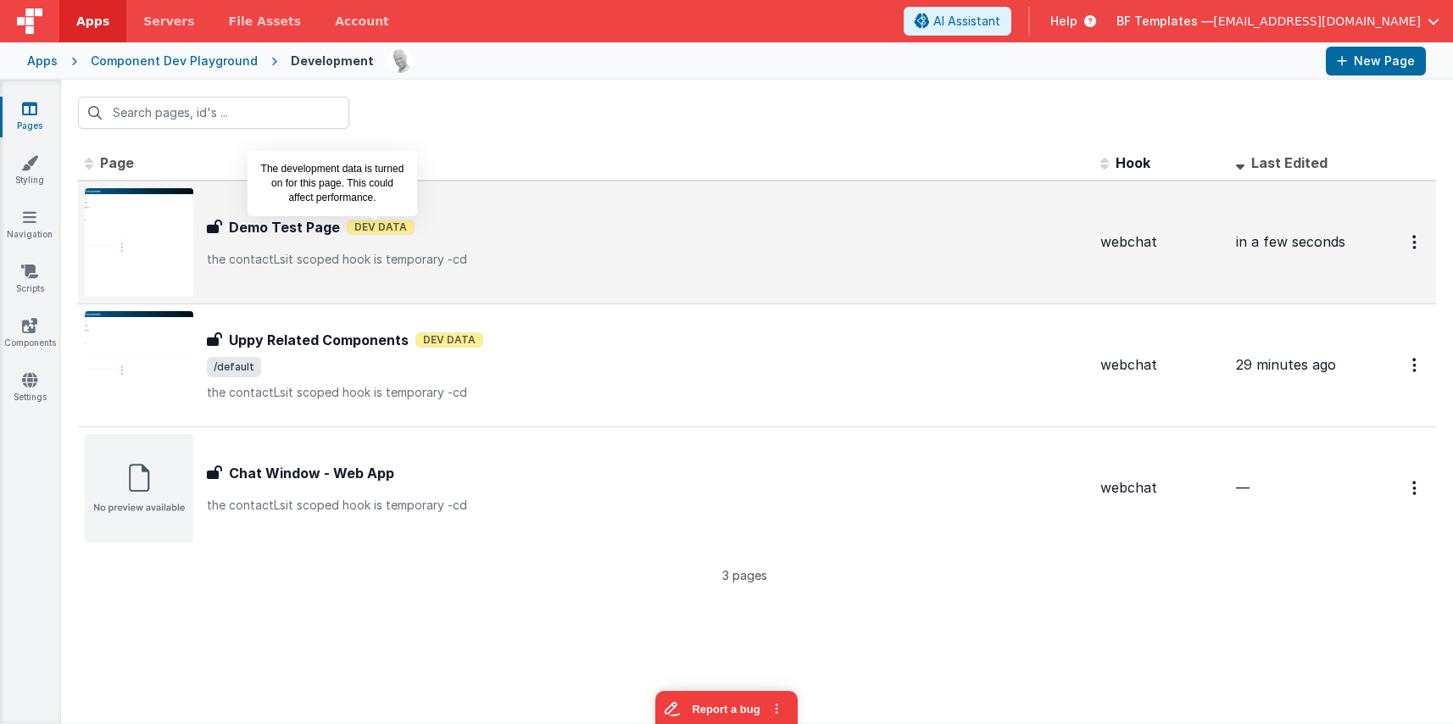
click at [375, 229] on span "Dev Data" at bounding box center [381, 227] width 68 height 15
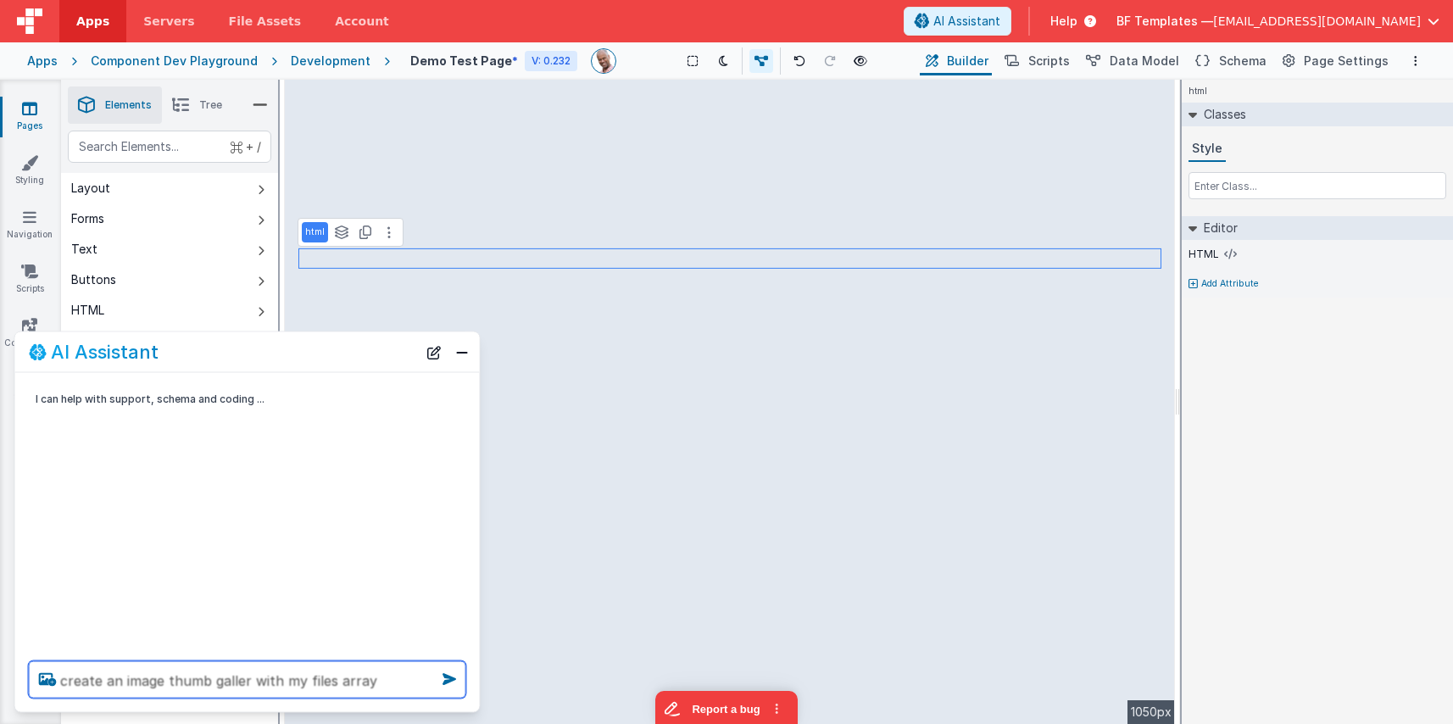
type textarea "create an image thumb galler with my files array"
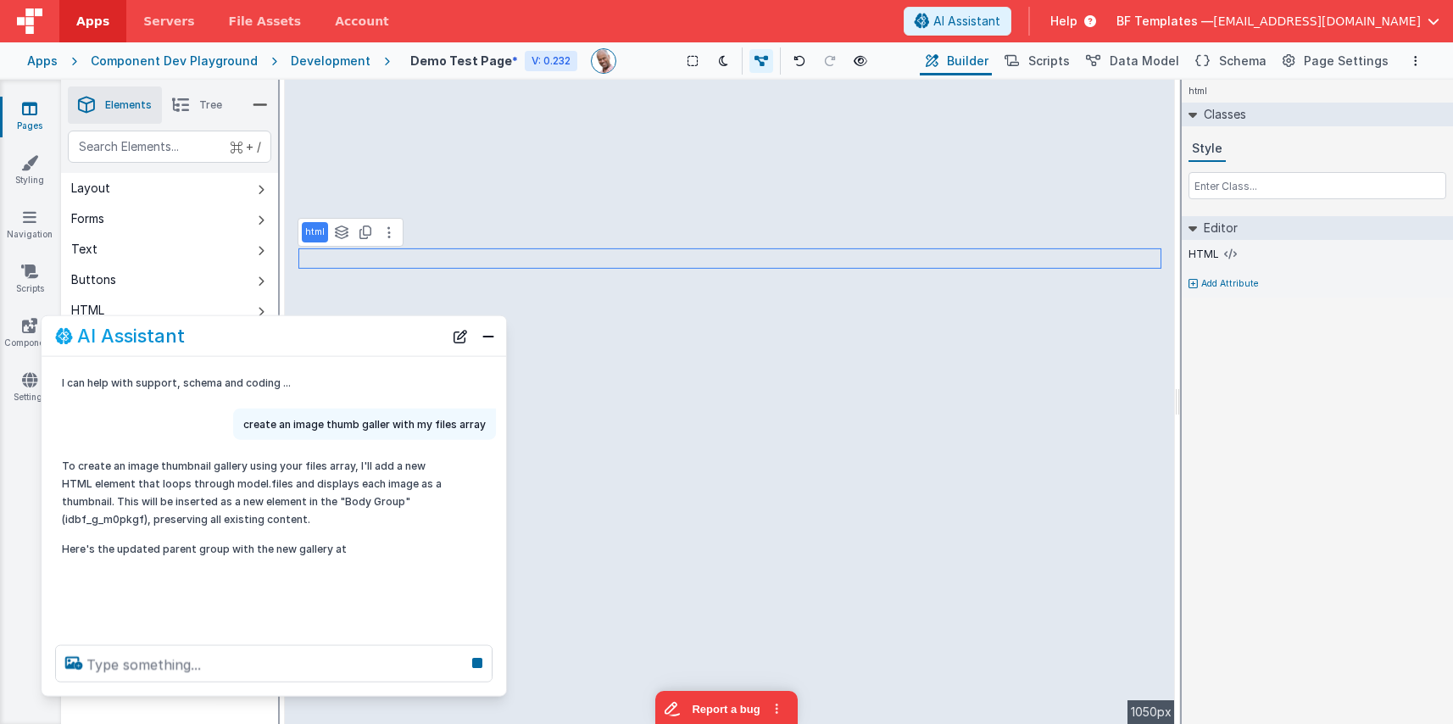
drag, startPoint x: 250, startPoint y: 360, endPoint x: 277, endPoint y: 343, distance: 31.6
click at [277, 343] on div "AI Assistant" at bounding box center [249, 336] width 388 height 20
click at [1285, 501] on div "html Classes Style Editor HTML Add Attribute DEV: Focus DEV: builderToggleCondi…" at bounding box center [1317, 402] width 271 height 644
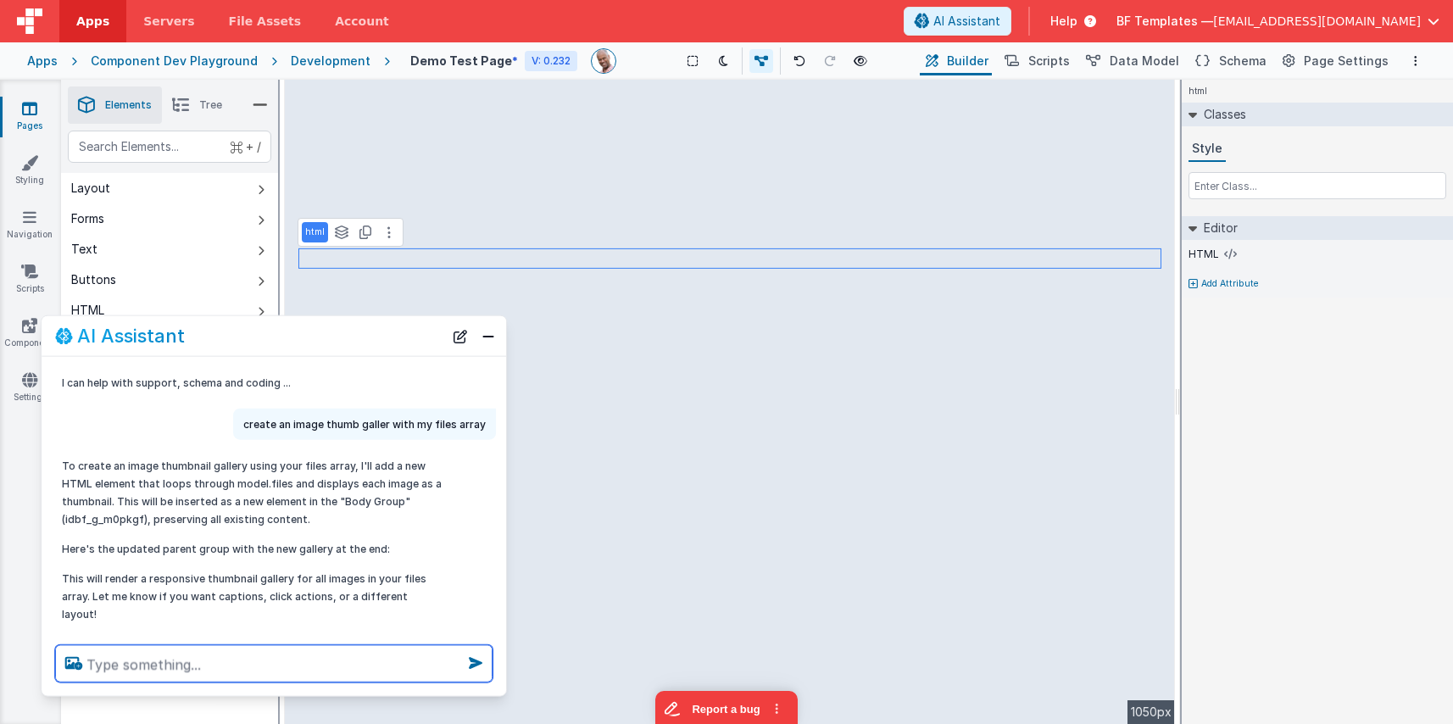
scroll to position [8, 0]
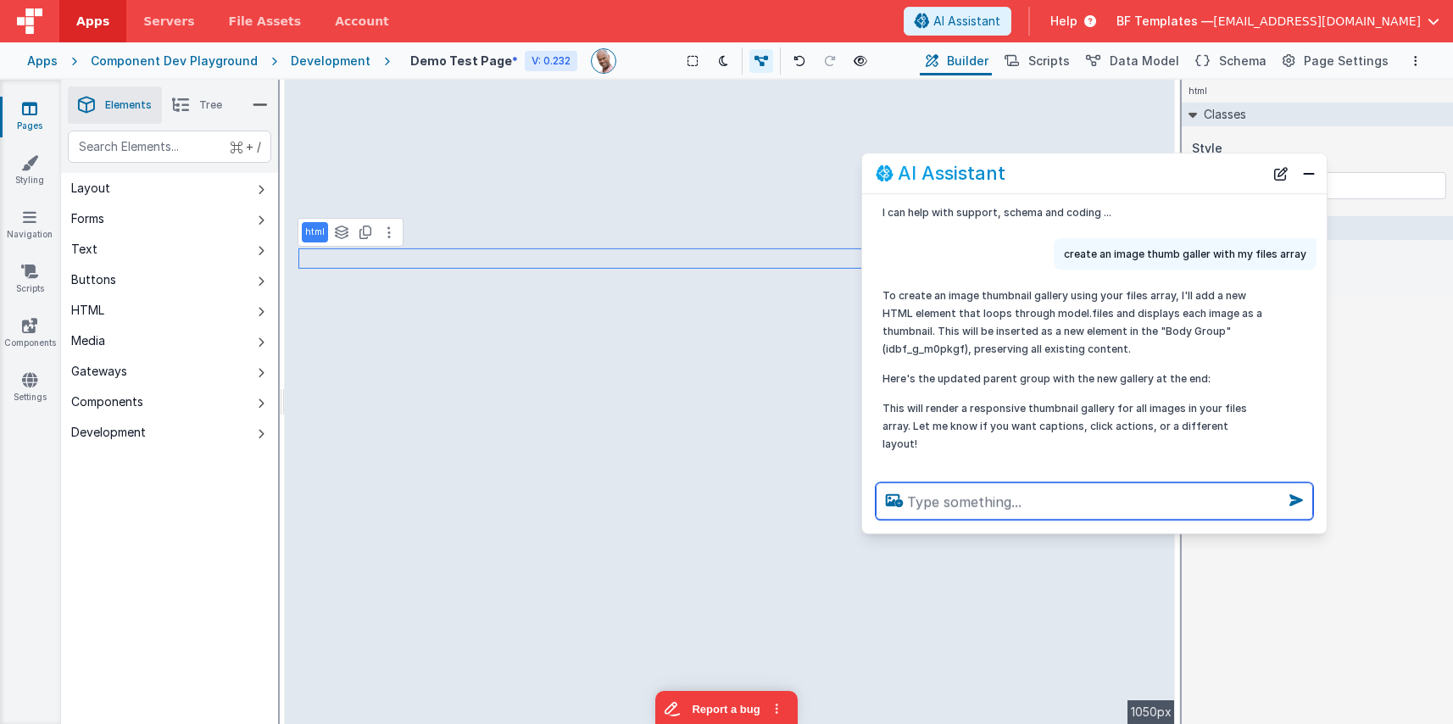
drag, startPoint x: 387, startPoint y: 338, endPoint x: 1225, endPoint y: 170, distance: 855.5
click at [1224, 167] on div "AI Assistant" at bounding box center [1070, 174] width 388 height 20
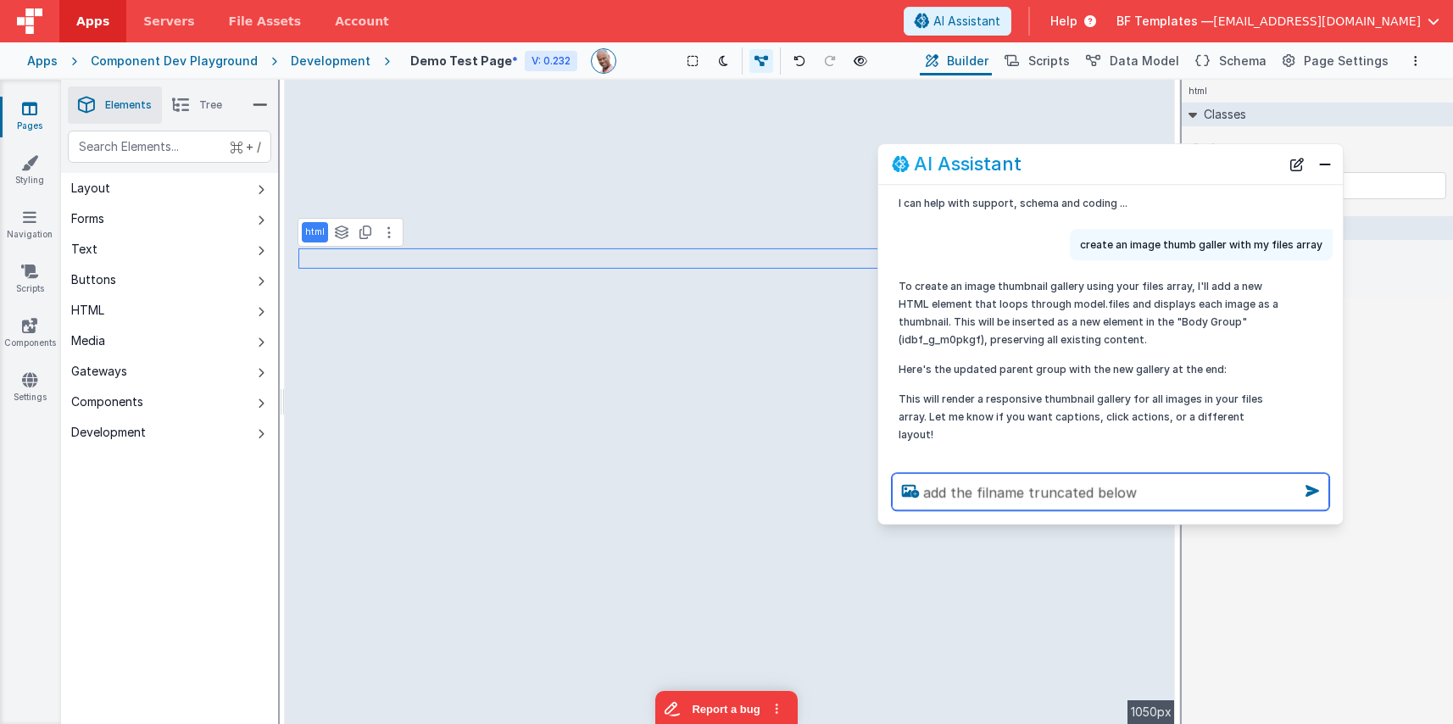
type textarea "add the filname truncated below"
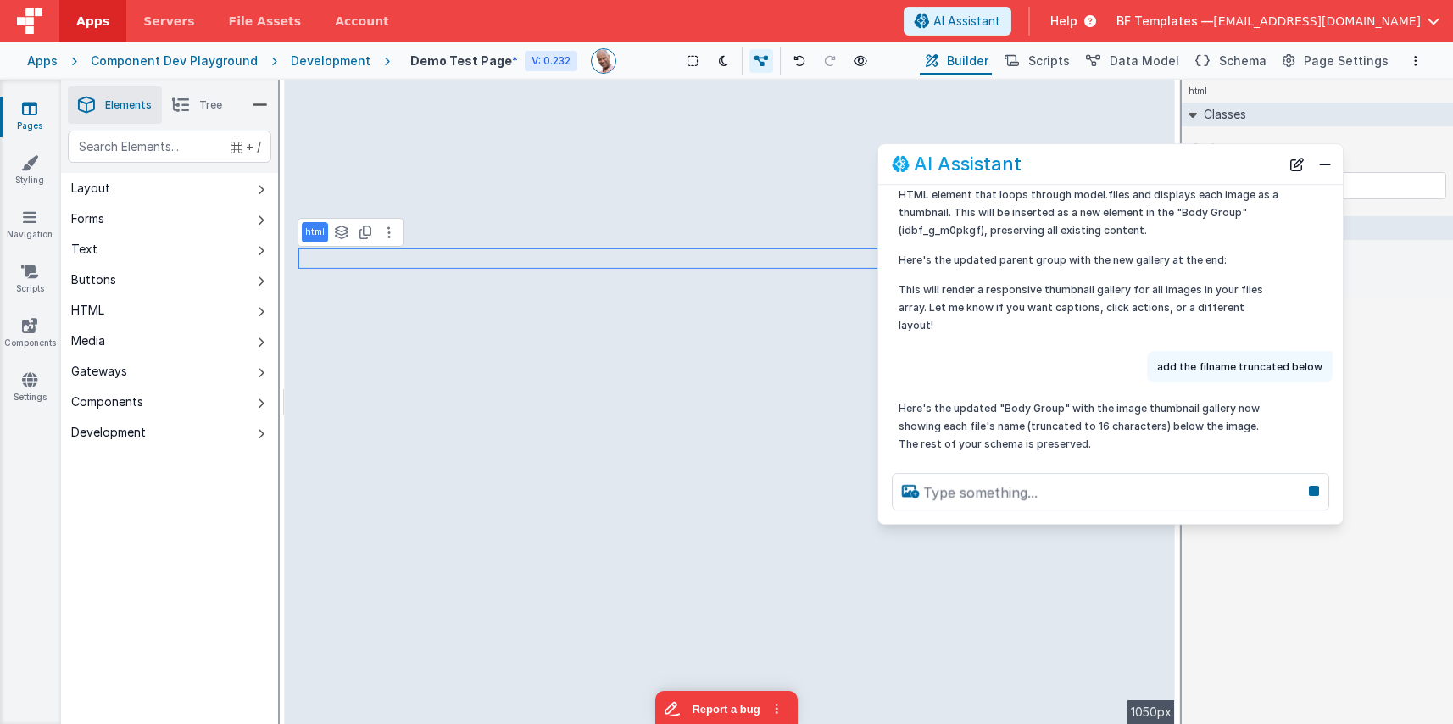
scroll to position [99, 0]
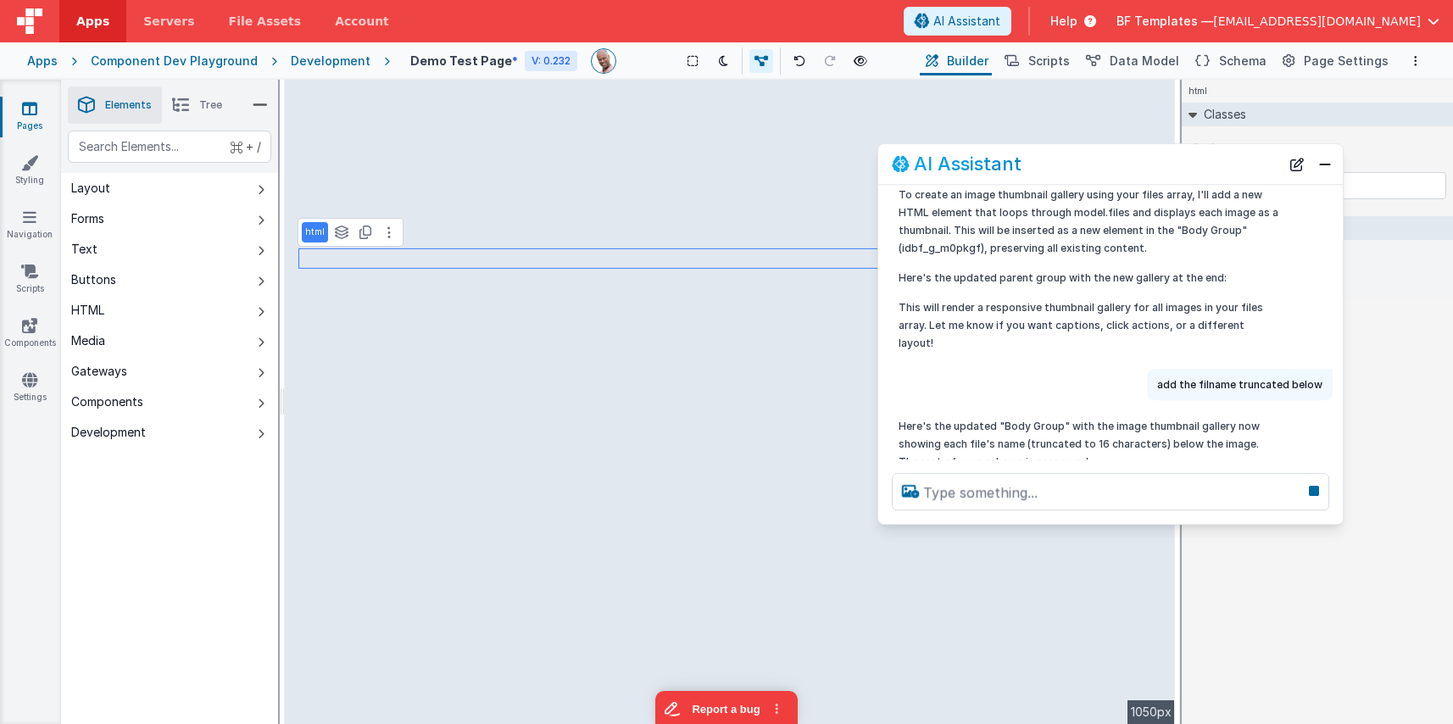
click at [1112, 425] on p "Here's the updated "Body Group" with the image thumbnail gallery now showing ea…" at bounding box center [1089, 443] width 380 height 53
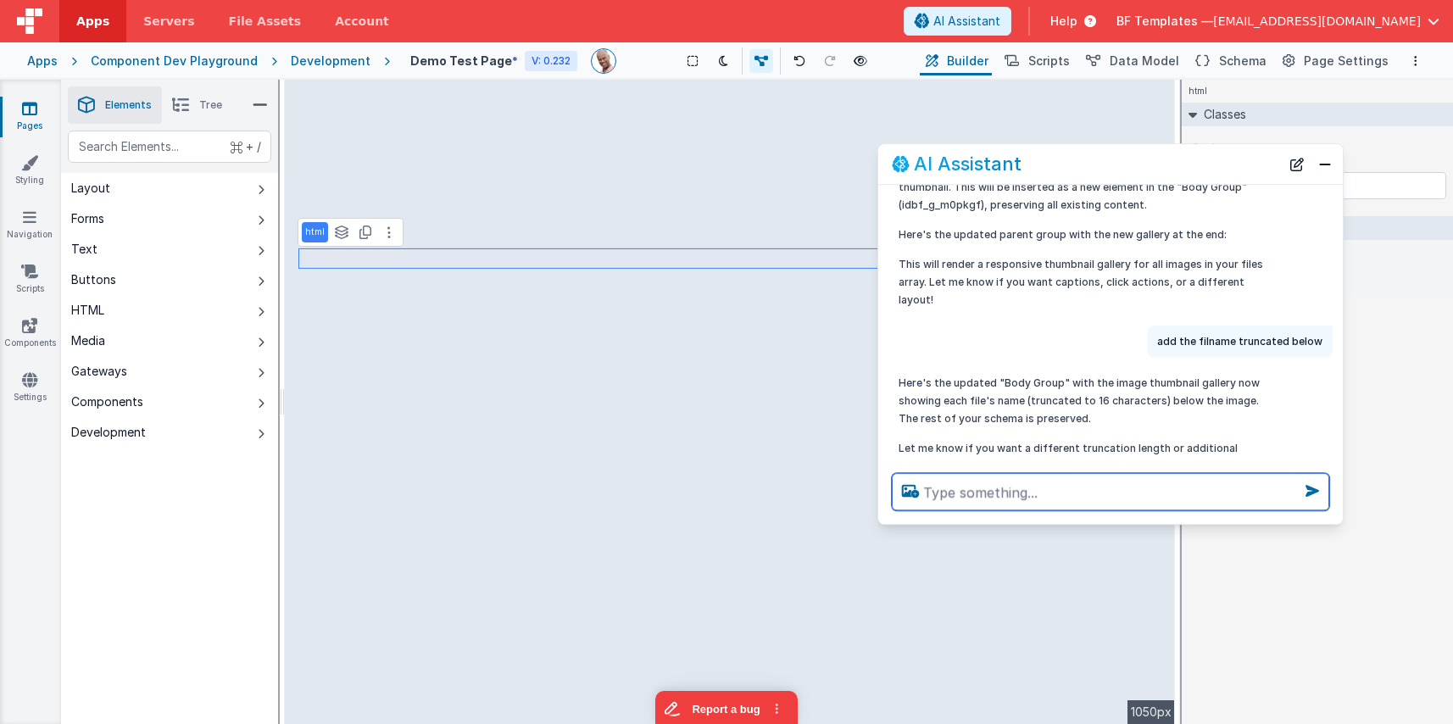
scroll to position [161, 0]
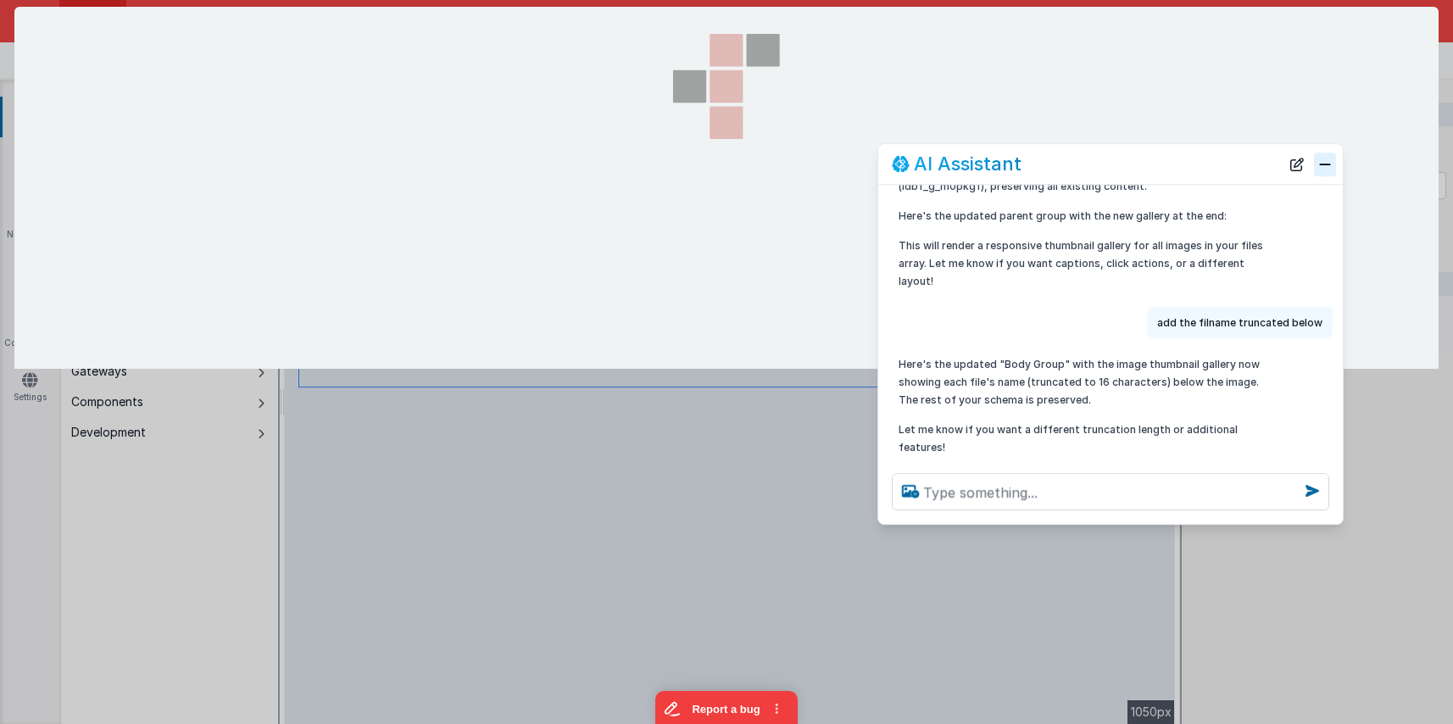
click at [1331, 166] on button "Close" at bounding box center [1325, 165] width 22 height 24
click at [1321, 167] on button "Close" at bounding box center [1325, 165] width 22 height 24
click at [633, 365] on section at bounding box center [726, 188] width 1425 height 362
click at [1326, 163] on button "Close" at bounding box center [1325, 165] width 22 height 24
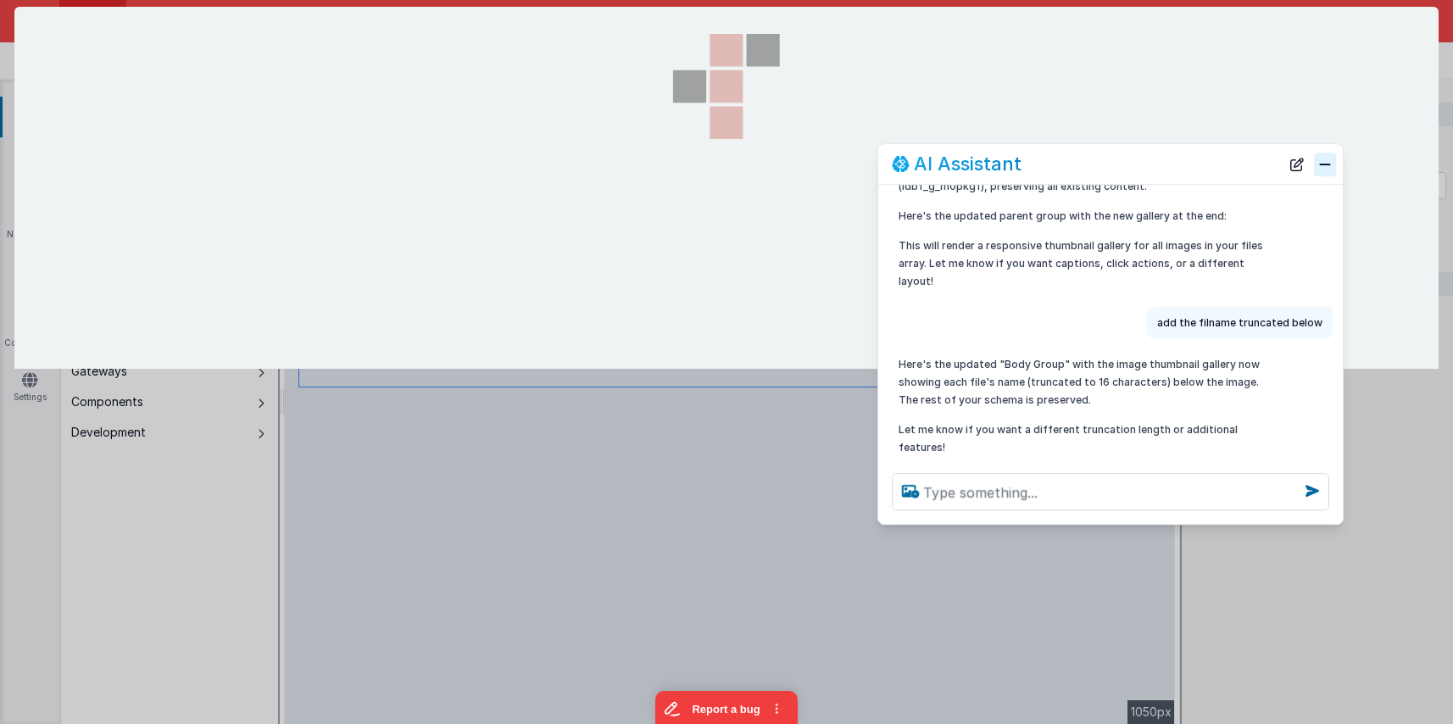
click at [1326, 163] on button "Close" at bounding box center [1325, 165] width 22 height 24
drag, startPoint x: 1326, startPoint y: 163, endPoint x: 1299, endPoint y: 163, distance: 27.1
click at [1326, 163] on button "Close" at bounding box center [1325, 165] width 22 height 24
drag, startPoint x: 807, startPoint y: 146, endPoint x: 756, endPoint y: 143, distance: 50.9
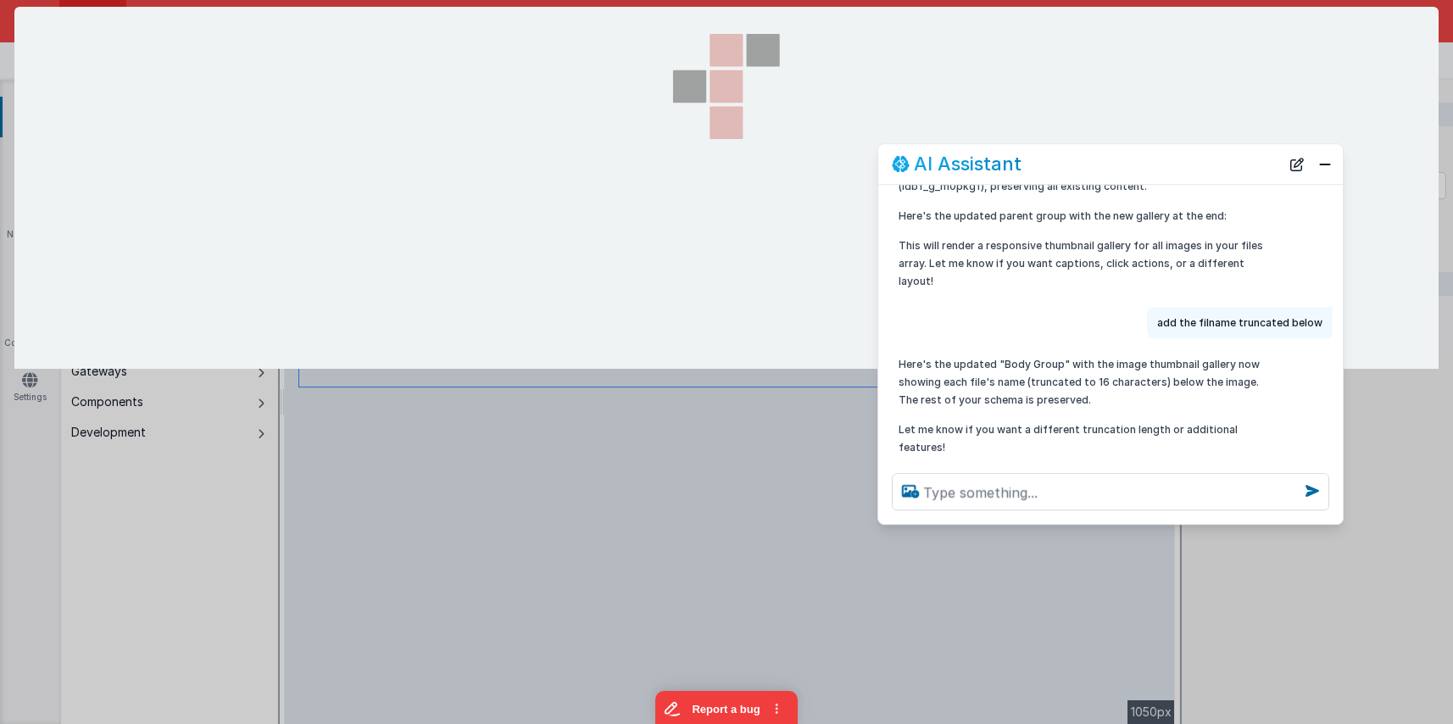
click at [804, 146] on icon at bounding box center [727, 86] width 170 height 159
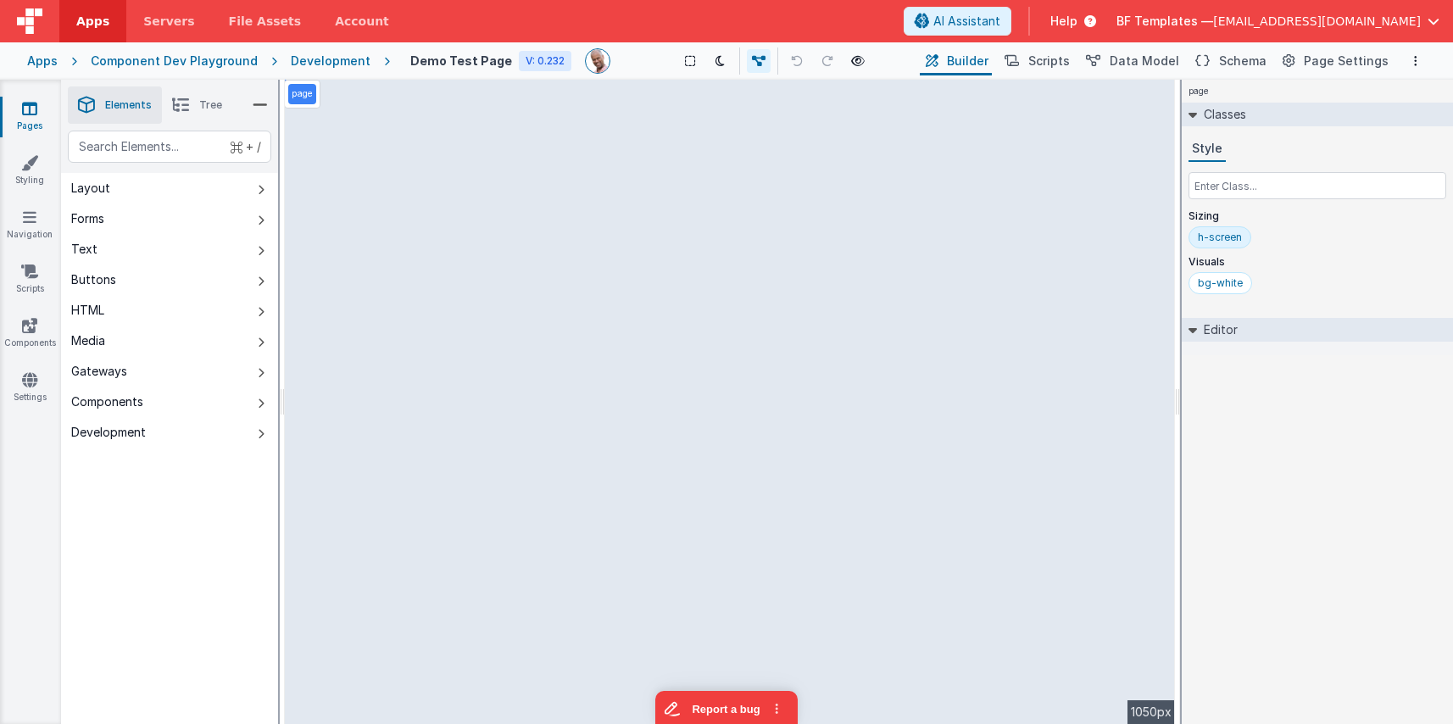
click at [316, 64] on div "Development" at bounding box center [331, 61] width 80 height 17
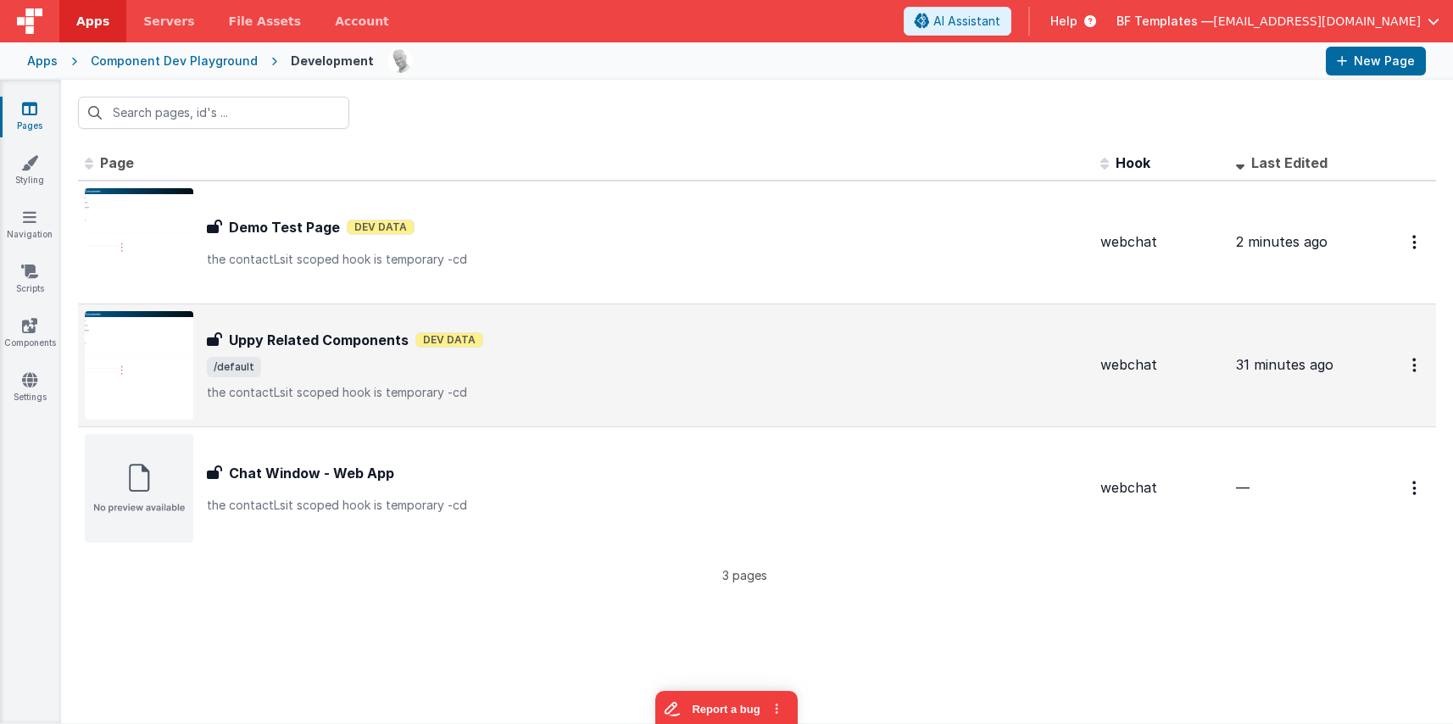
click at [615, 323] on div "Uppy Related Components Uppy Related Components Dev Data /default the contactLs…" at bounding box center [586, 365] width 1002 height 109
